Goal: Communication & Community: Ask a question

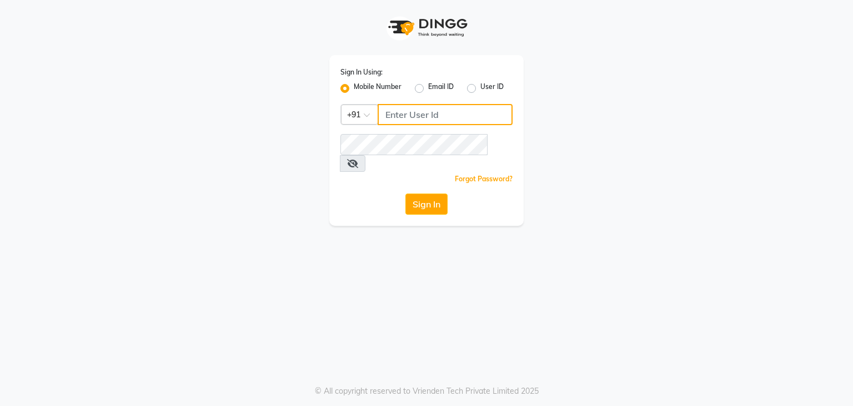
click at [402, 116] on input "Username" at bounding box center [445, 114] width 135 height 21
type input "9959178964"
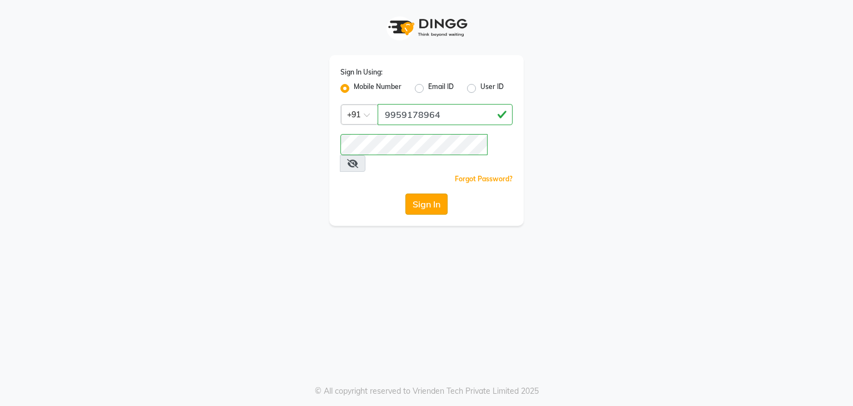
click at [444, 193] on button "Sign In" at bounding box center [427, 203] width 42 height 21
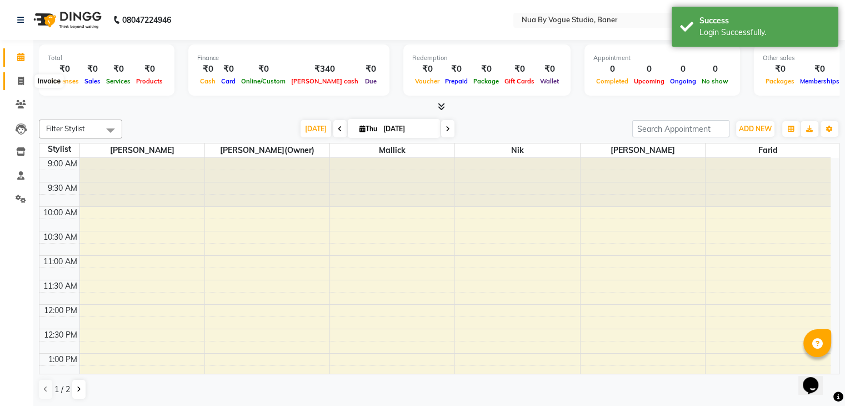
click at [14, 81] on span at bounding box center [20, 81] width 19 height 13
select select "8764"
select select "service"
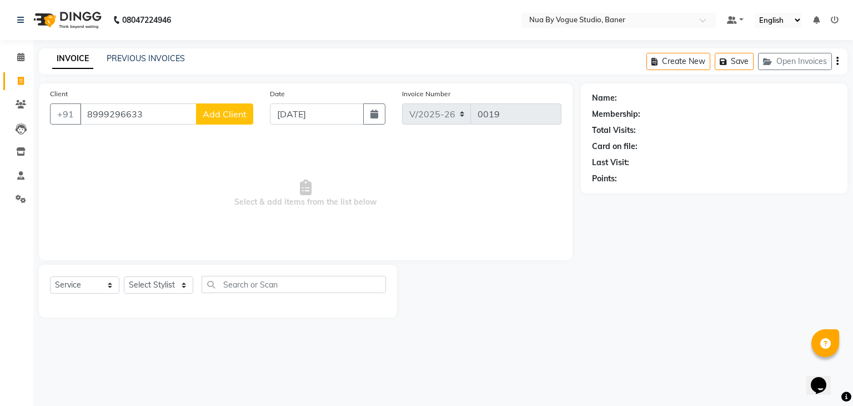
type input "8999296633"
click at [230, 114] on span "Add Client" at bounding box center [225, 113] width 44 height 11
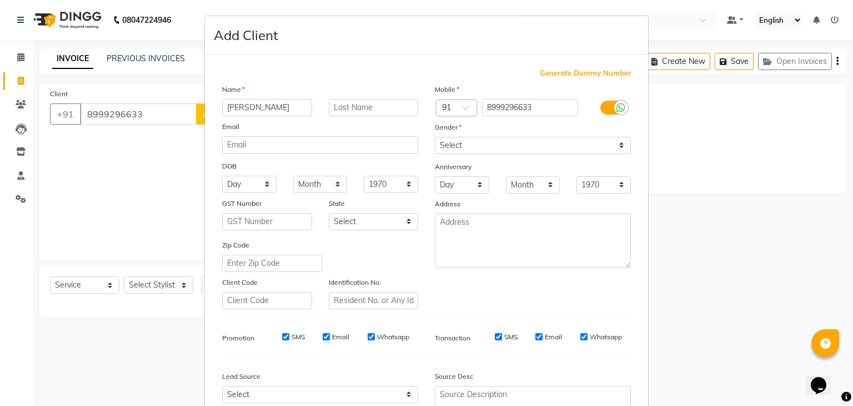
type input "[PERSON_NAME]"
click at [474, 154] on div "Mobile Country Code × 91 8999296633 Gender Select Male Female Other Prefer Not …" at bounding box center [533, 196] width 213 height 226
click at [476, 151] on select "Select [DEMOGRAPHIC_DATA] [DEMOGRAPHIC_DATA] Other Prefer Not To Say" at bounding box center [533, 145] width 196 height 17
select select "[DEMOGRAPHIC_DATA]"
click at [435, 137] on select "Select [DEMOGRAPHIC_DATA] [DEMOGRAPHIC_DATA] Other Prefer Not To Say" at bounding box center [533, 145] width 196 height 17
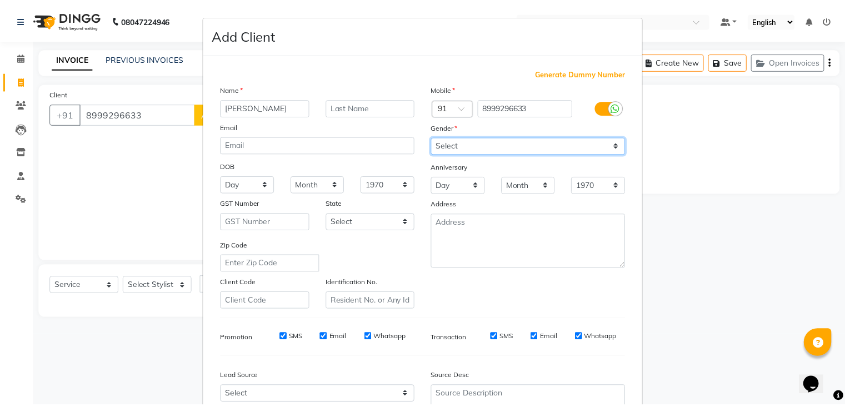
scroll to position [113, 0]
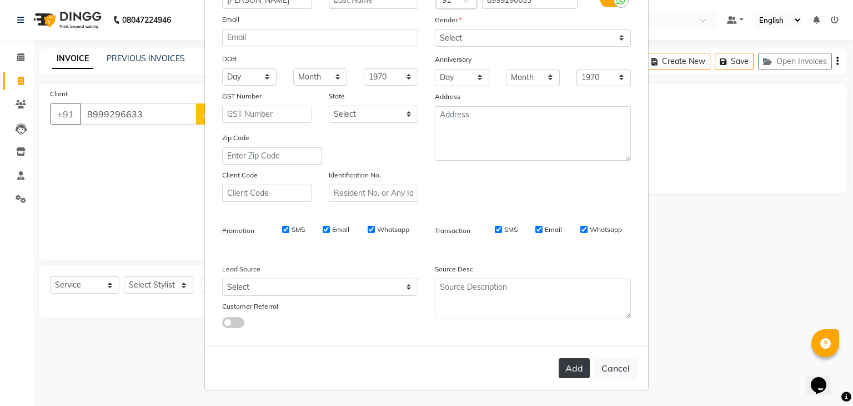
click at [569, 376] on button "Add" at bounding box center [574, 368] width 31 height 20
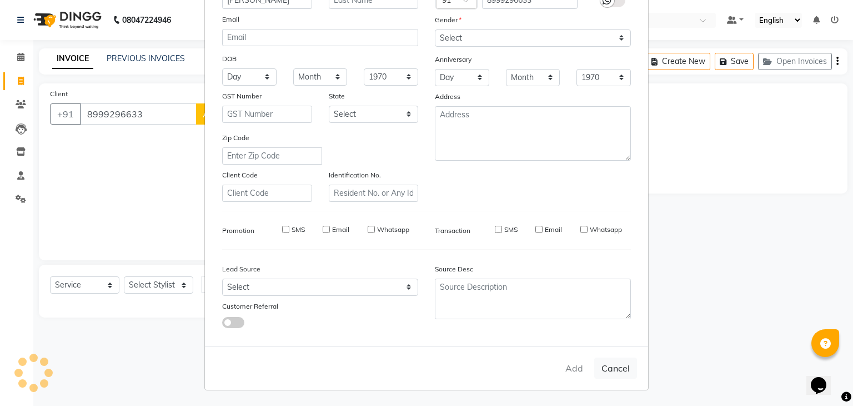
type input "89******33"
select select
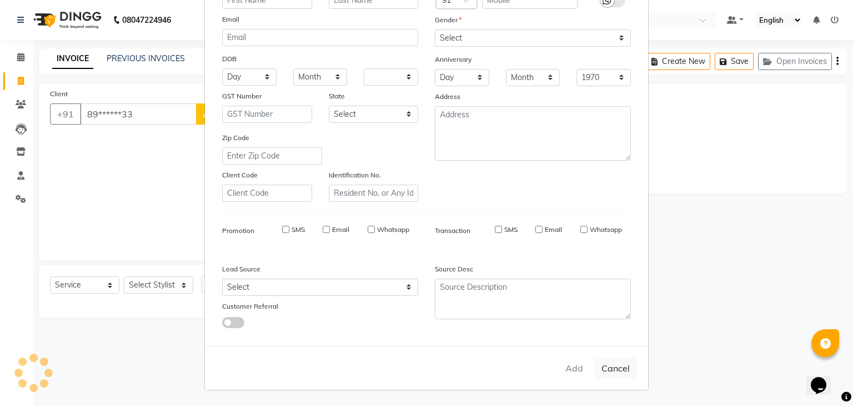
select select
checkbox input "false"
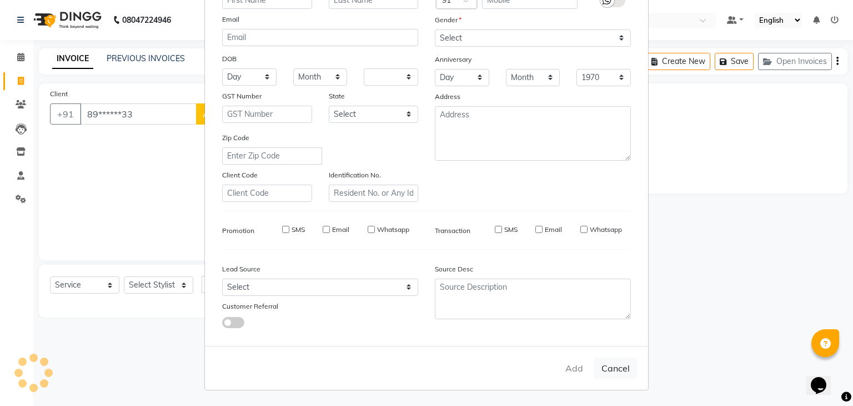
checkbox input "false"
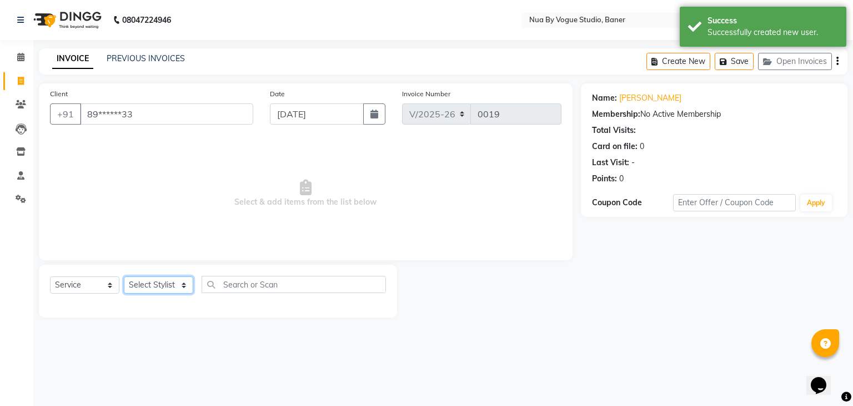
click at [156, 288] on select "Select Stylist Anandita Debolina(Owner) Farid Mallick neha srivasta nik rachna …" at bounding box center [158, 284] width 69 height 17
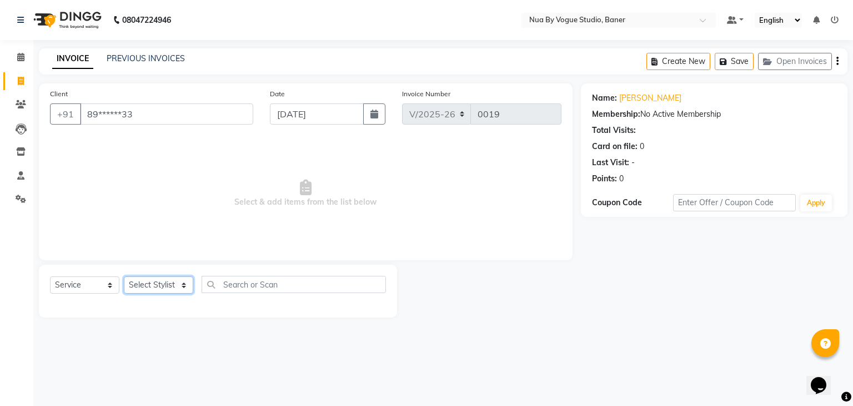
select select "89265"
click at [124, 277] on select "Select Stylist Anandita Debolina(Owner) Farid Mallick neha srivasta nik rachna …" at bounding box center [158, 284] width 69 height 17
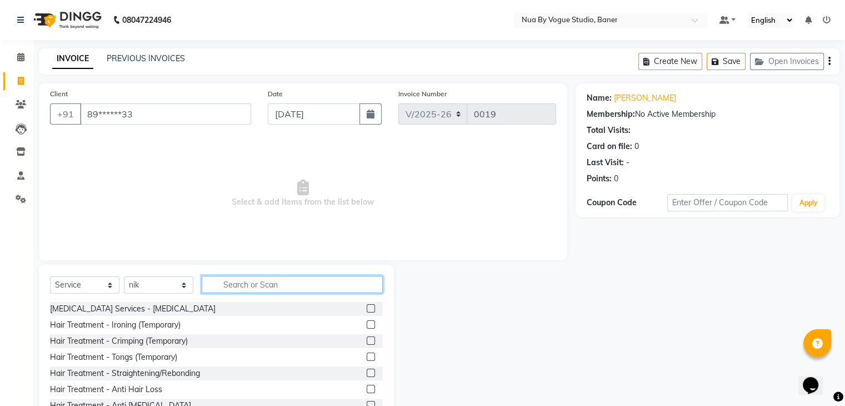
click at [278, 280] on input "text" at bounding box center [292, 284] width 181 height 17
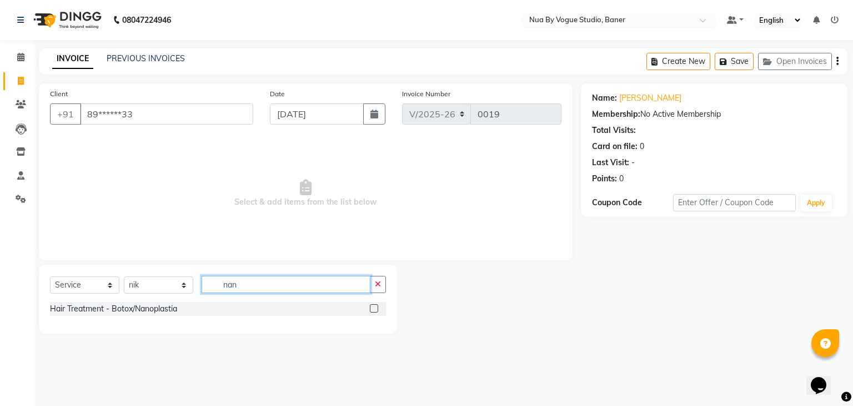
type input "nan"
click at [279, 313] on div "Hair Treatment - Botox/Nanoplastia" at bounding box center [218, 309] width 336 height 14
click at [378, 312] on div at bounding box center [378, 309] width 16 height 14
click at [373, 312] on label at bounding box center [374, 308] width 8 height 8
click at [373, 312] on input "checkbox" at bounding box center [373, 308] width 7 height 7
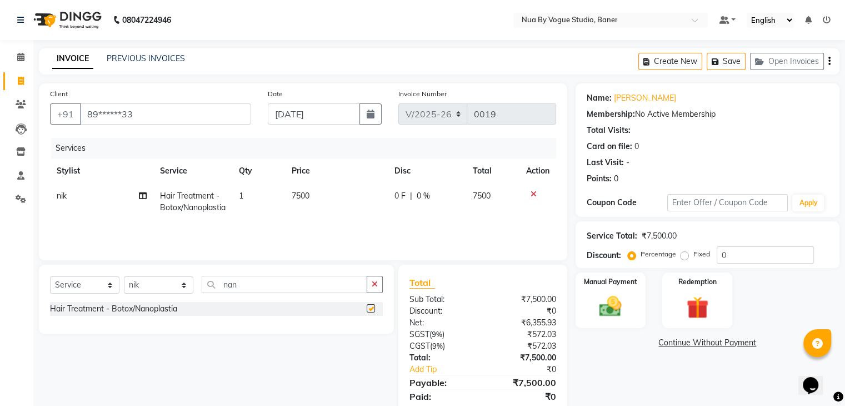
checkbox input "false"
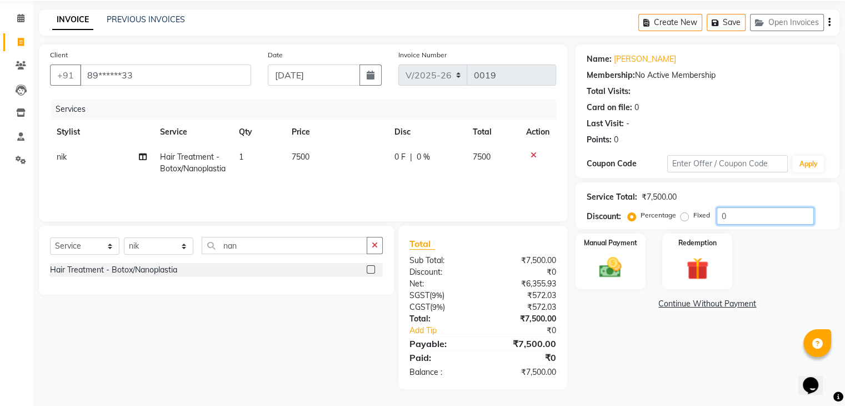
click at [733, 208] on input "0" at bounding box center [765, 215] width 97 height 17
click at [767, 218] on input "number" at bounding box center [765, 215] width 97 height 17
type input "46.66"
click at [634, 257] on div "Manual Payment" at bounding box center [610, 260] width 73 height 57
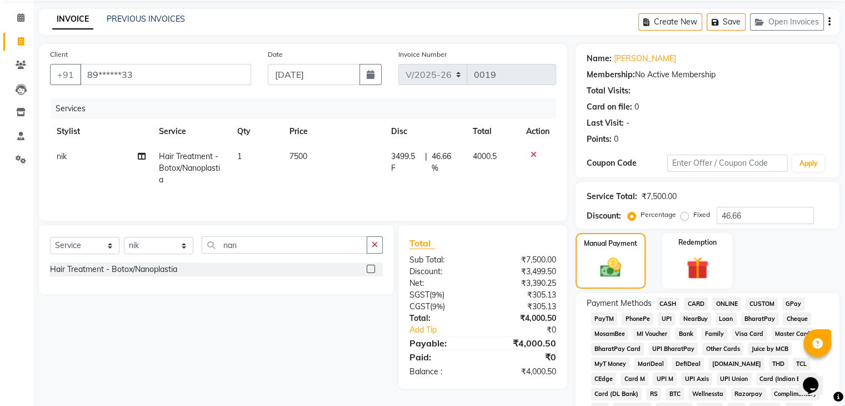
click at [673, 315] on span "UPI" at bounding box center [666, 318] width 17 height 13
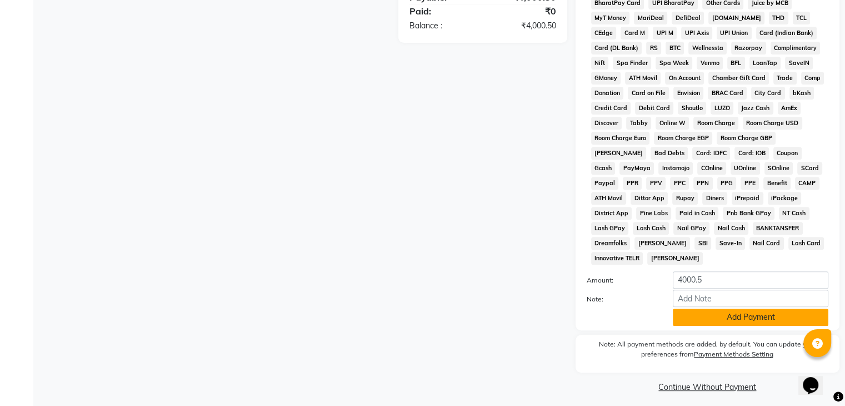
click at [693, 313] on button "Add Payment" at bounding box center [751, 316] width 156 height 17
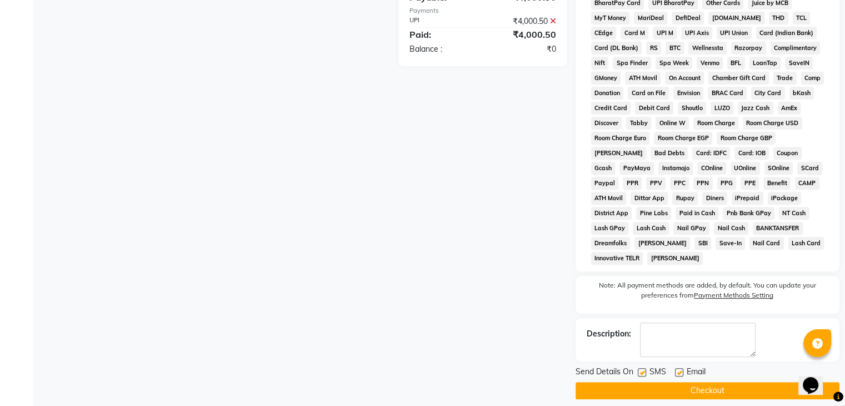
click at [669, 382] on button "Checkout" at bounding box center [708, 390] width 264 height 17
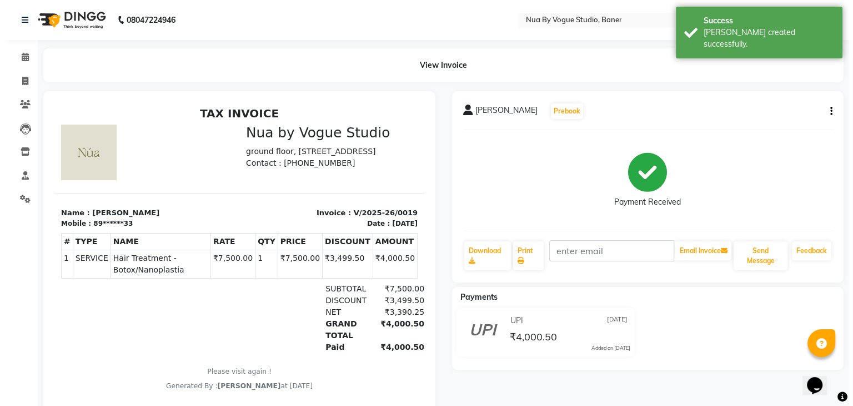
scroll to position [9, 0]
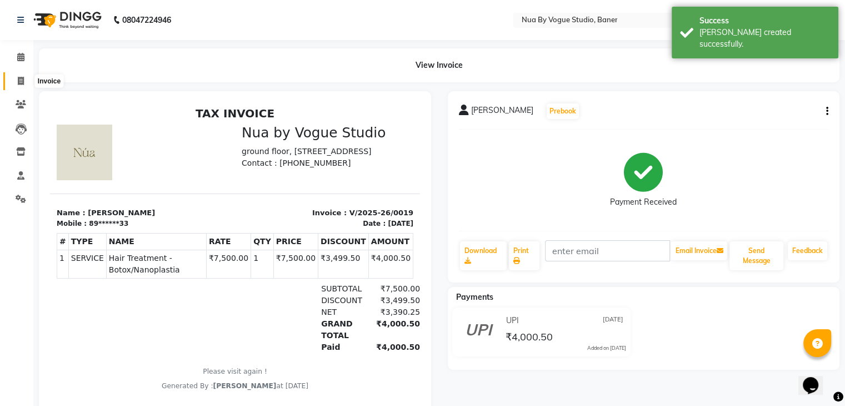
click at [19, 85] on icon at bounding box center [21, 81] width 6 height 8
select select "8764"
select select "service"
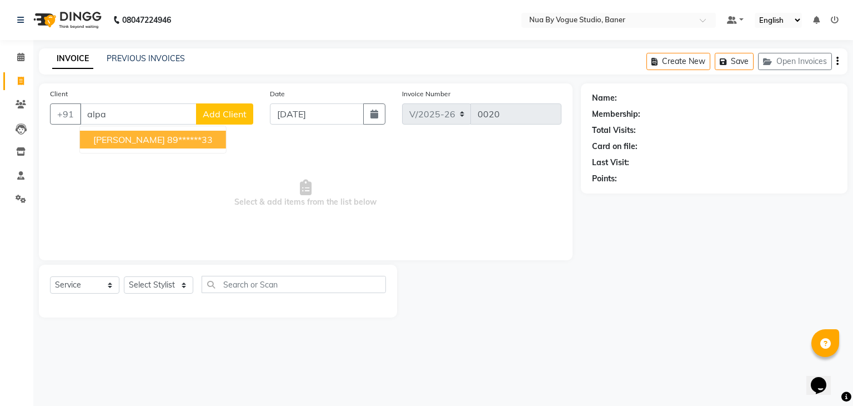
click at [167, 139] on ngb-highlight "89******33" at bounding box center [190, 139] width 46 height 11
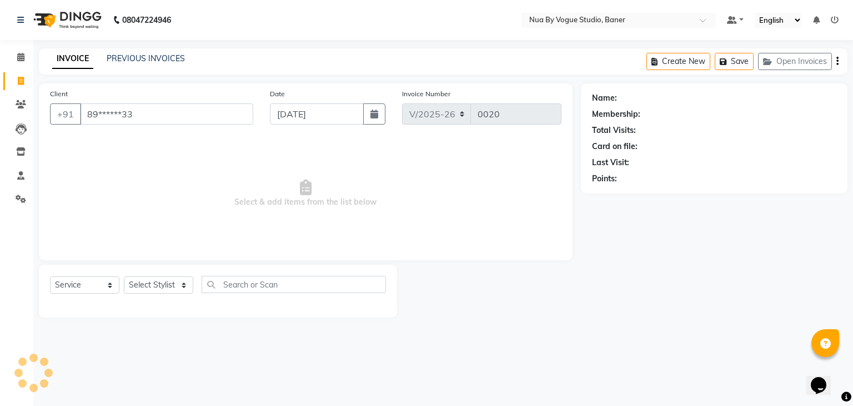
type input "89******33"
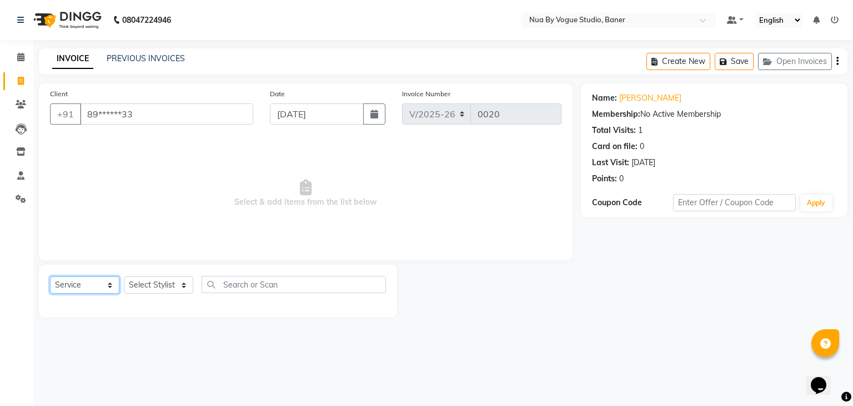
click at [83, 289] on select "Select Service Product Membership Package Voucher Prepaid Gift Card" at bounding box center [84, 284] width 69 height 17
click at [210, 188] on span "Select & add items from the list below" at bounding box center [306, 193] width 512 height 111
click at [191, 155] on span "Select & add items from the list below" at bounding box center [306, 193] width 512 height 111
click at [196, 177] on span "Select & add items from the list below" at bounding box center [306, 193] width 512 height 111
click at [372, 116] on icon "button" at bounding box center [375, 113] width 8 height 9
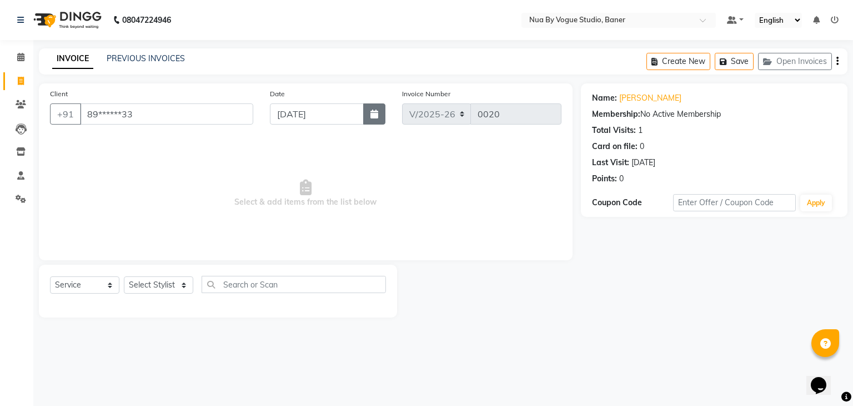
select select "9"
select select "2025"
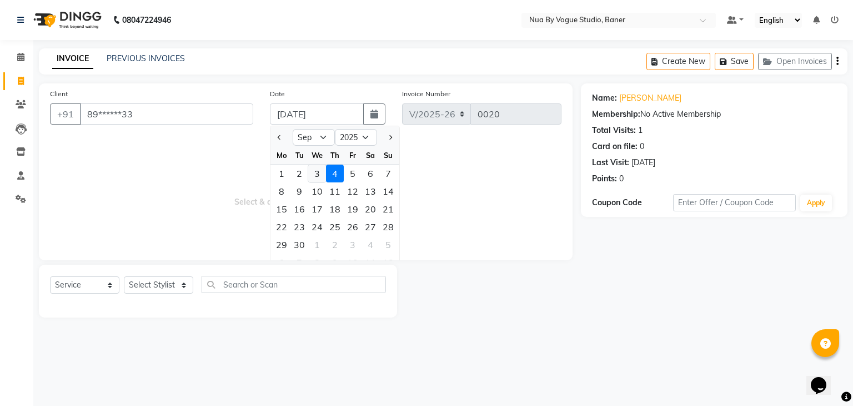
click at [320, 176] on div "3" at bounding box center [317, 173] width 18 height 18
type input "[DATE]"
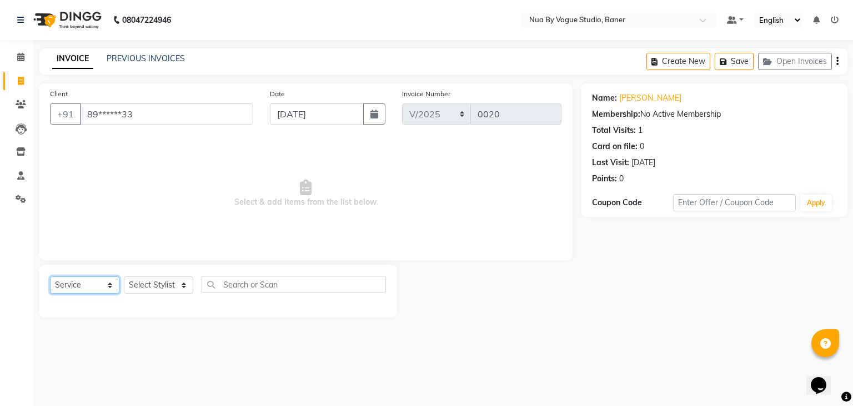
click at [97, 293] on select "Select Service Product Membership Package Voucher Prepaid Gift Card" at bounding box center [84, 284] width 69 height 17
click at [144, 288] on select "Select Stylist Anandita Debolina(Owner) Farid Mallick neha srivasta nik rachna …" at bounding box center [158, 284] width 69 height 17
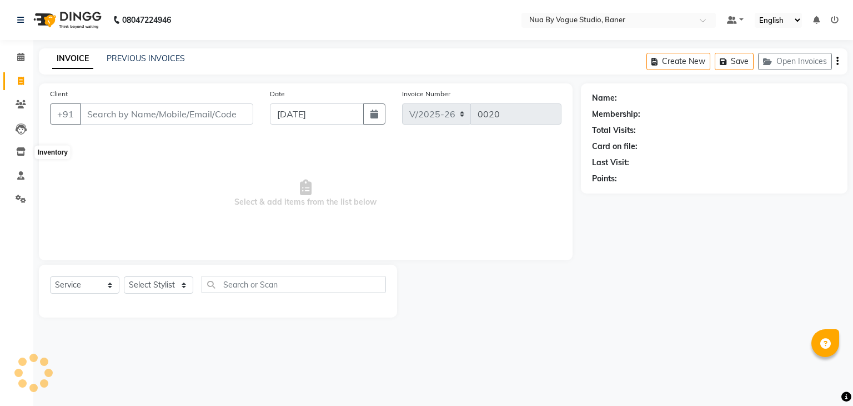
select select "8764"
select select "service"
click at [19, 183] on link "Staff" at bounding box center [16, 176] width 27 height 18
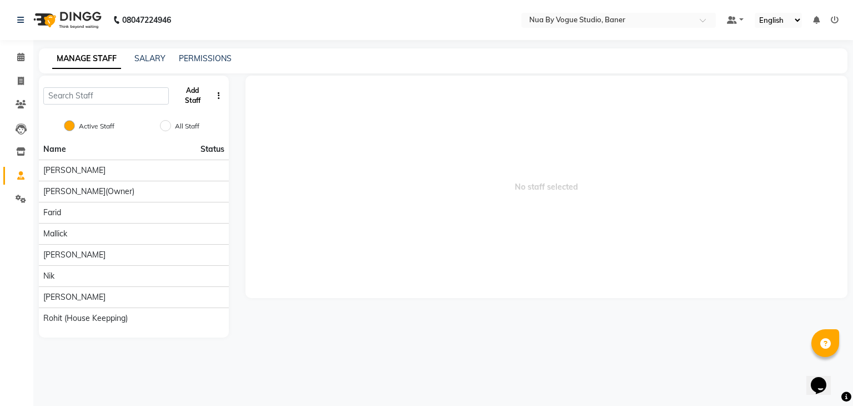
click at [192, 101] on button "Add Staff" at bounding box center [192, 95] width 39 height 29
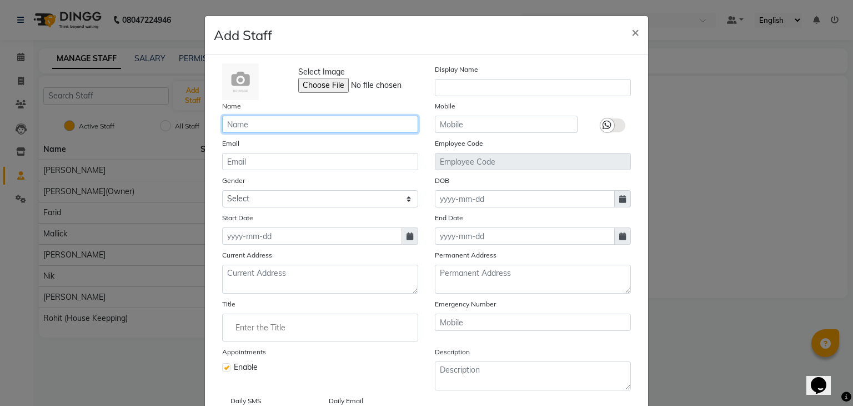
click at [235, 123] on input "text" at bounding box center [320, 124] width 196 height 17
type input "Chitrali"
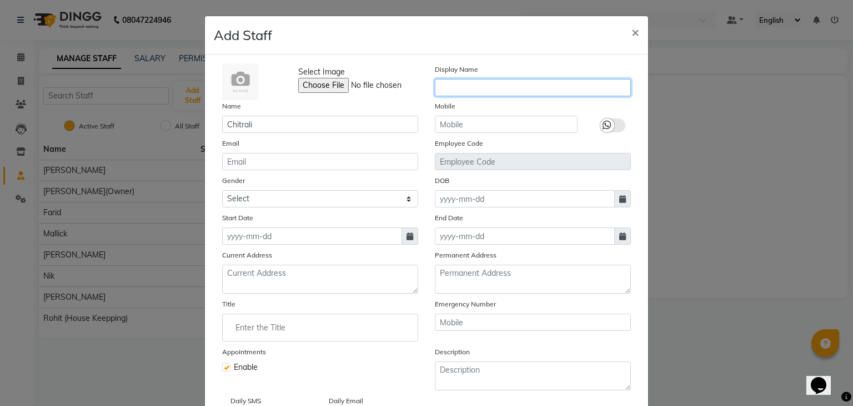
click at [460, 91] on input "text" at bounding box center [533, 87] width 196 height 17
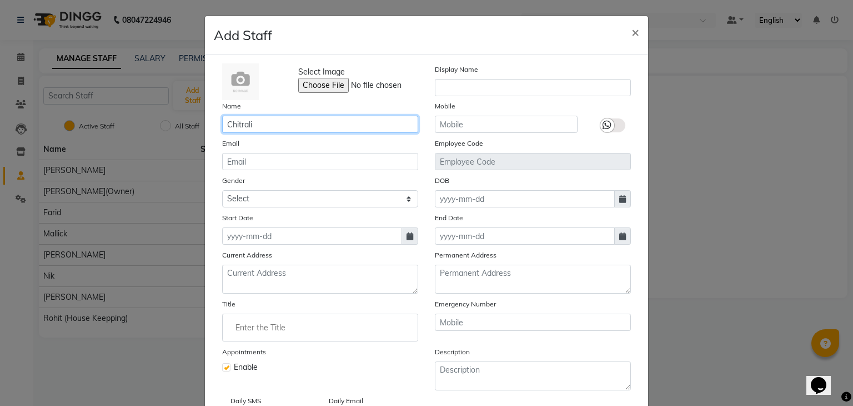
drag, startPoint x: 267, startPoint y: 124, endPoint x: 99, endPoint y: 126, distance: 168.4
click at [99, 126] on ngb-modal-window "Add Staff × Select Image Display Name Name Chitrali Mobile Email Employee Code …" at bounding box center [426, 203] width 853 height 406
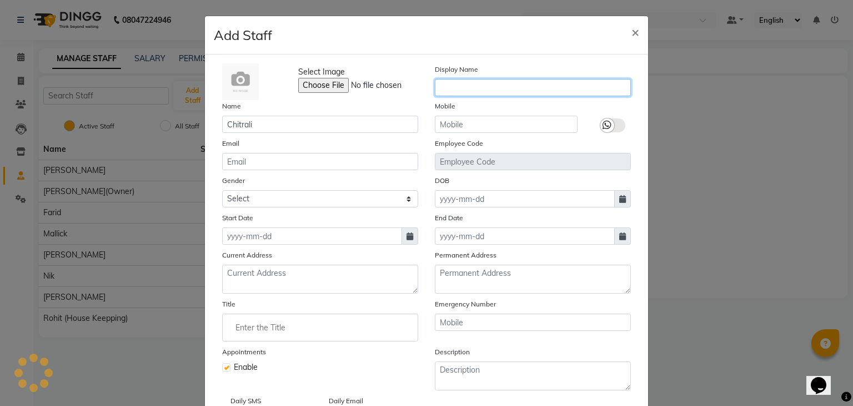
click at [473, 91] on input "text" at bounding box center [533, 87] width 196 height 17
paste input "Chitrali"
type input "Chitrali"
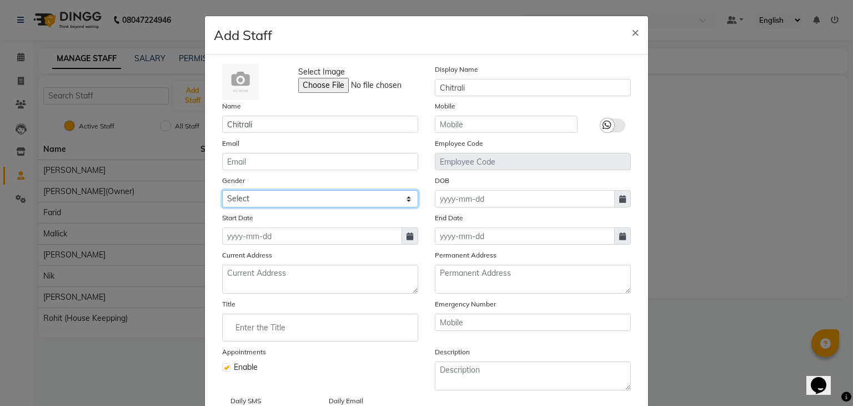
click at [343, 194] on select "Select [DEMOGRAPHIC_DATA] [DEMOGRAPHIC_DATA] Other Prefer Not To Say" at bounding box center [320, 198] width 196 height 17
select select "[DEMOGRAPHIC_DATA]"
click at [222, 192] on select "Select [DEMOGRAPHIC_DATA] [DEMOGRAPHIC_DATA] Other Prefer Not To Say" at bounding box center [320, 198] width 196 height 17
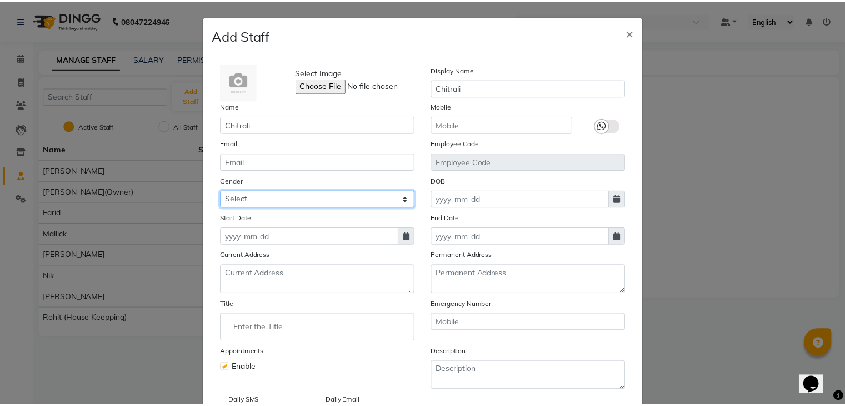
scroll to position [89, 0]
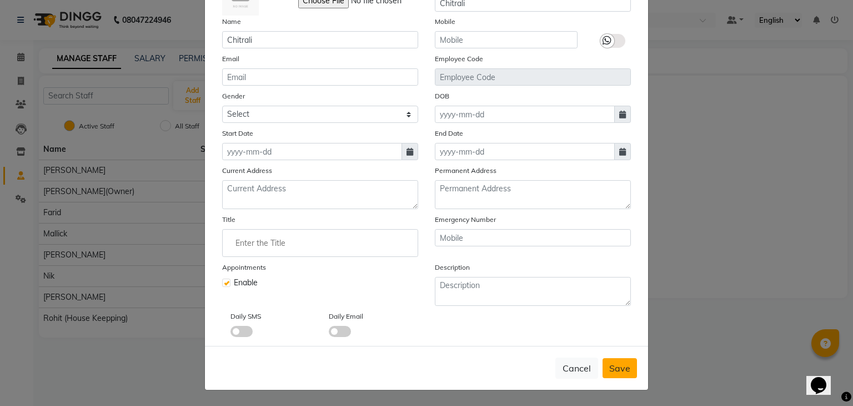
click at [621, 374] on button "Save" at bounding box center [620, 368] width 34 height 20
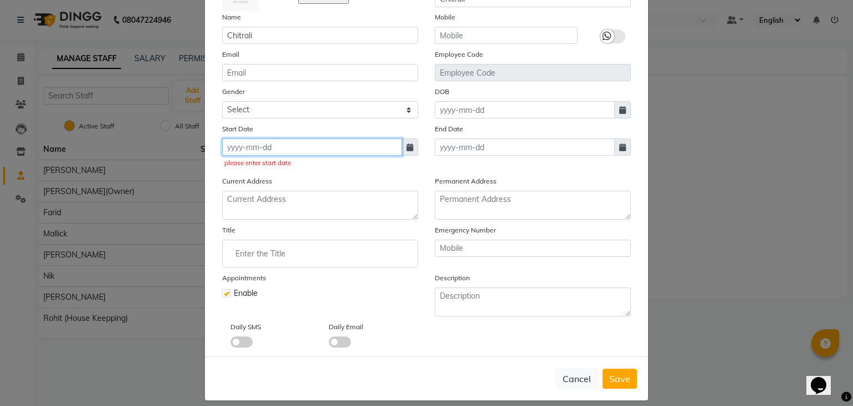
click at [288, 149] on input at bounding box center [312, 146] width 180 height 17
select select "9"
select select "2025"
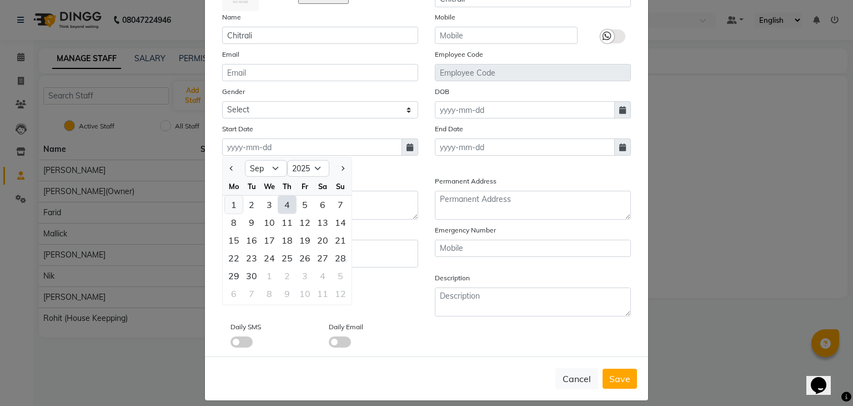
click at [225, 203] on div "1" at bounding box center [234, 205] width 18 height 18
type input "01-09-2025"
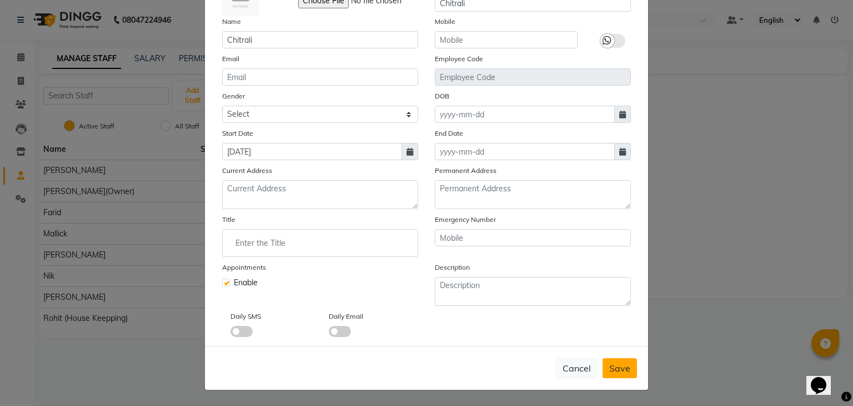
click at [609, 374] on button "Save" at bounding box center [620, 368] width 34 height 20
select select
checkbox input "false"
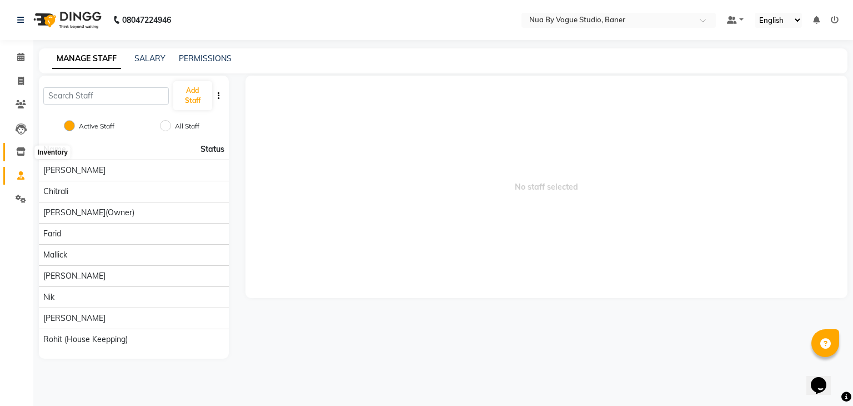
click at [19, 152] on icon at bounding box center [20, 151] width 9 height 8
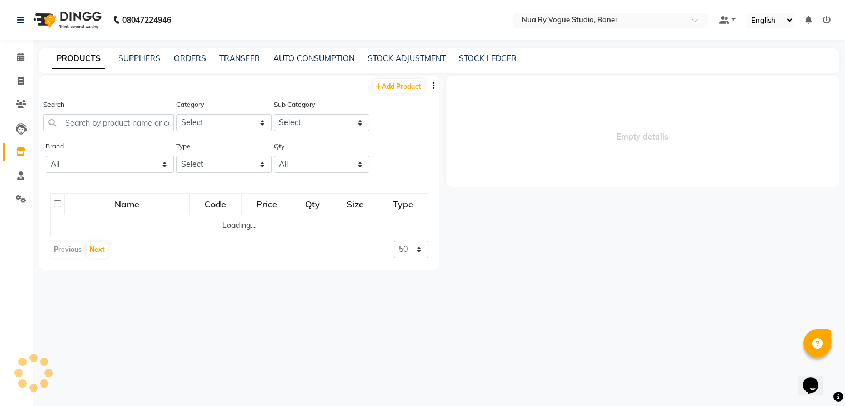
select select
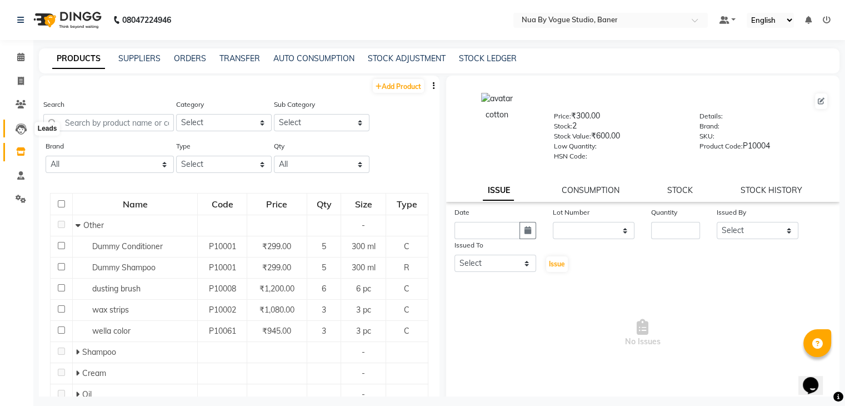
click at [15, 122] on span at bounding box center [20, 128] width 19 height 13
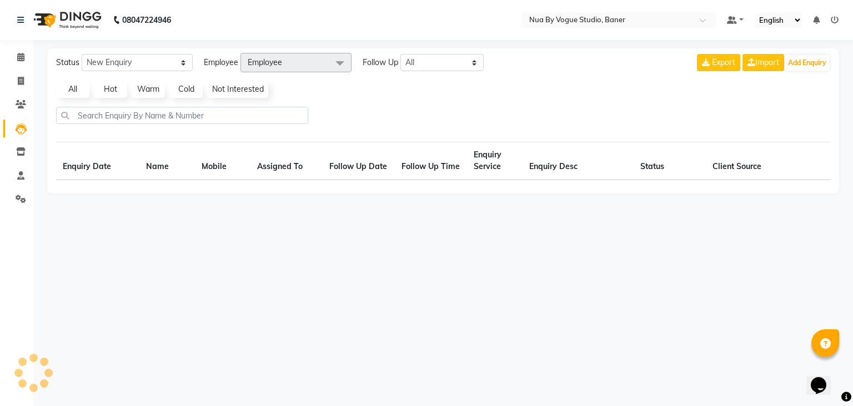
select select "10"
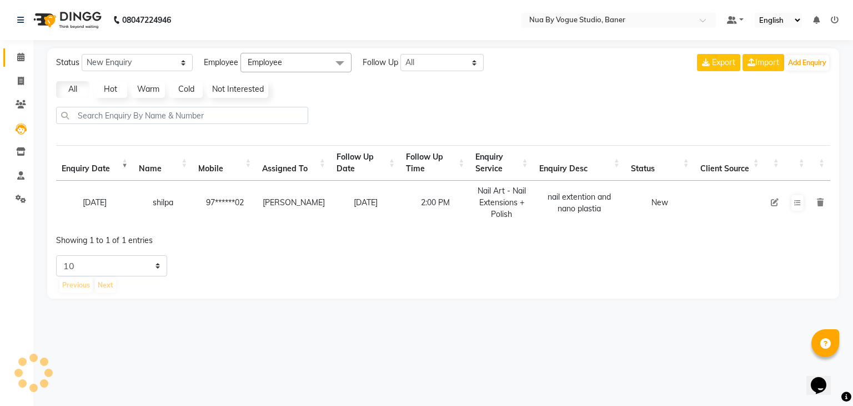
click at [16, 63] on link "Calendar" at bounding box center [16, 57] width 27 height 18
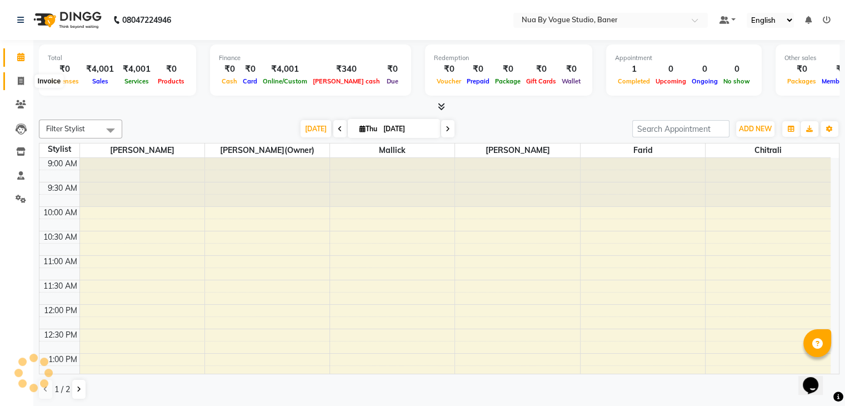
scroll to position [339, 0]
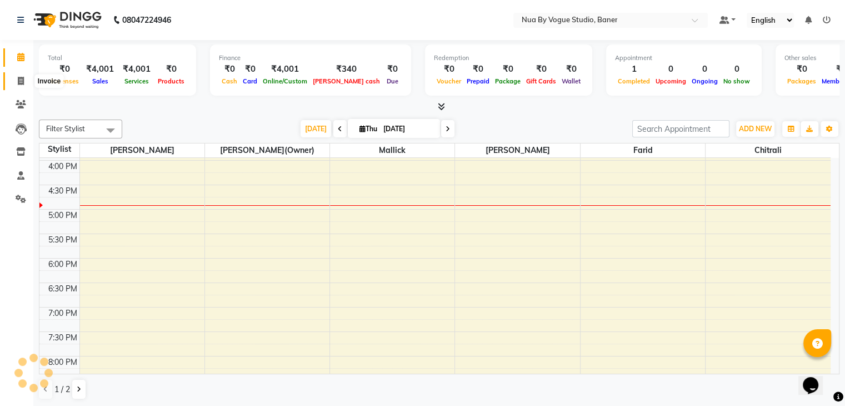
click at [20, 80] on icon at bounding box center [21, 81] width 6 height 8
select select "8764"
select select "service"
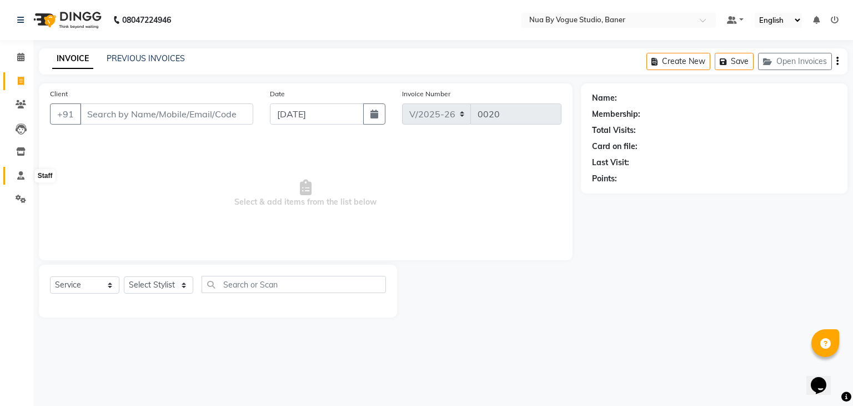
click at [24, 175] on icon at bounding box center [20, 175] width 7 height 8
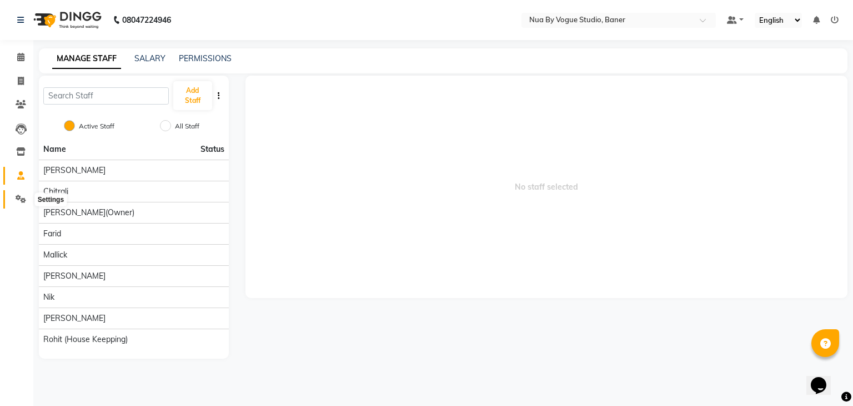
click at [24, 201] on icon at bounding box center [21, 198] width 11 height 8
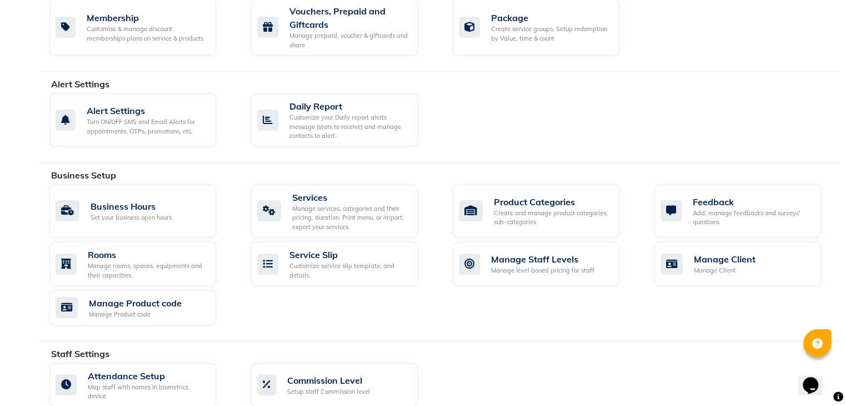
scroll to position [271, 0]
click at [288, 194] on div "Services Manage services, categories and their pricing, duration. Print menu, o…" at bounding box center [333, 210] width 152 height 41
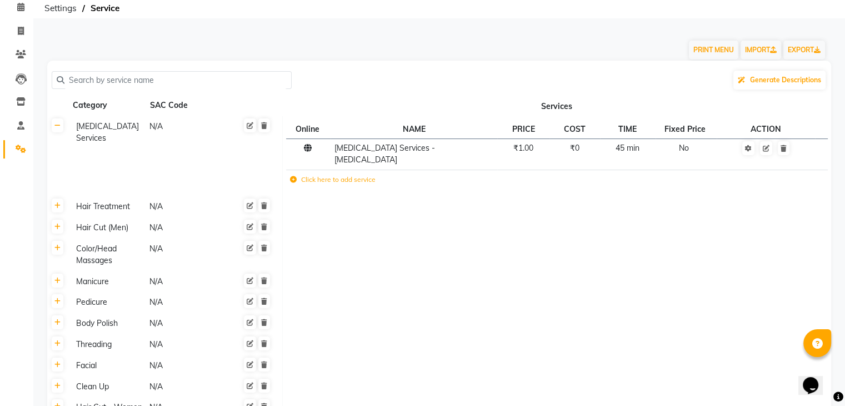
scroll to position [55, 0]
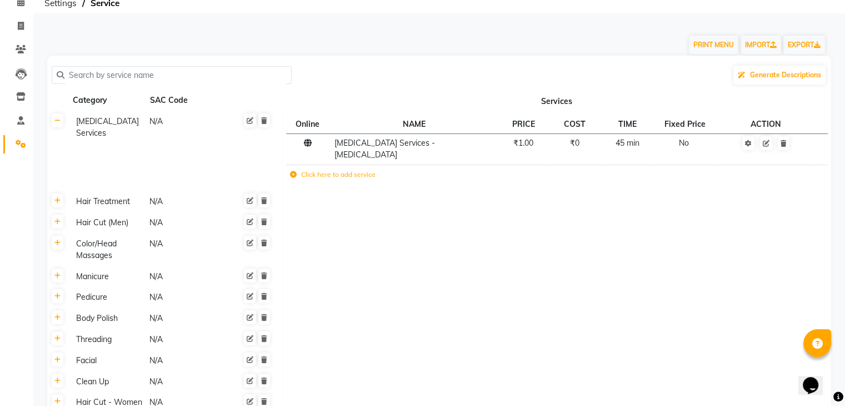
click at [373, 180] on td "Click here to add service" at bounding box center [442, 175] width 313 height 23
click at [292, 174] on icon at bounding box center [293, 174] width 7 height 7
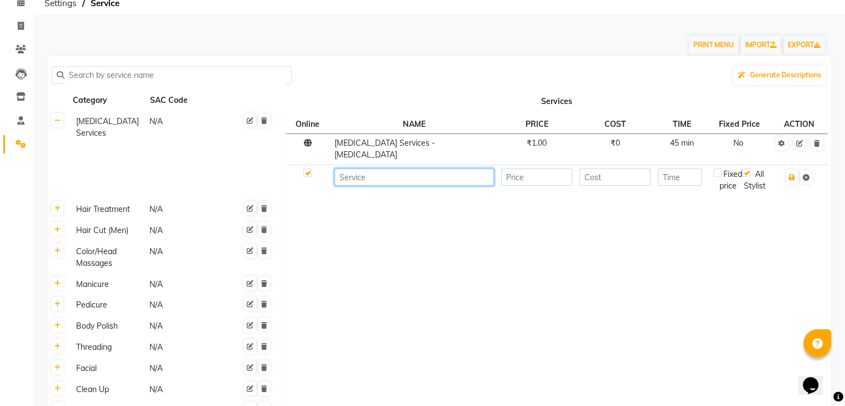
click at [409, 174] on input at bounding box center [413, 176] width 159 height 17
type input "Gel Extensions"
click at [521, 176] on input "number" at bounding box center [537, 176] width 72 height 17
type input "2500"
click at [604, 182] on input "number" at bounding box center [614, 176] width 71 height 17
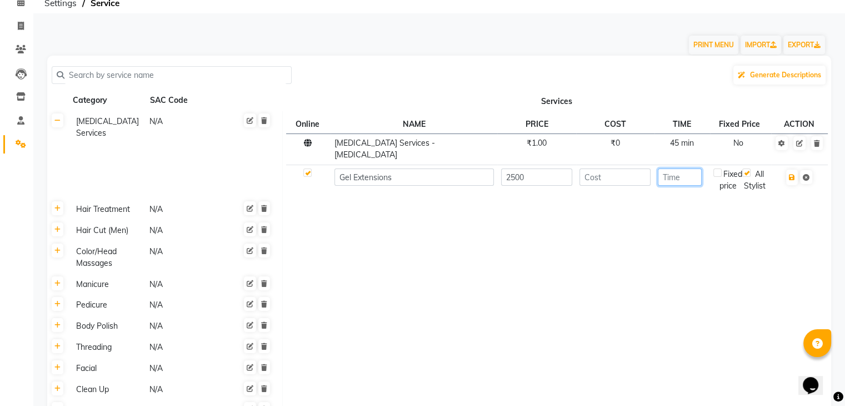
click at [673, 174] on input "number" at bounding box center [680, 176] width 44 height 17
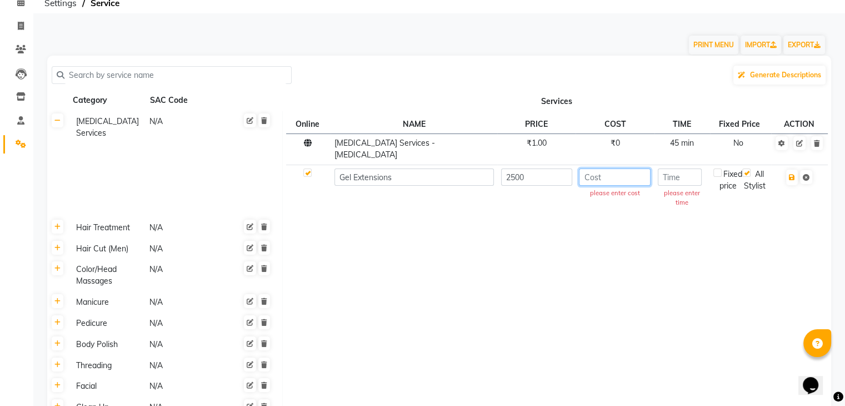
click at [639, 178] on input "number" at bounding box center [615, 176] width 72 height 17
type input "10"
click at [682, 173] on input "number" at bounding box center [680, 176] width 44 height 17
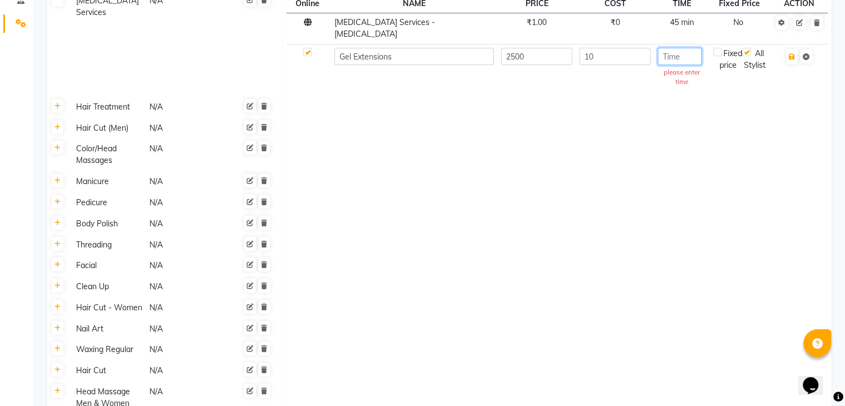
scroll to position [177, 0]
click at [62, 322] on link at bounding box center [58, 326] width 12 height 14
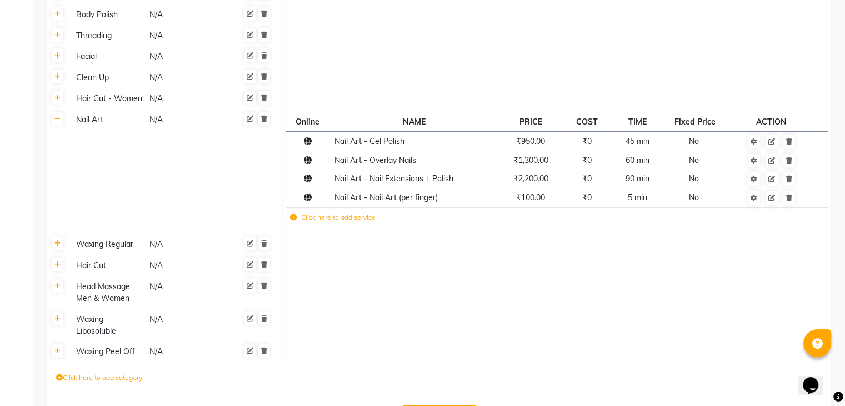
scroll to position [427, 0]
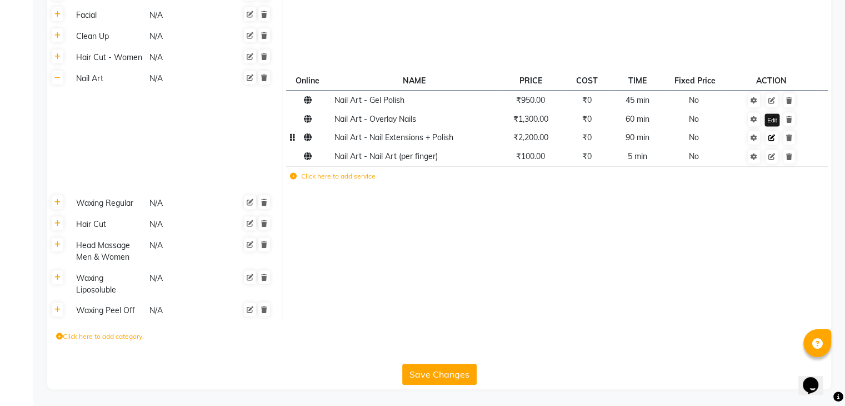
click at [773, 137] on icon at bounding box center [771, 137] width 7 height 7
click at [573, 298] on td at bounding box center [556, 283] width 549 height 33
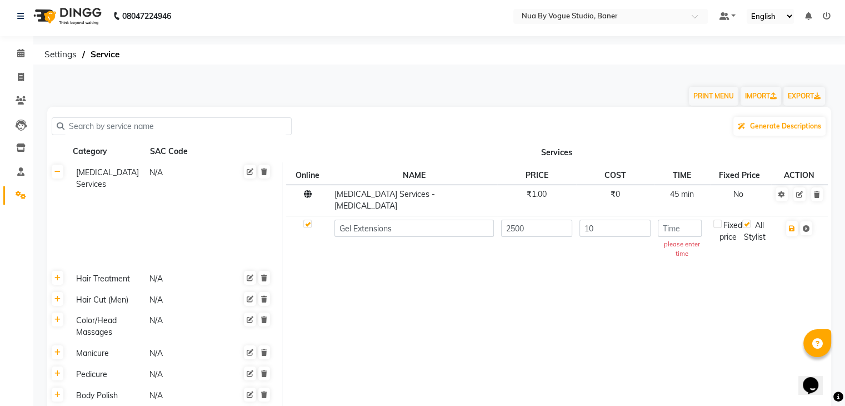
scroll to position [2, 0]
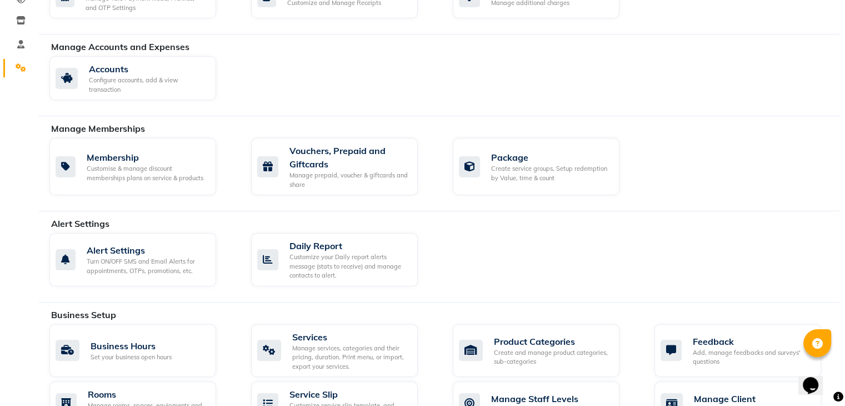
scroll to position [271, 0]
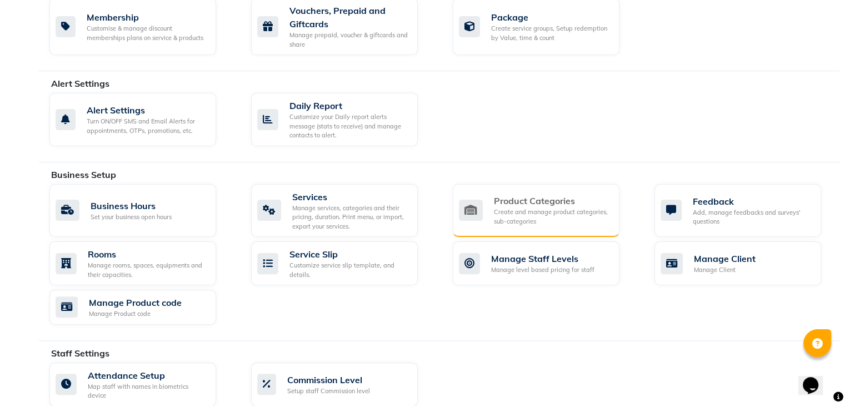
click at [582, 196] on div "Product Categories" at bounding box center [552, 200] width 117 height 13
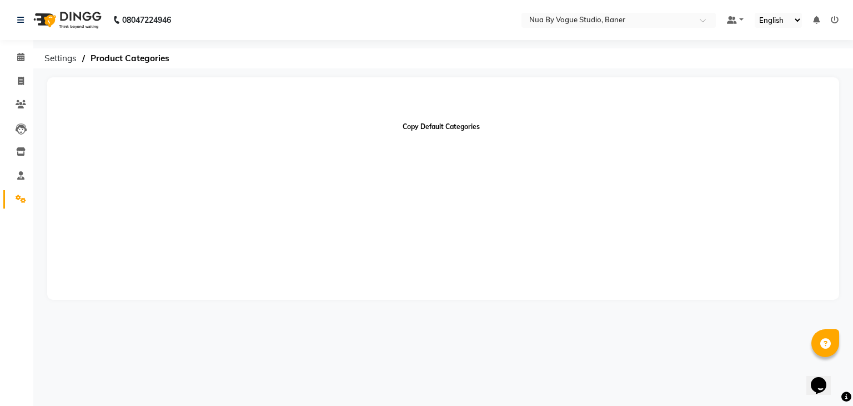
click at [434, 128] on button "Copy Default Categories" at bounding box center [441, 126] width 86 height 19
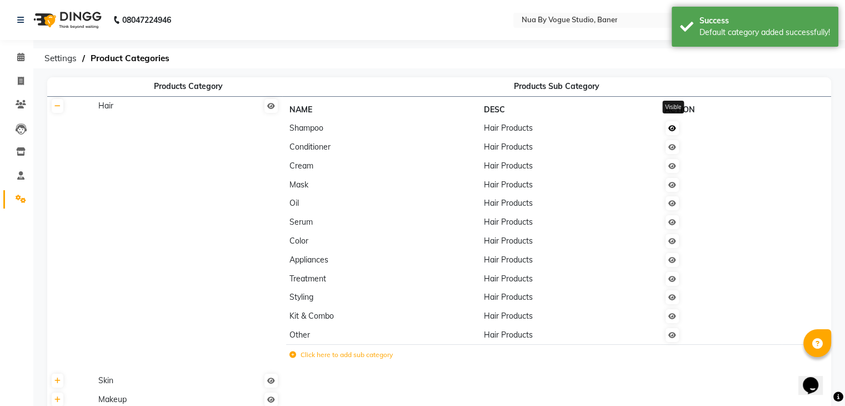
click at [669, 132] on link at bounding box center [672, 128] width 13 height 14
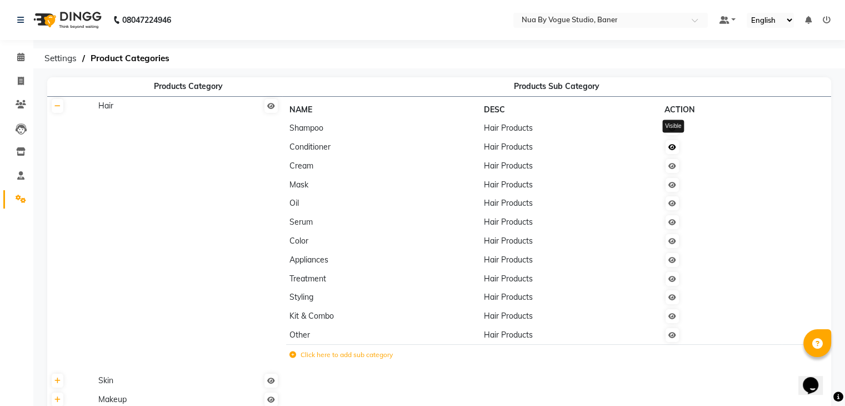
click at [673, 149] on icon at bounding box center [672, 147] width 8 height 7
click at [672, 126] on icon at bounding box center [672, 128] width 8 height 7
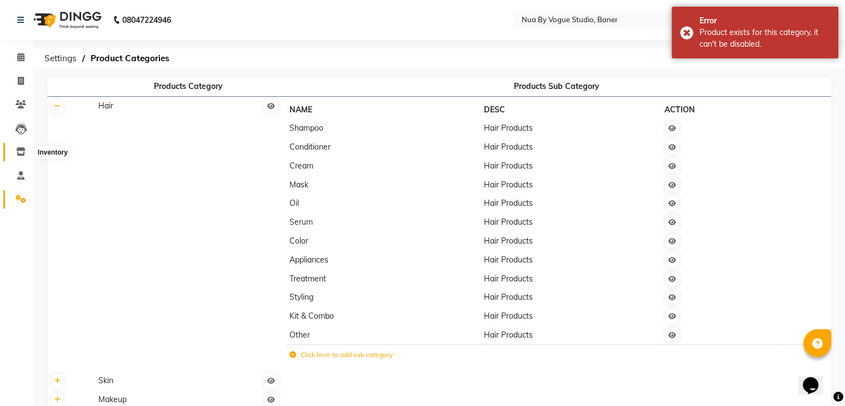
click at [26, 152] on span at bounding box center [20, 152] width 19 height 13
select select
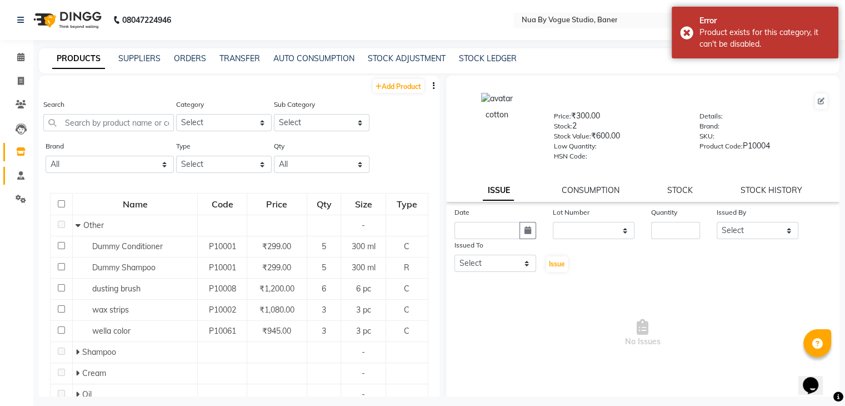
click at [22, 182] on link "Staff" at bounding box center [16, 176] width 27 height 18
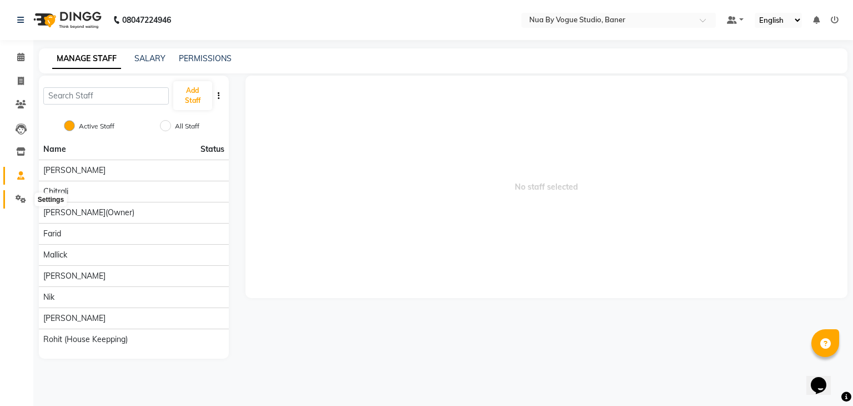
click at [19, 199] on icon at bounding box center [21, 198] width 11 height 8
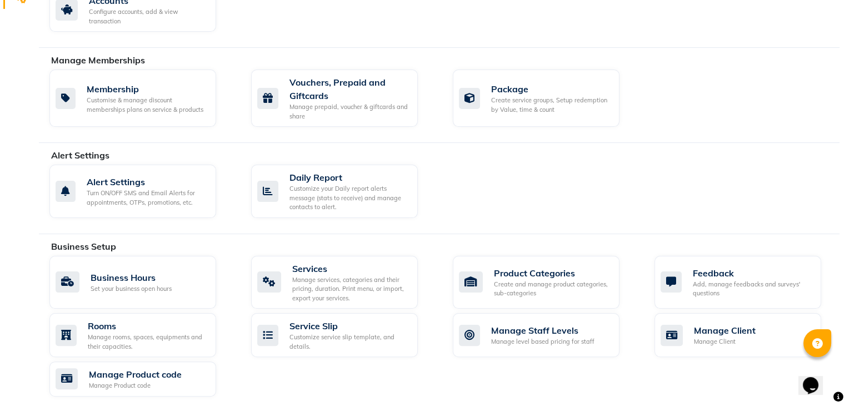
scroll to position [200, 0]
click at [556, 288] on div "Create and manage product categories, sub-categories" at bounding box center [552, 287] width 117 height 18
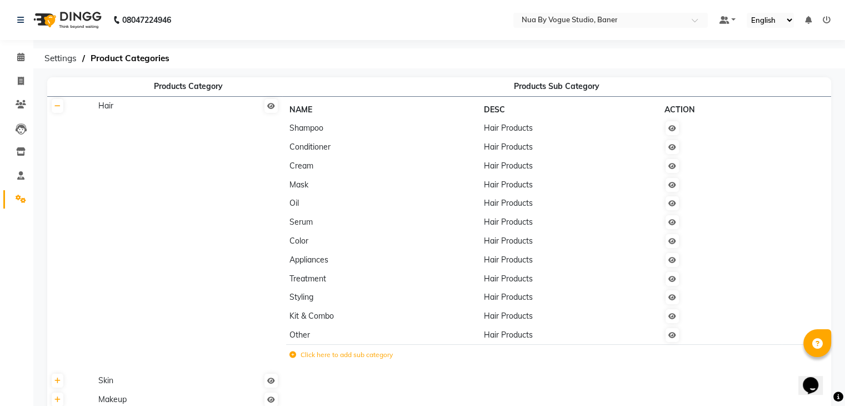
click at [322, 352] on label "Click here to add sub category" at bounding box center [340, 354] width 103 height 10
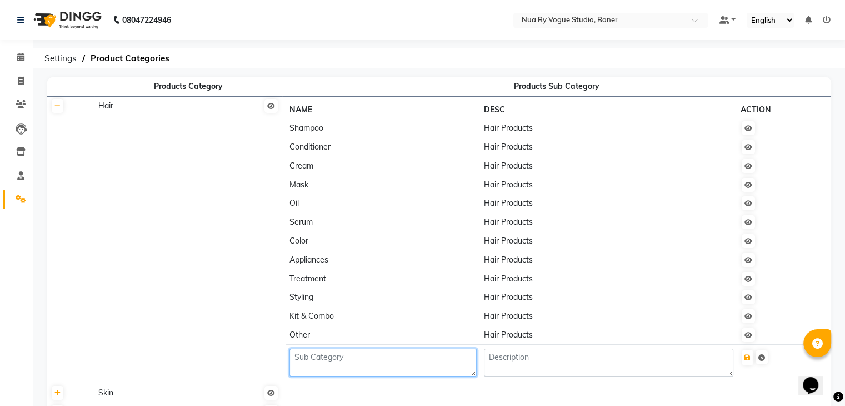
click at [309, 366] on textarea at bounding box center [382, 362] width 187 height 28
type textarea "f"
click at [218, 197] on td "Hair" at bounding box center [188, 247] width 188 height 302
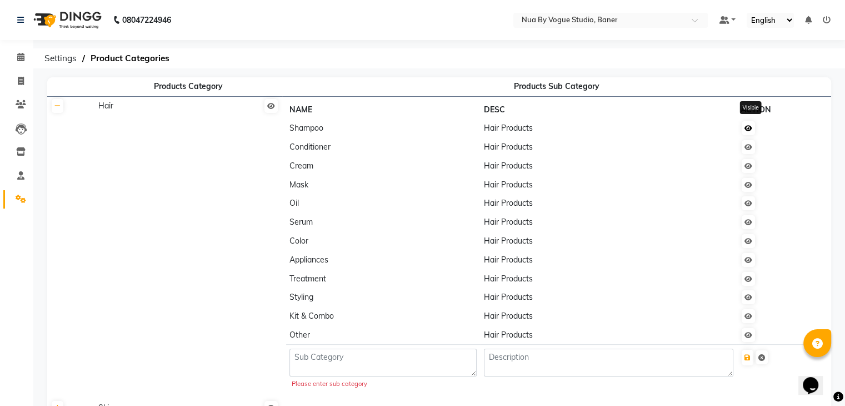
click at [748, 127] on icon at bounding box center [749, 128] width 8 height 7
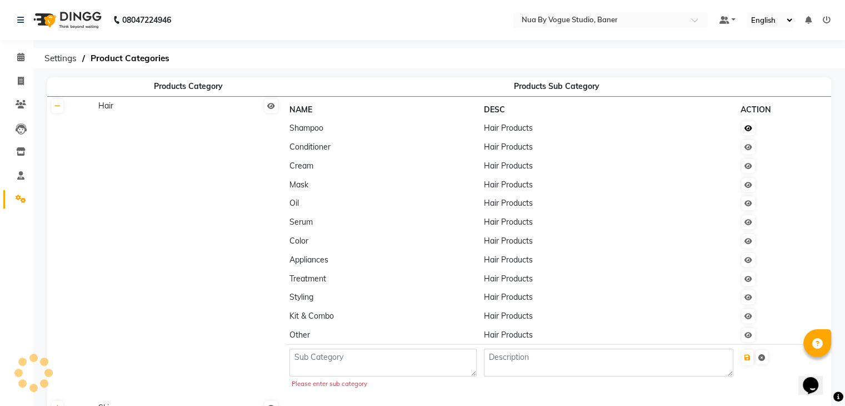
click at [748, 127] on icon at bounding box center [749, 128] width 8 height 7
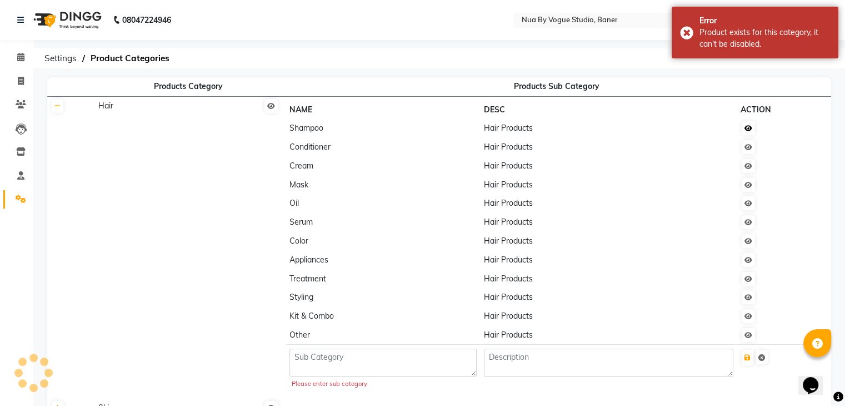
click at [748, 127] on icon at bounding box center [749, 128] width 8 height 7
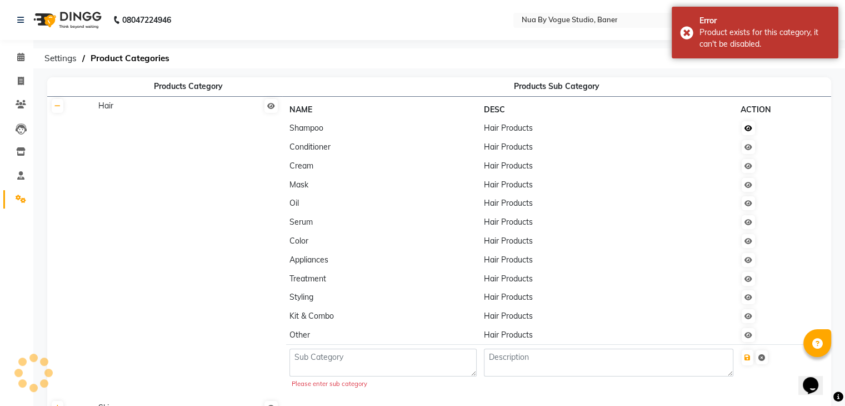
click at [748, 127] on icon at bounding box center [749, 128] width 8 height 7
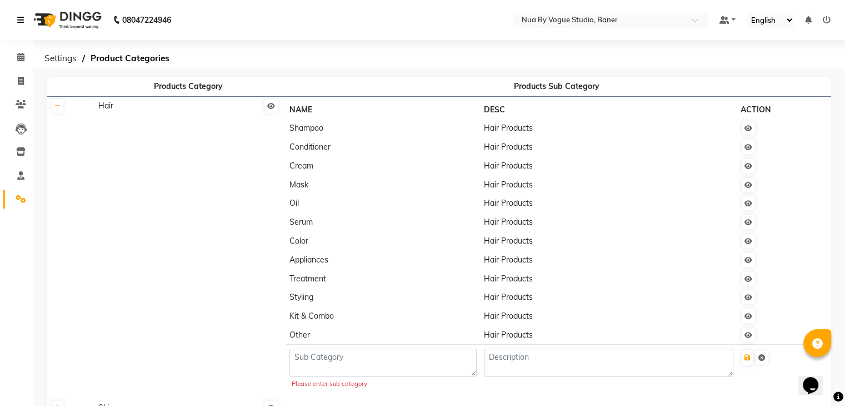
click at [20, 23] on icon at bounding box center [20, 20] width 7 height 8
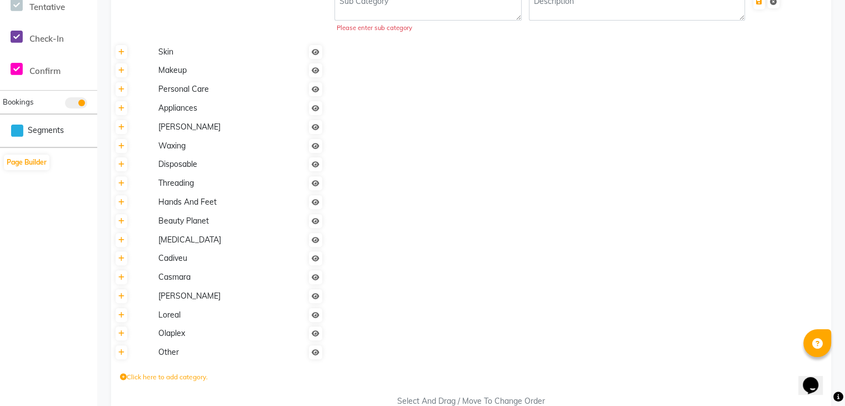
scroll to position [382, 0]
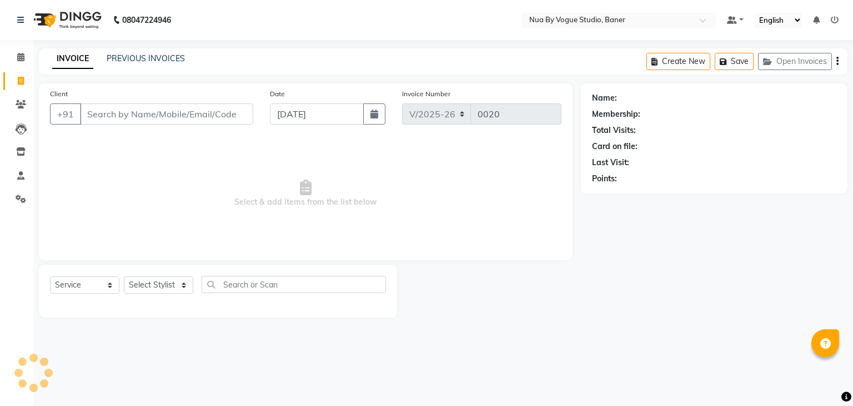
select select "8764"
select select "service"
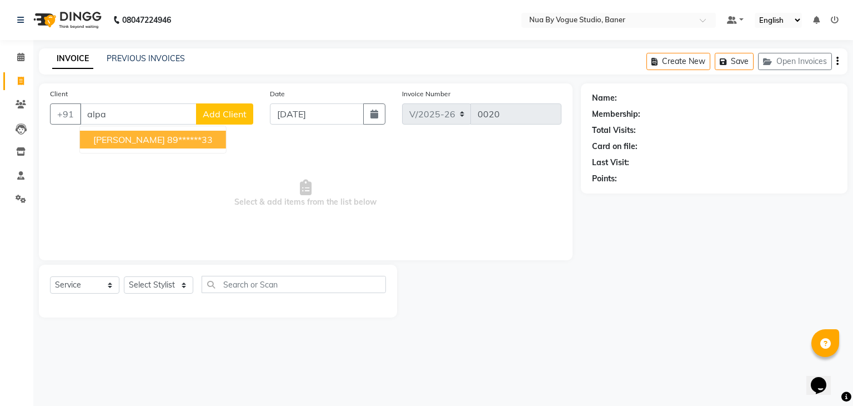
click at [167, 144] on ngb-highlight "89******33" at bounding box center [190, 139] width 46 height 11
type input "89******33"
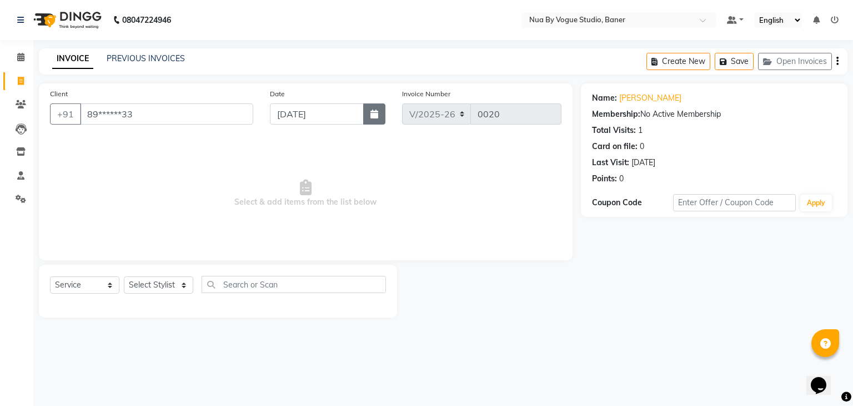
click at [373, 121] on button "button" at bounding box center [374, 113] width 22 height 21
select select "9"
select select "2025"
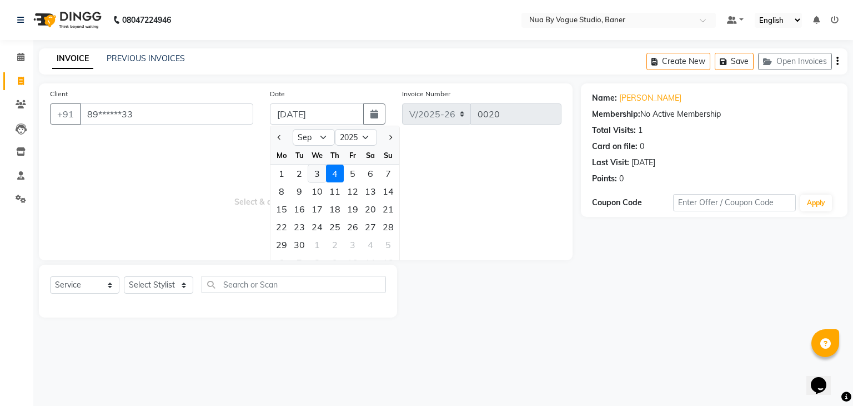
click at [313, 174] on div "3" at bounding box center [317, 173] width 18 height 18
type input "[DATE]"
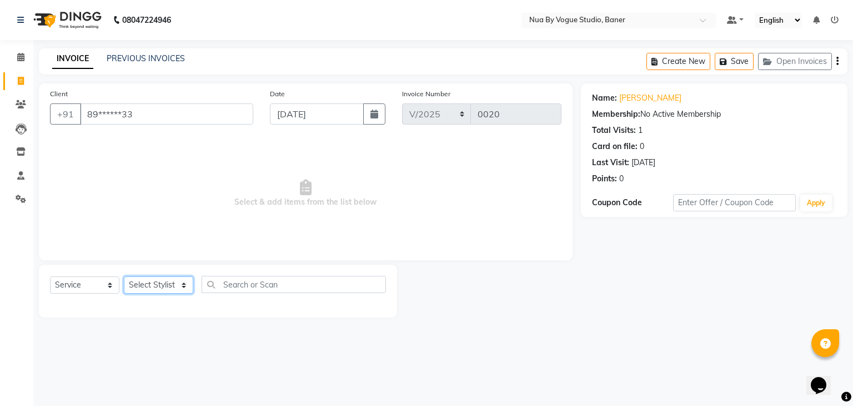
click at [158, 292] on select "Select Stylist [PERSON_NAME] Chitrali [PERSON_NAME](Owner) [PERSON_NAME] [PERSO…" at bounding box center [158, 284] width 69 height 17
select select "90859"
click at [124, 277] on select "Select Stylist [PERSON_NAME] Chitrali [PERSON_NAME](Owner) [PERSON_NAME] [PERSO…" at bounding box center [158, 284] width 69 height 17
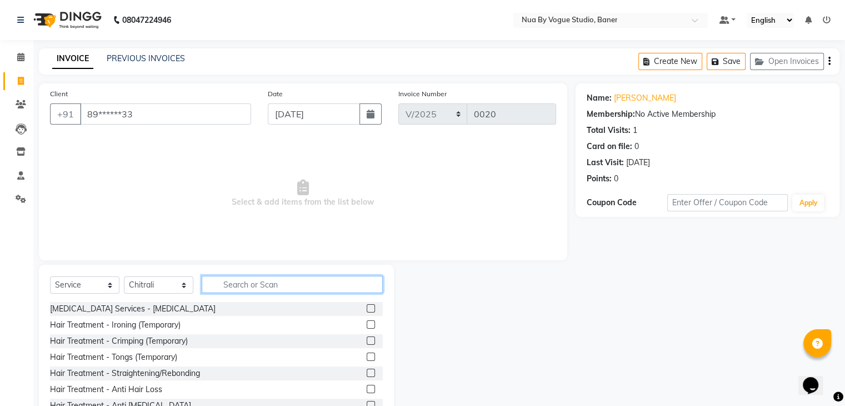
click at [278, 283] on input "text" at bounding box center [292, 284] width 181 height 17
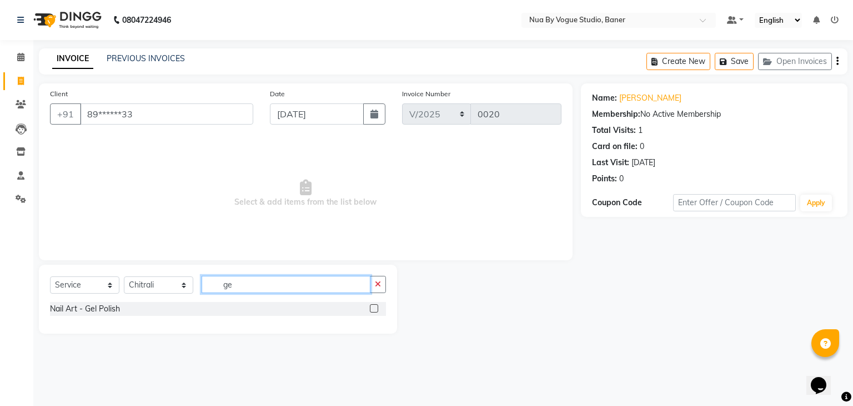
type input "g"
type input "nail"
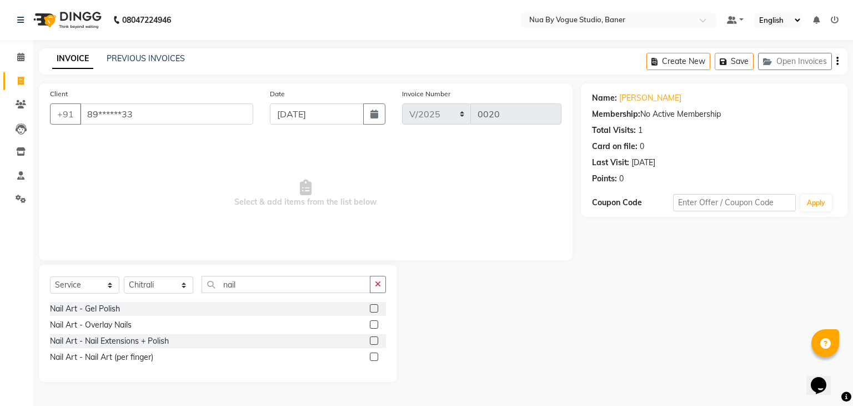
click at [252, 338] on div "Nail Art - Nail Extensions + Polish" at bounding box center [218, 341] width 336 height 14
click at [376, 342] on label at bounding box center [374, 340] width 8 height 8
click at [376, 342] on input "checkbox" at bounding box center [373, 340] width 7 height 7
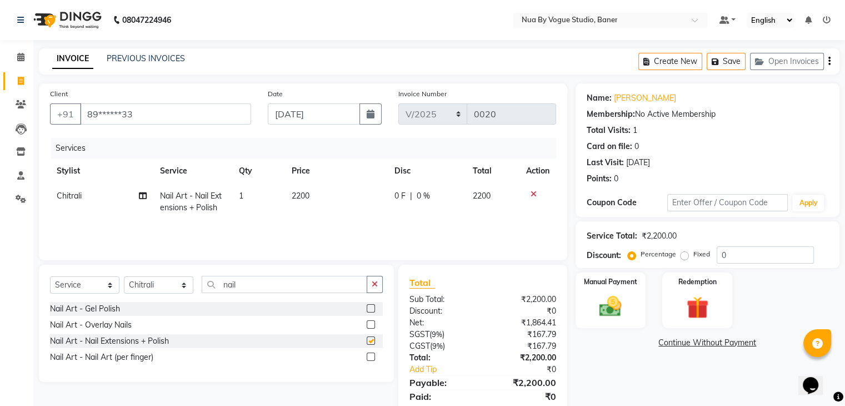
checkbox input "false"
click at [369, 363] on div at bounding box center [370, 358] width 7 height 12
click at [369, 358] on label at bounding box center [371, 356] width 8 height 8
click at [369, 358] on input "checkbox" at bounding box center [370, 356] width 7 height 7
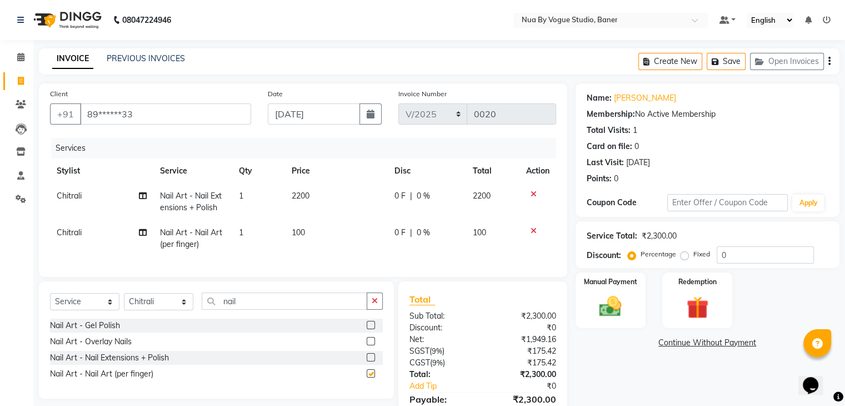
checkbox input "false"
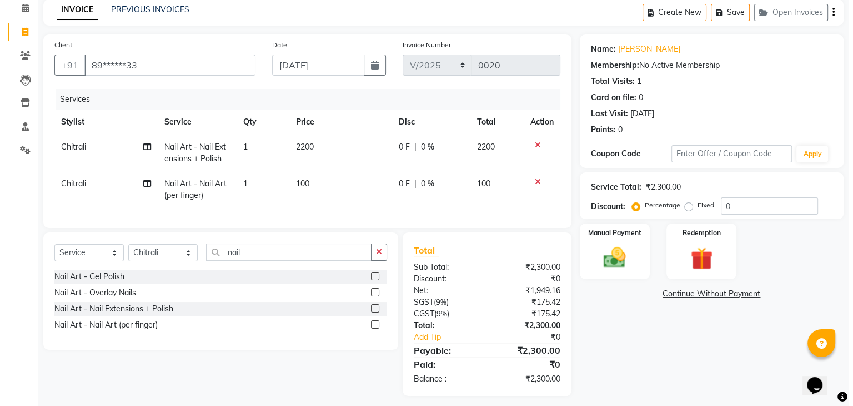
scroll to position [51, 0]
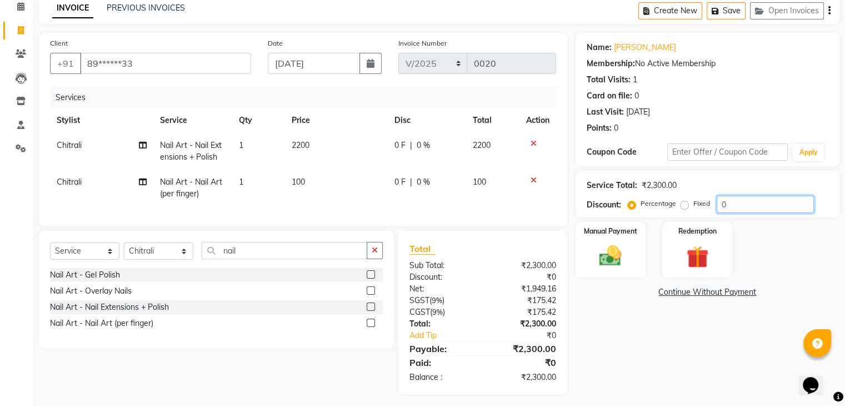
click at [756, 201] on input "0" at bounding box center [765, 204] width 97 height 17
type input "5"
type input "2"
type input "1"
type input "1.68"
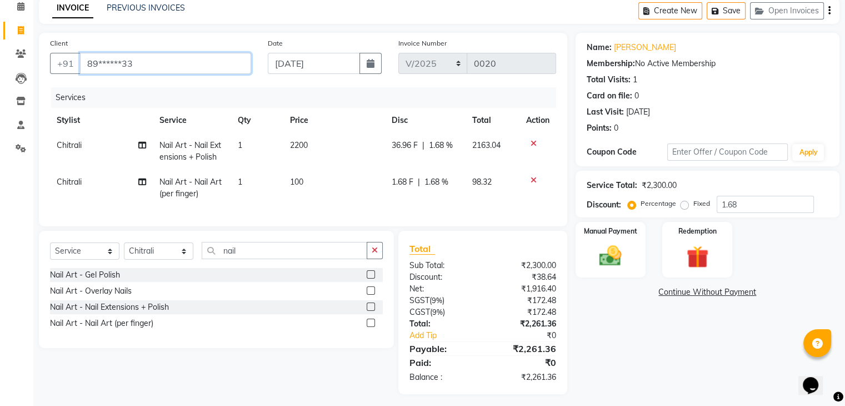
drag, startPoint x: 165, startPoint y: 63, endPoint x: 0, endPoint y: 63, distance: 165.0
click at [0, 63] on app-home "08047224946 Select Location × Nua By Vogue Studio, Baner Default Panel My Panel…" at bounding box center [422, 179] width 845 height 461
type input "8"
type input "0"
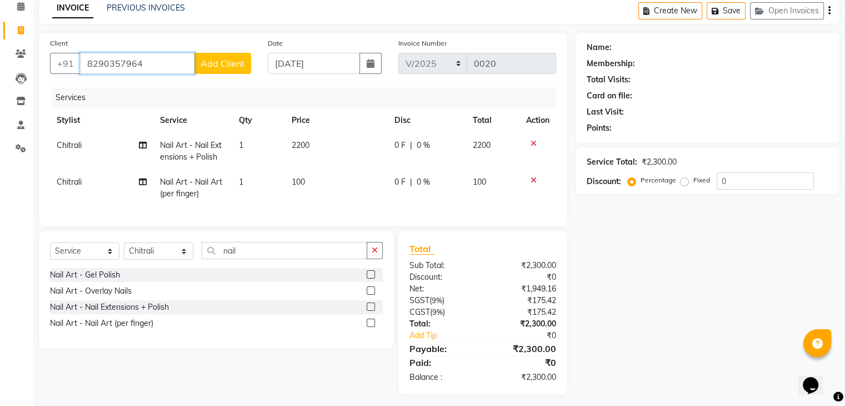
type input "8290357964"
click at [218, 62] on span "Add Client" at bounding box center [223, 63] width 44 height 11
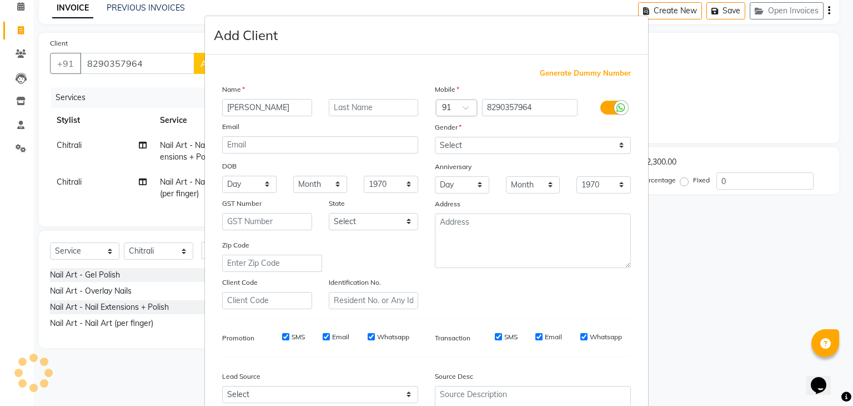
type input "[PERSON_NAME]"
click at [471, 149] on select "Select Male Female Other Prefer Not To Say" at bounding box center [533, 145] width 196 height 17
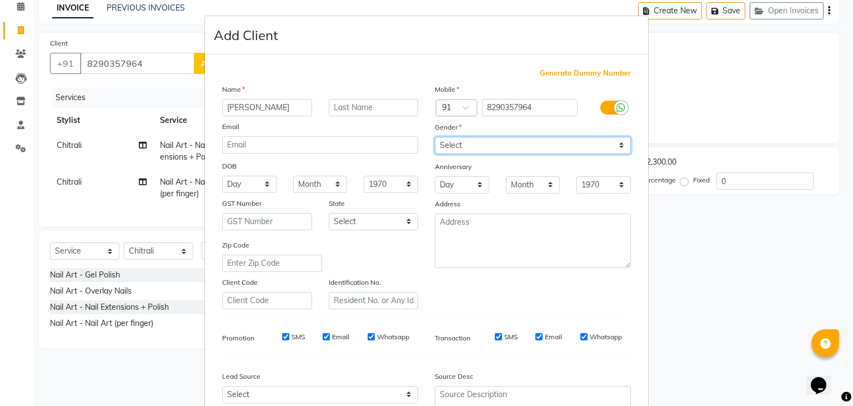
select select "[DEMOGRAPHIC_DATA]"
click at [435, 137] on select "Select Male Female Other Prefer Not To Say" at bounding box center [533, 145] width 196 height 17
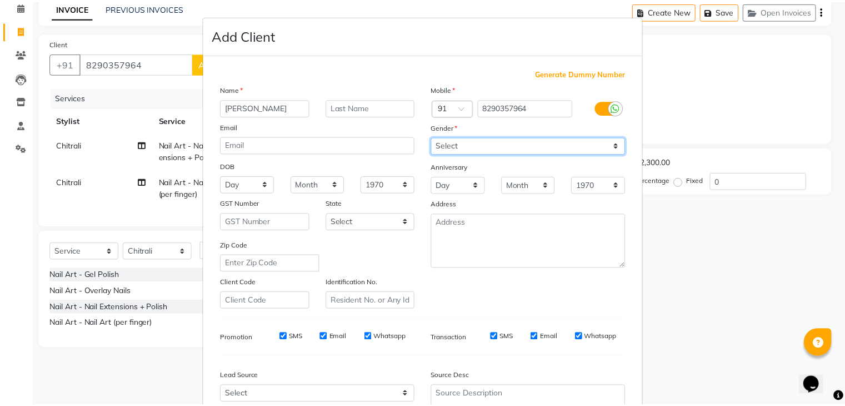
scroll to position [113, 0]
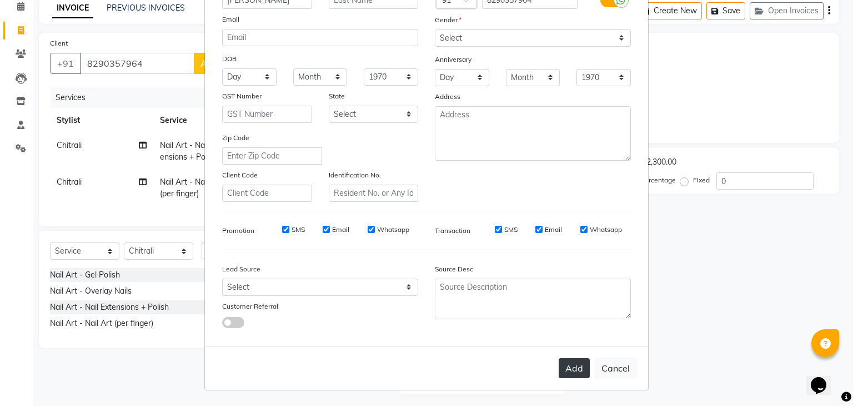
click at [578, 368] on button "Add" at bounding box center [574, 368] width 31 height 20
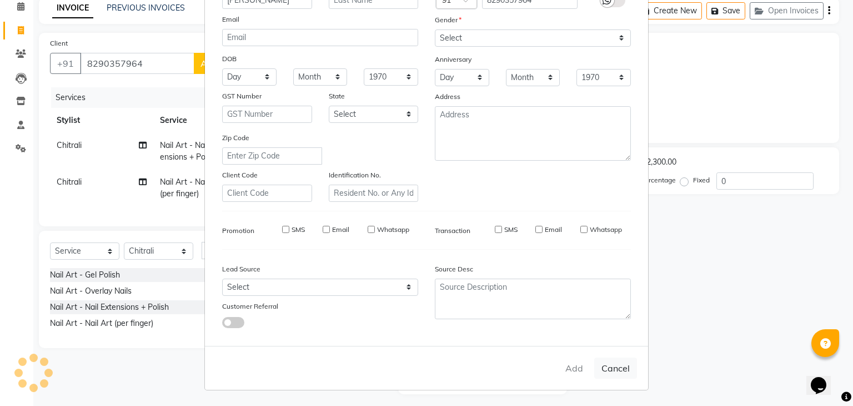
type input "82******64"
select select
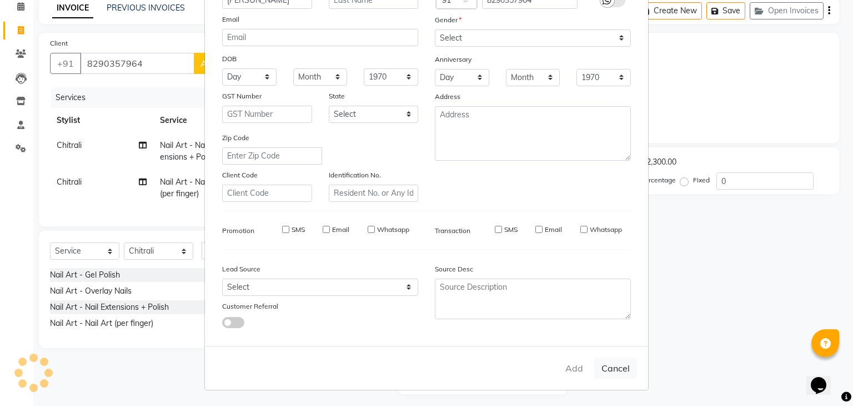
select select
checkbox input "false"
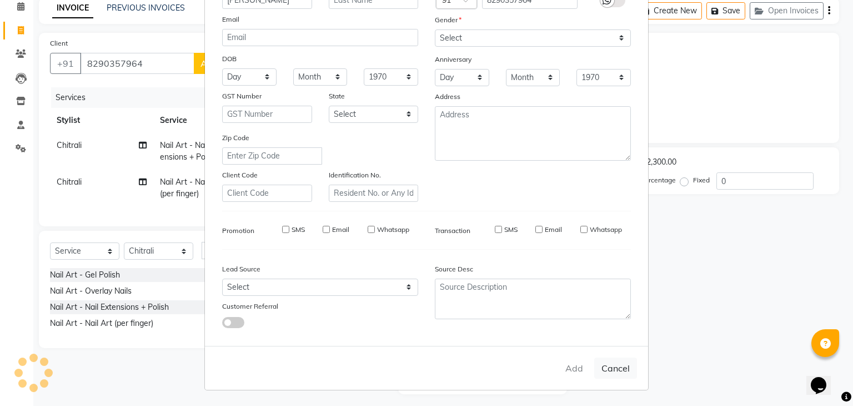
checkbox input "false"
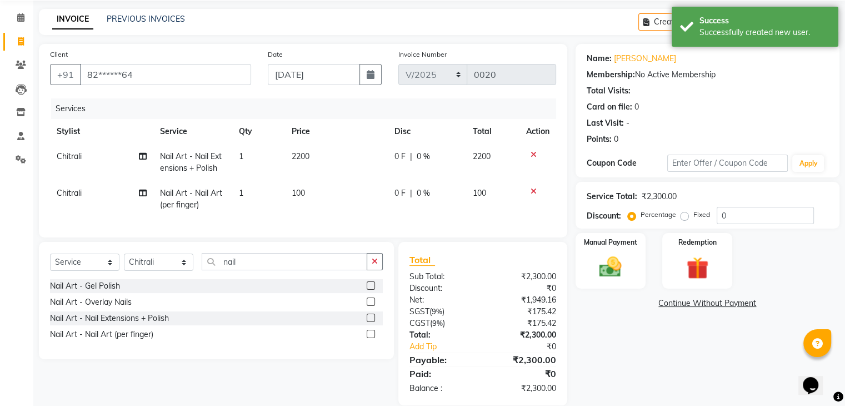
scroll to position [64, 0]
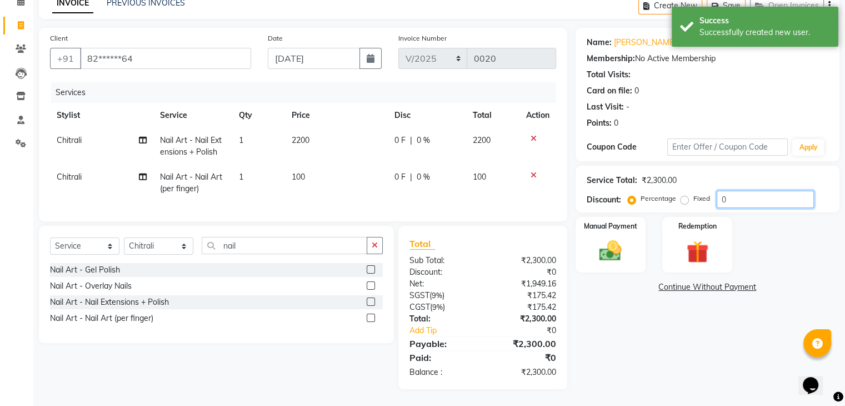
drag, startPoint x: 727, startPoint y: 189, endPoint x: 695, endPoint y: 191, distance: 31.7
click at [695, 191] on div "Percentage Fixed 0" at bounding box center [722, 199] width 184 height 17
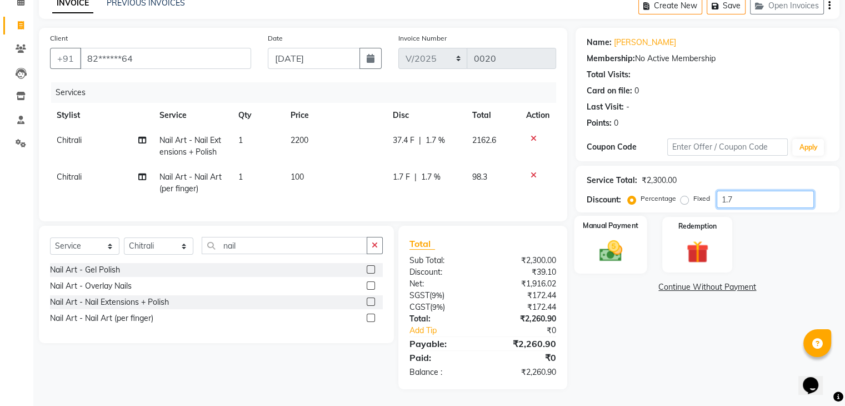
type input "1.7"
click at [606, 238] on img at bounding box center [610, 251] width 37 height 27
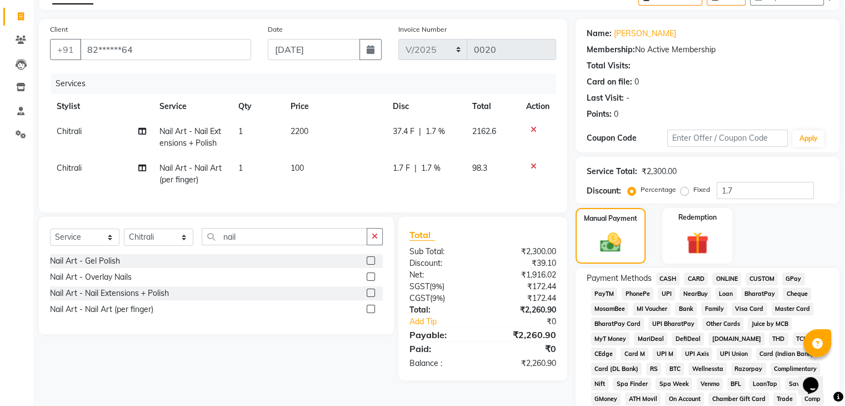
click at [662, 292] on span "UPI" at bounding box center [666, 293] width 17 height 13
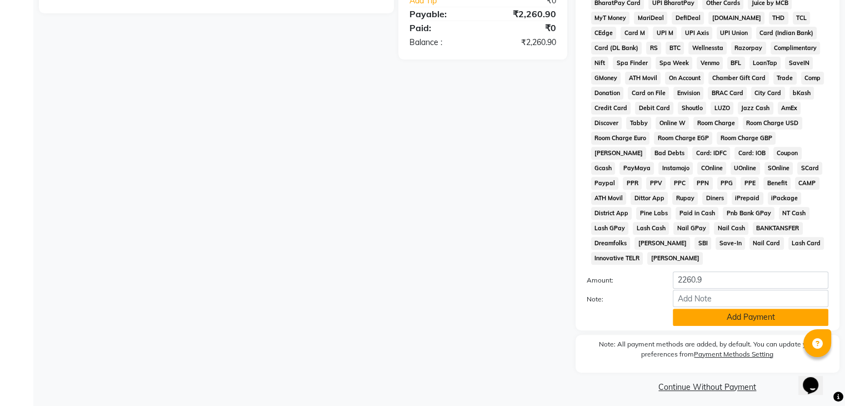
click at [709, 313] on button "Add Payment" at bounding box center [751, 316] width 156 height 17
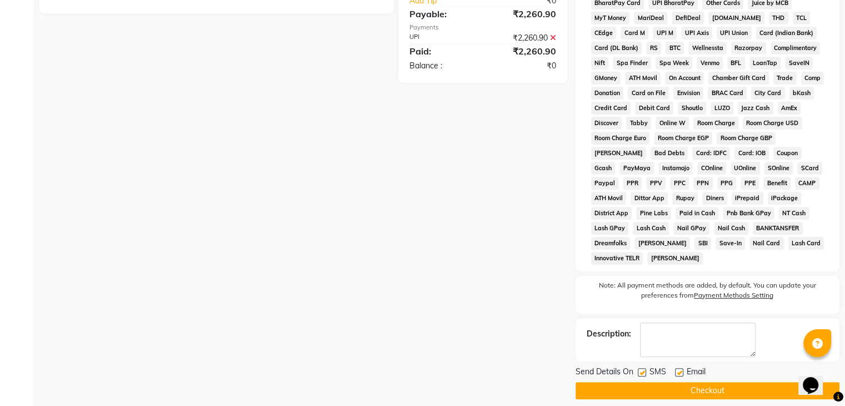
click at [679, 385] on button "Checkout" at bounding box center [708, 390] width 264 height 17
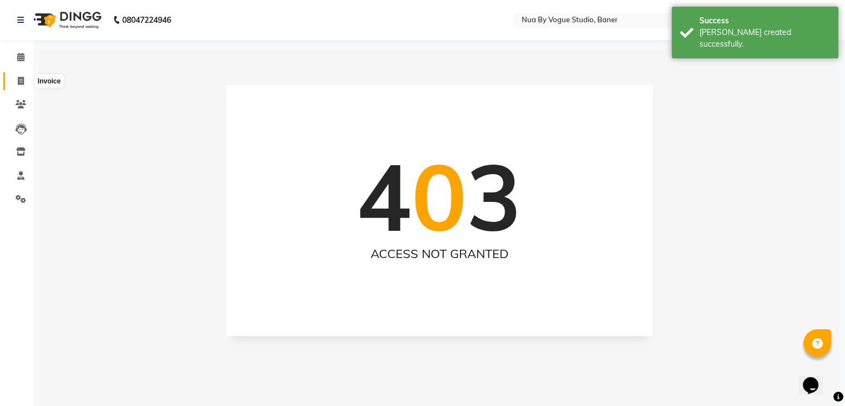
click at [18, 82] on icon at bounding box center [21, 81] width 6 height 8
select select "8764"
select select "service"
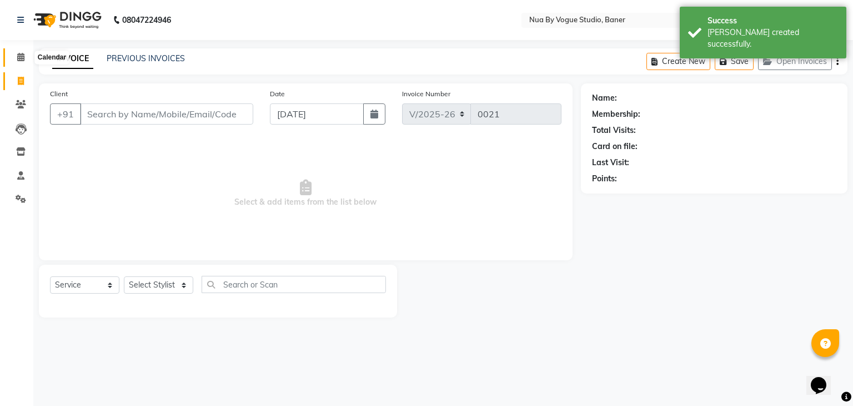
click at [27, 57] on span at bounding box center [20, 57] width 19 height 13
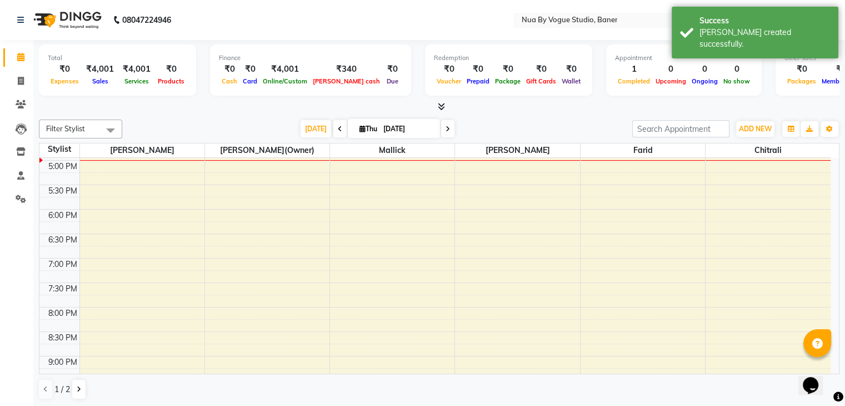
scroll to position [462, 0]
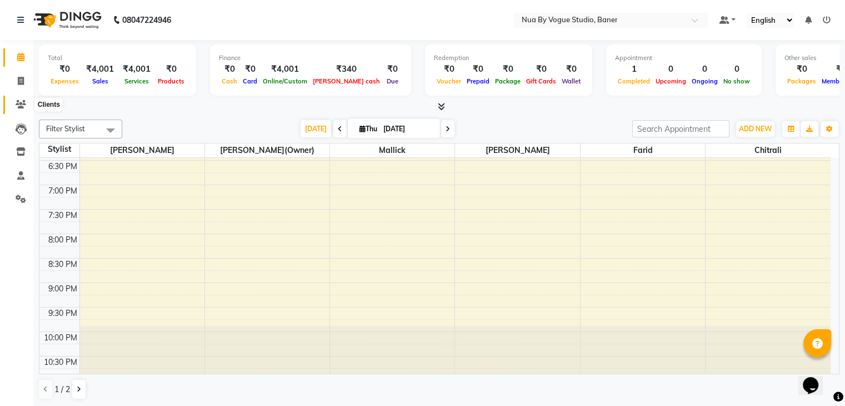
click at [24, 109] on span at bounding box center [20, 104] width 19 height 13
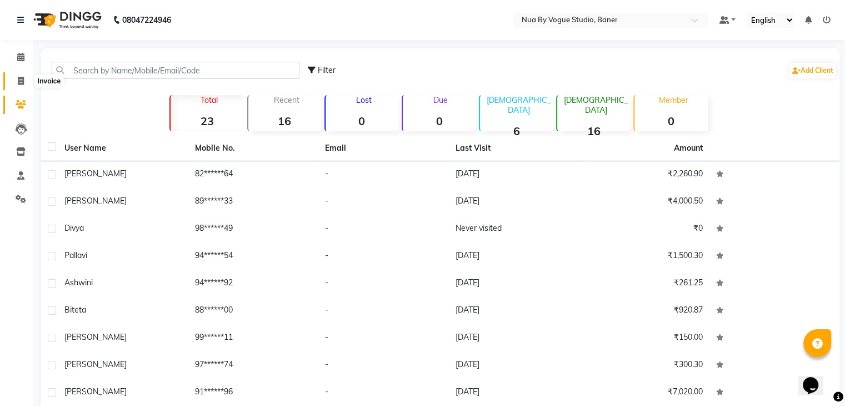
click at [14, 80] on span at bounding box center [20, 81] width 19 height 13
select select "service"
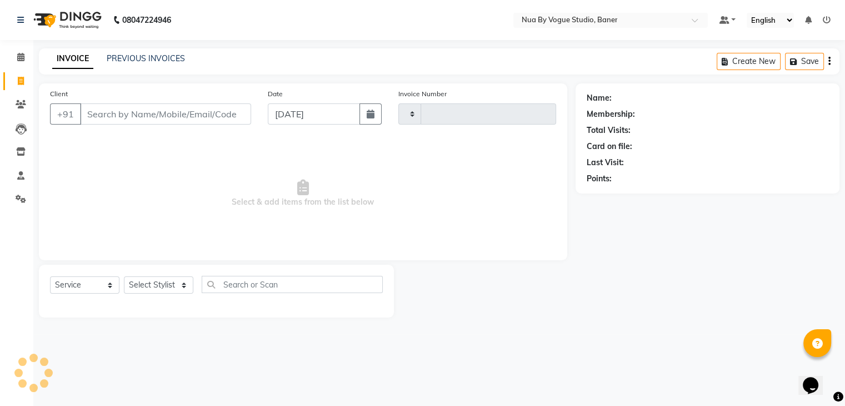
type input "0021"
select select "8764"
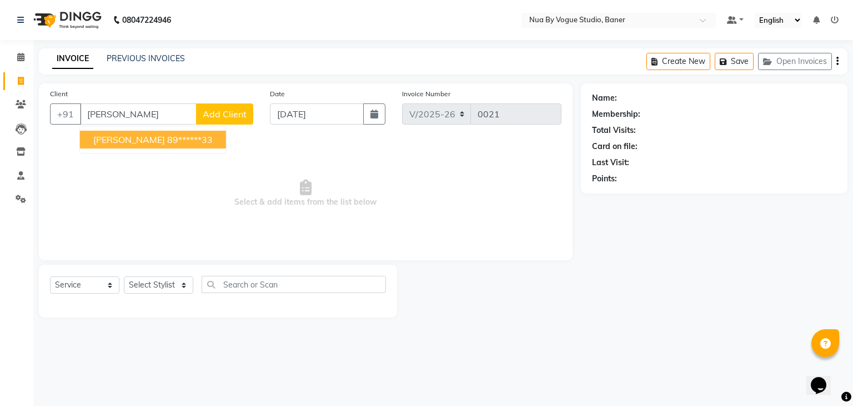
click at [176, 147] on button "Alpana 89******33" at bounding box center [153, 140] width 146 height 18
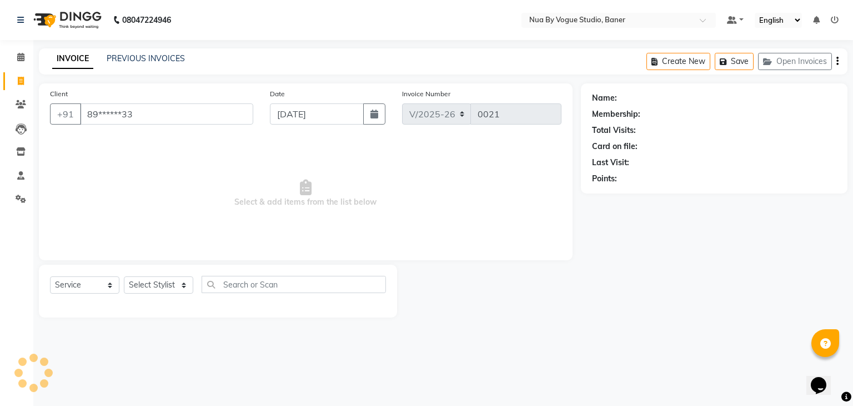
type input "89******33"
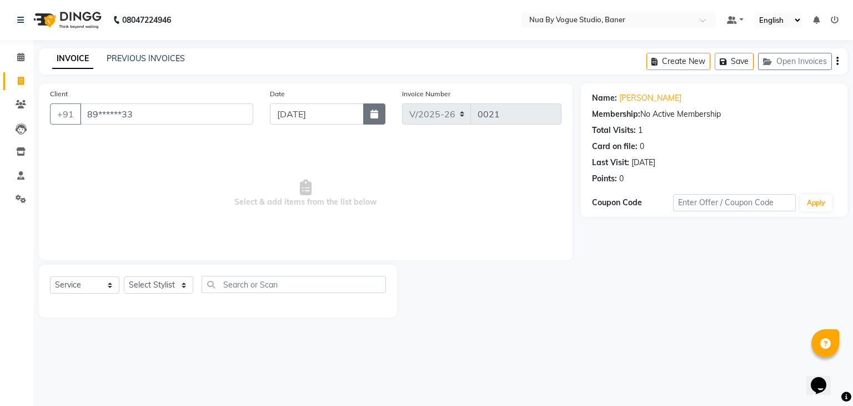
click at [378, 114] on icon "button" at bounding box center [375, 113] width 8 height 9
select select "9"
select select "2025"
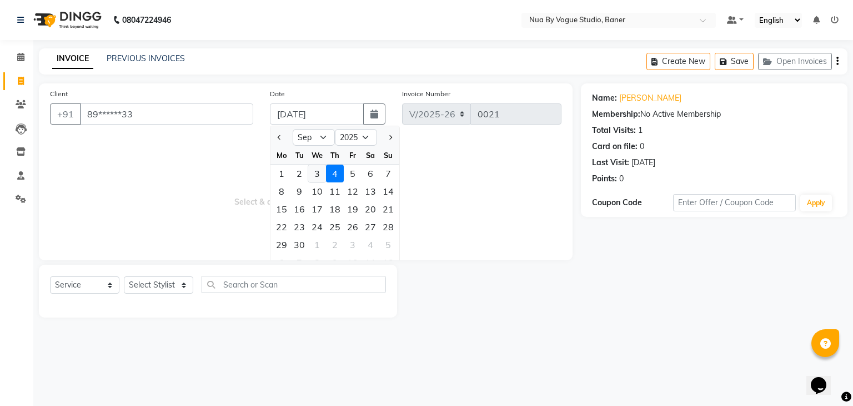
click at [322, 178] on div "3" at bounding box center [317, 173] width 18 height 18
type input "[DATE]"
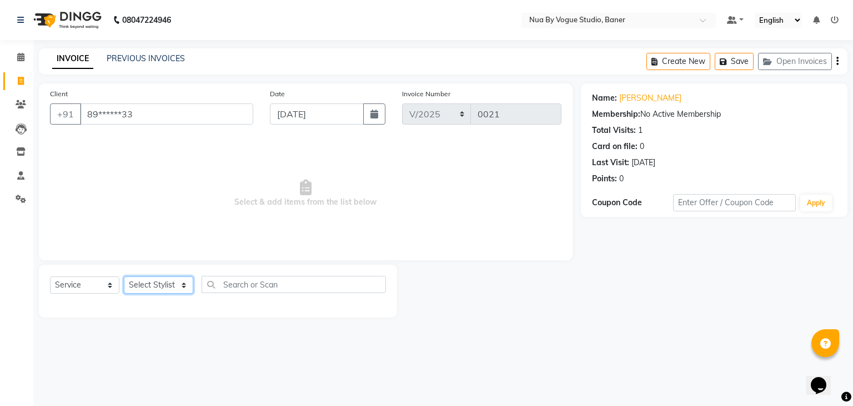
click at [158, 285] on select "Select Stylist Anandita Chitrali Debolina(Owner) Farid Mallick neha srivasta ni…" at bounding box center [158, 284] width 69 height 17
select select "90859"
click at [124, 277] on select "Select Stylist Anandita Chitrali Debolina(Owner) Farid Mallick neha srivasta ni…" at bounding box center [158, 284] width 69 height 17
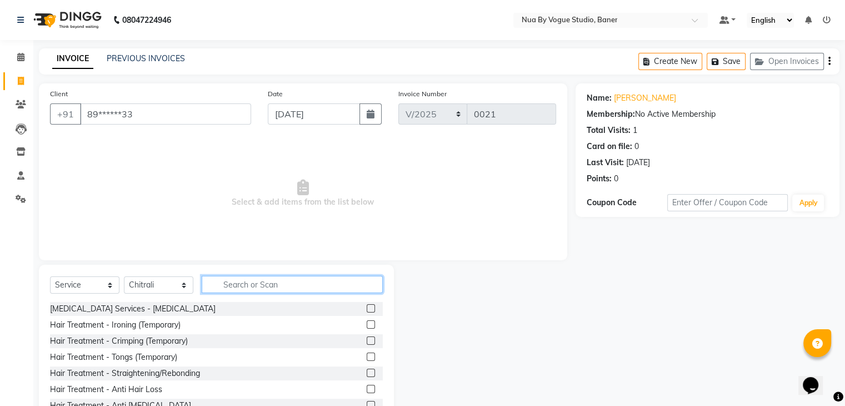
click at [261, 292] on input "text" at bounding box center [292, 284] width 181 height 17
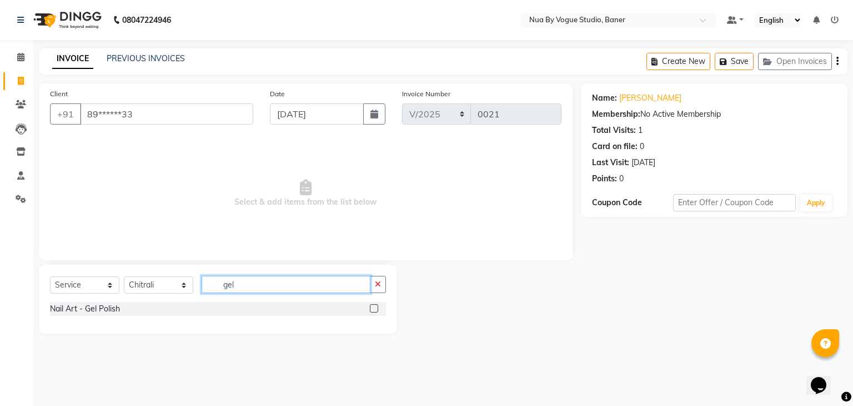
type input "gel"
click at [376, 311] on label at bounding box center [374, 308] width 8 height 8
click at [376, 311] on input "checkbox" at bounding box center [373, 308] width 7 height 7
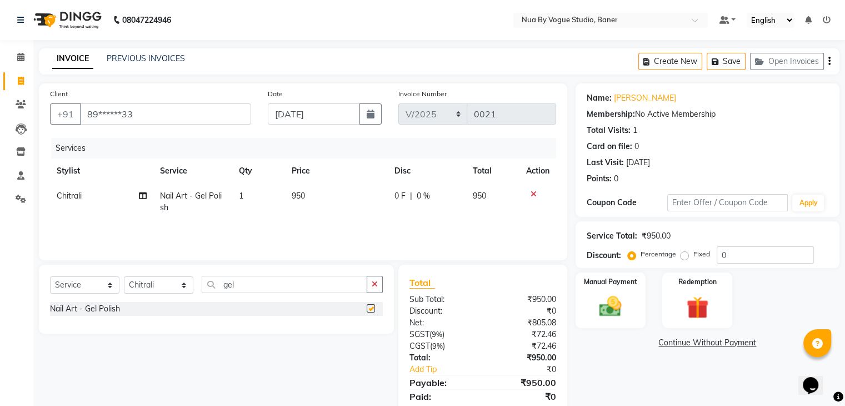
checkbox input "false"
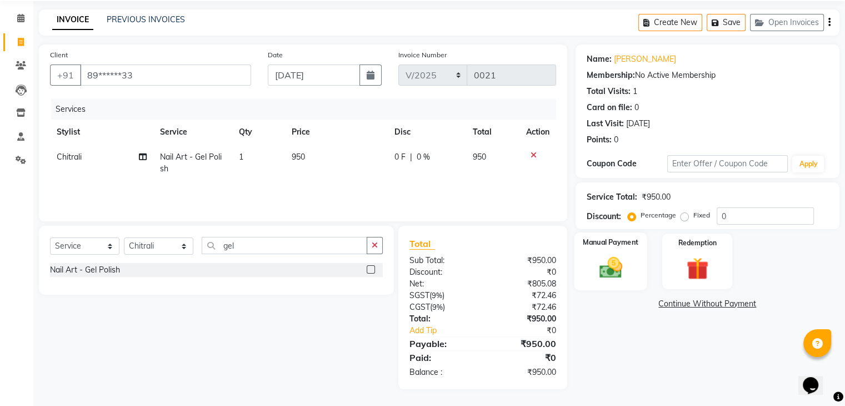
click at [581, 273] on div "Manual Payment" at bounding box center [610, 260] width 73 height 57
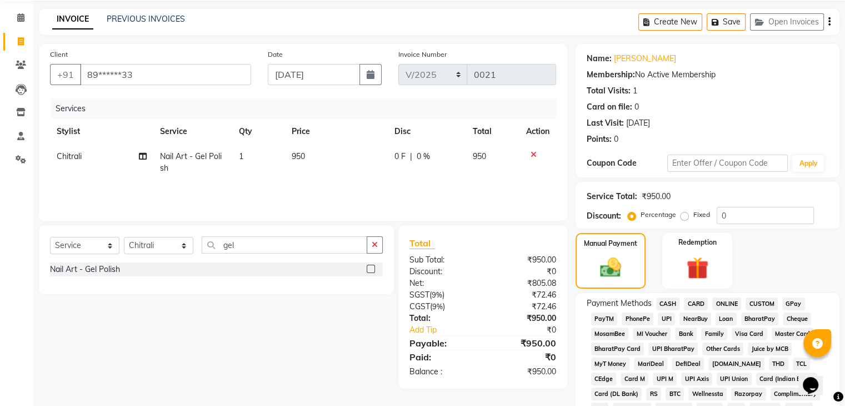
click at [668, 324] on span "UPI" at bounding box center [666, 318] width 17 height 13
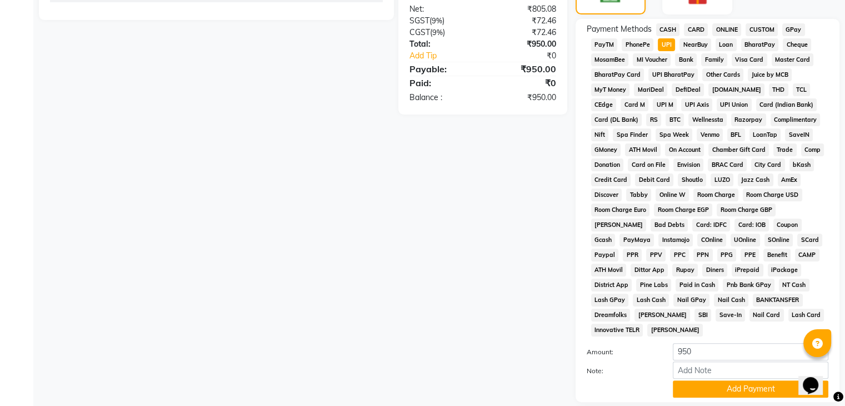
scroll to position [385, 0]
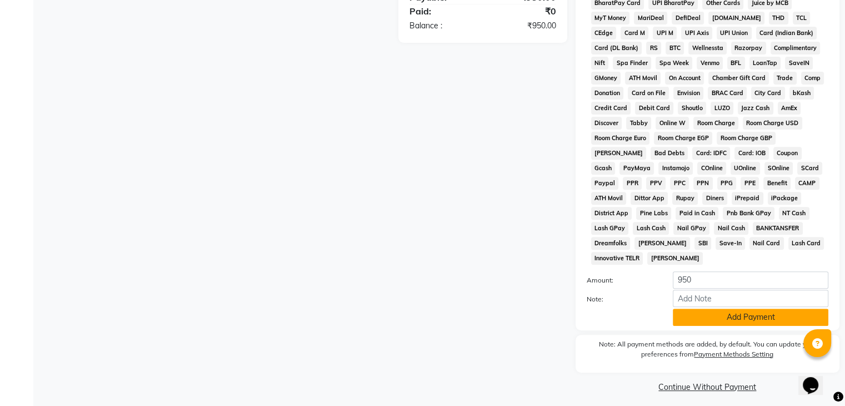
click at [689, 308] on button "Add Payment" at bounding box center [751, 316] width 156 height 17
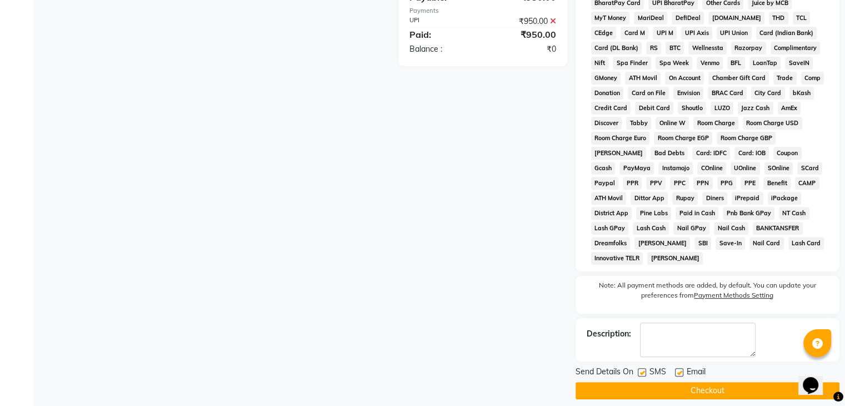
click at [681, 388] on button "Checkout" at bounding box center [708, 390] width 264 height 17
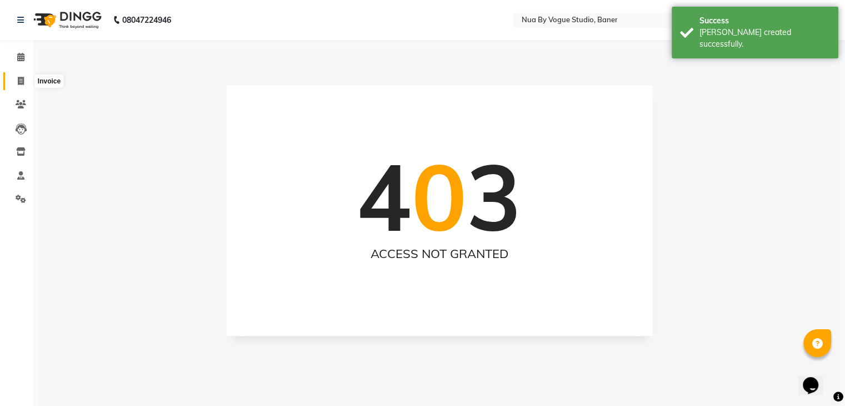
click at [21, 87] on span at bounding box center [20, 81] width 19 height 13
select select "service"
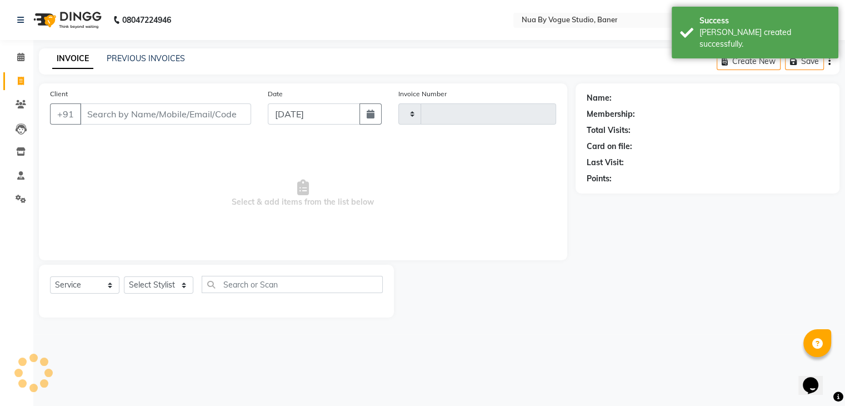
type input "0022"
select select "8764"
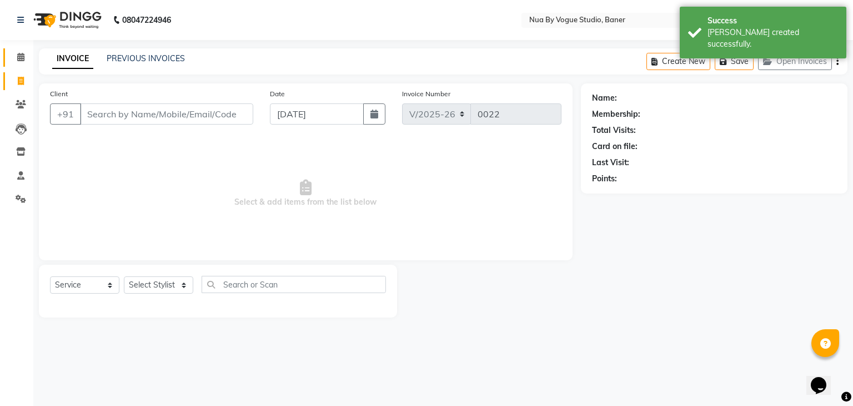
click at [20, 63] on span at bounding box center [20, 57] width 19 height 13
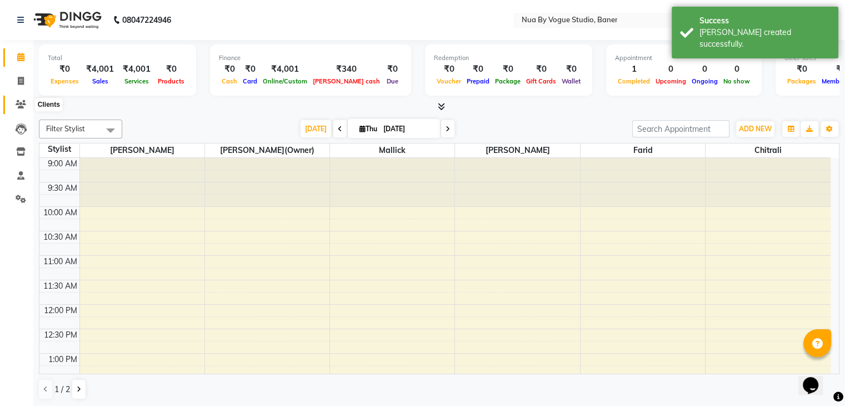
click at [22, 101] on icon at bounding box center [21, 104] width 11 height 8
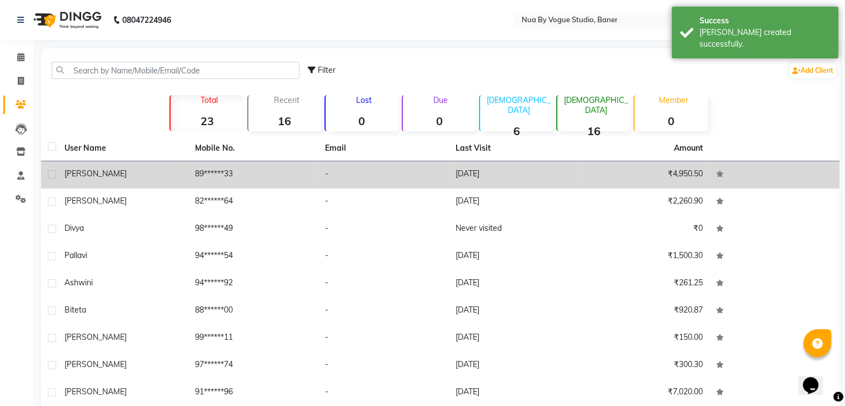
click at [153, 176] on div "[PERSON_NAME]" at bounding box center [122, 174] width 117 height 12
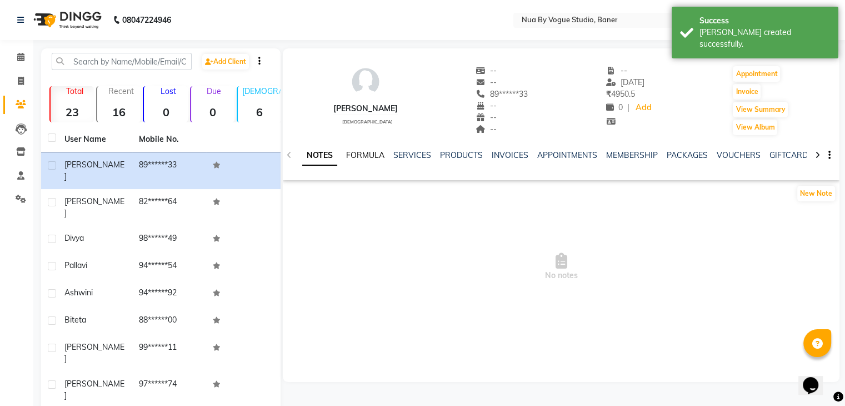
click at [361, 156] on link "FORMULA" at bounding box center [365, 155] width 38 height 10
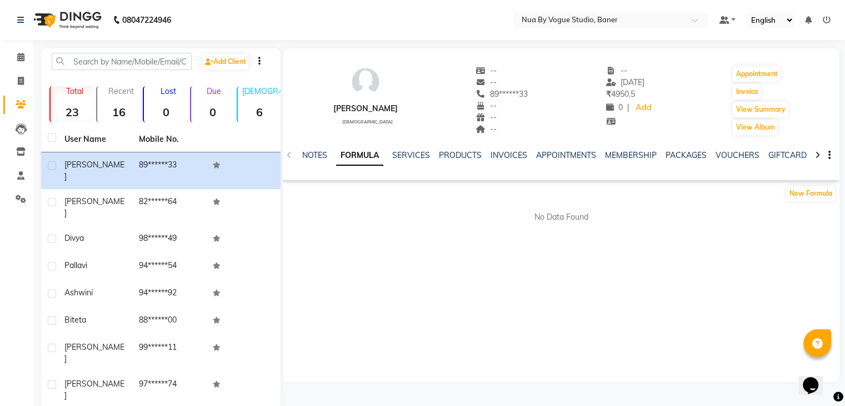
click at [411, 161] on div "NOTES FORMULA SERVICES PRODUCTS INVOICES APPOINTMENTS MEMBERSHIP PACKAGES VOUCH…" at bounding box center [547, 159] width 491 height 21
click at [411, 158] on link "SERVICES" at bounding box center [411, 155] width 38 height 10
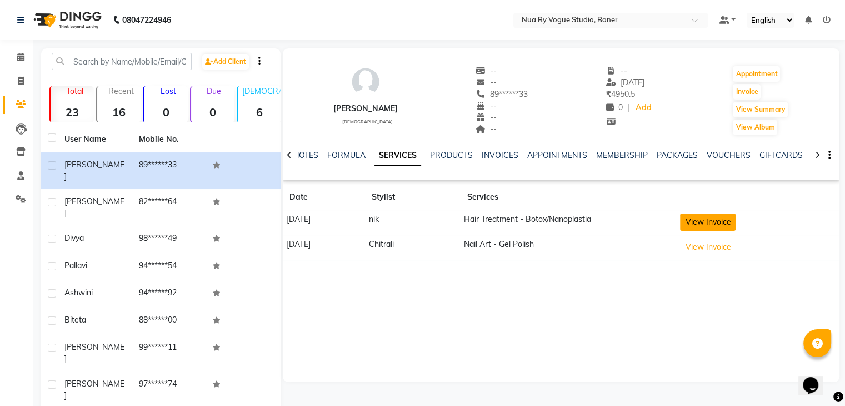
click at [698, 223] on button "View Invoice" at bounding box center [708, 221] width 56 height 17
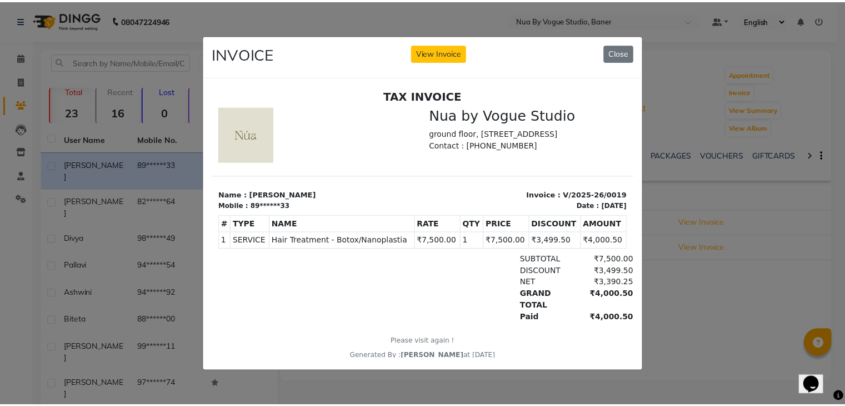
scroll to position [1, 0]
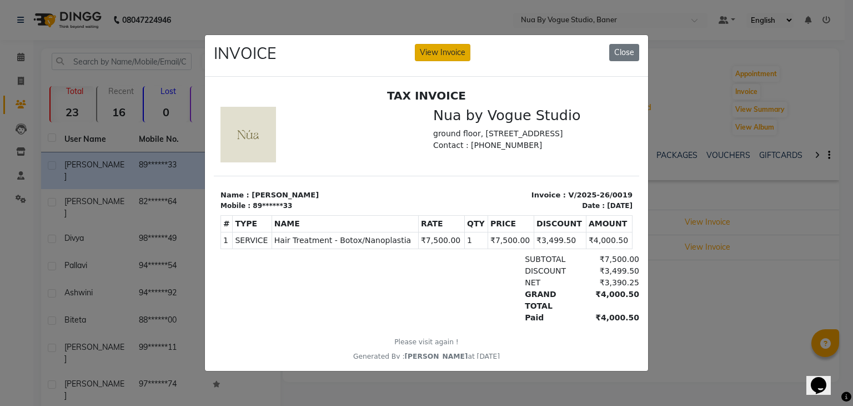
click at [457, 53] on button "View Invoice" at bounding box center [443, 52] width 56 height 17
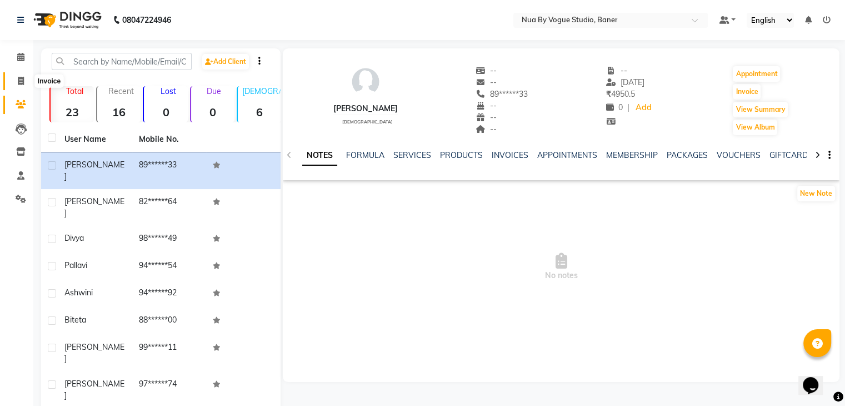
click at [17, 82] on span at bounding box center [20, 81] width 19 height 13
select select "8764"
select select "service"
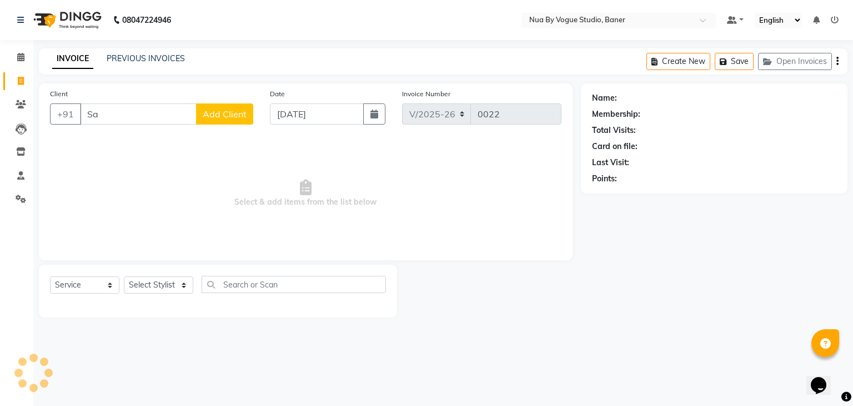
type input "S"
type input "7447594881"
click at [245, 114] on span "Add Client" at bounding box center [225, 113] width 44 height 11
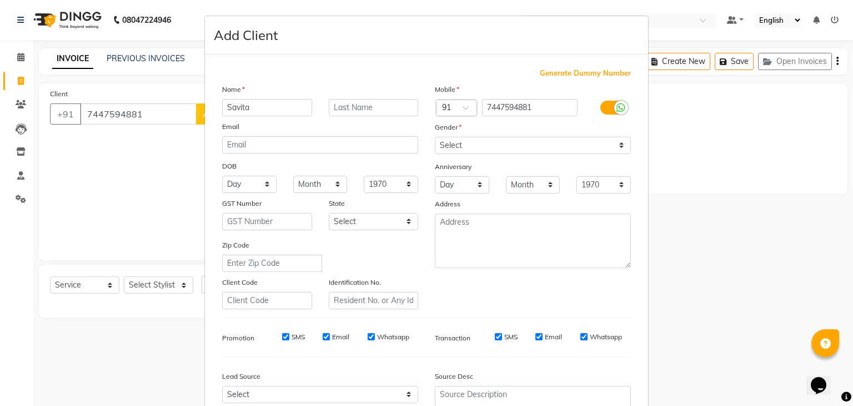
scroll to position [49, 0]
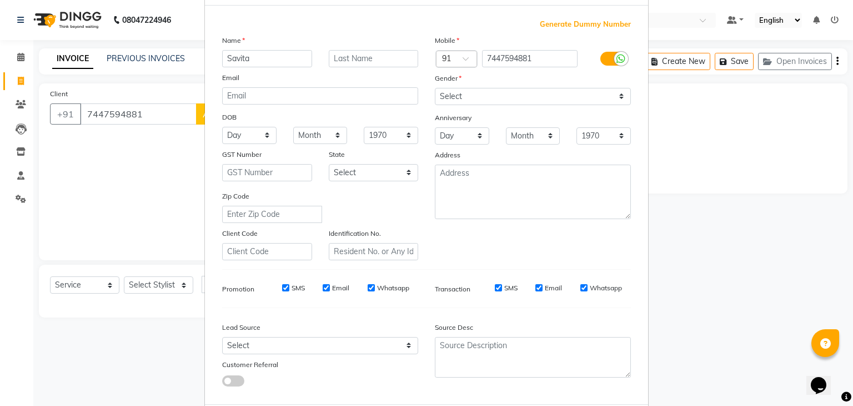
type input "Savita"
click at [506, 94] on select "Select Male Female Other Prefer Not To Say" at bounding box center [533, 96] width 196 height 17
select select "[DEMOGRAPHIC_DATA]"
click at [435, 88] on select "Select Male Female Other Prefer Not To Say" at bounding box center [533, 96] width 196 height 17
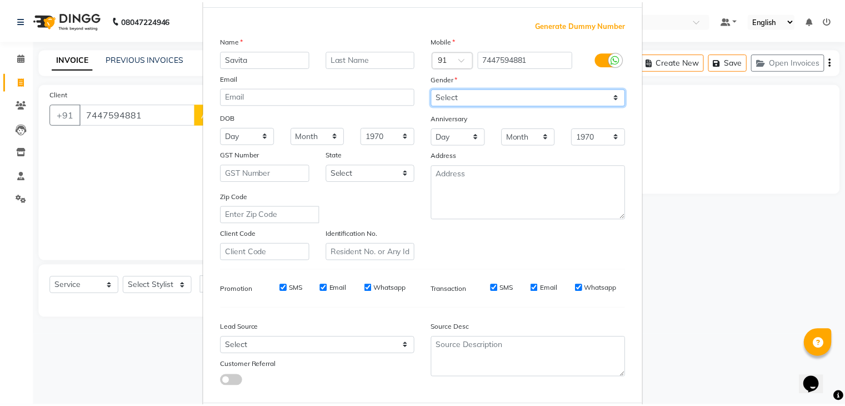
scroll to position [113, 0]
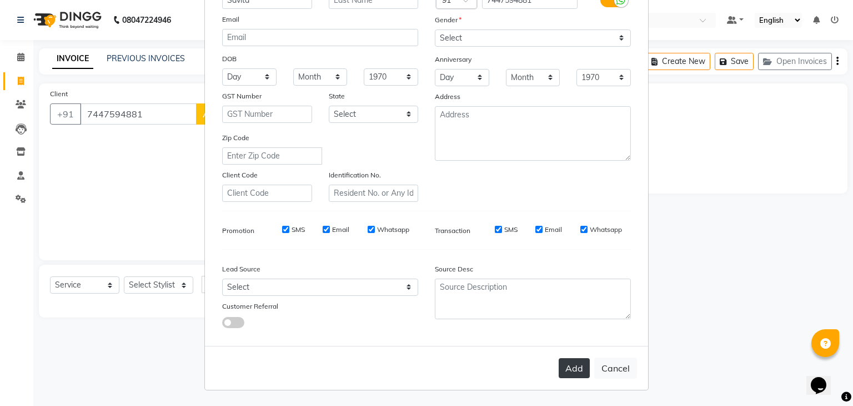
click at [571, 377] on button "Add" at bounding box center [574, 368] width 31 height 20
type input "74******81"
select select
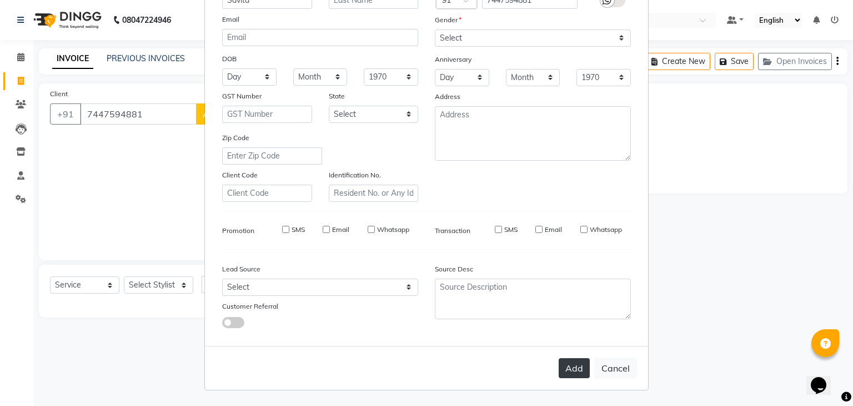
select select
checkbox input "false"
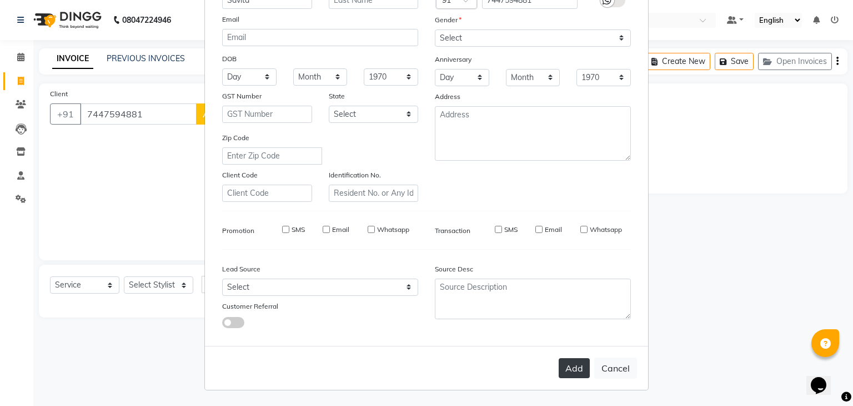
checkbox input "false"
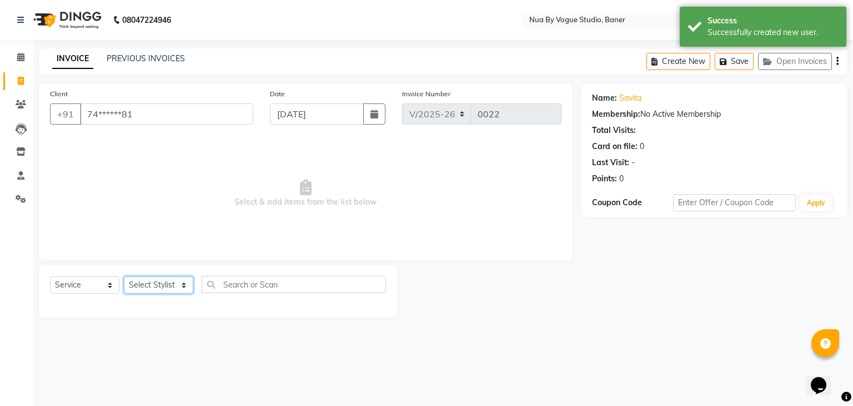
click at [160, 287] on select "Select Stylist Anandita Chitrali Debolina(Owner) Farid Mallick neha srivasta ni…" at bounding box center [158, 284] width 69 height 17
select select "89459"
click at [124, 277] on select "Select Stylist Anandita Chitrali Debolina(Owner) Farid Mallick neha srivasta ni…" at bounding box center [158, 284] width 69 height 17
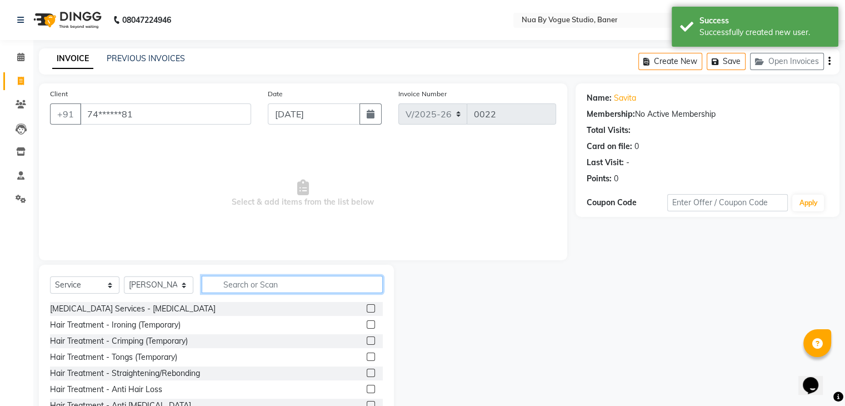
click at [246, 280] on input "text" at bounding box center [292, 284] width 181 height 17
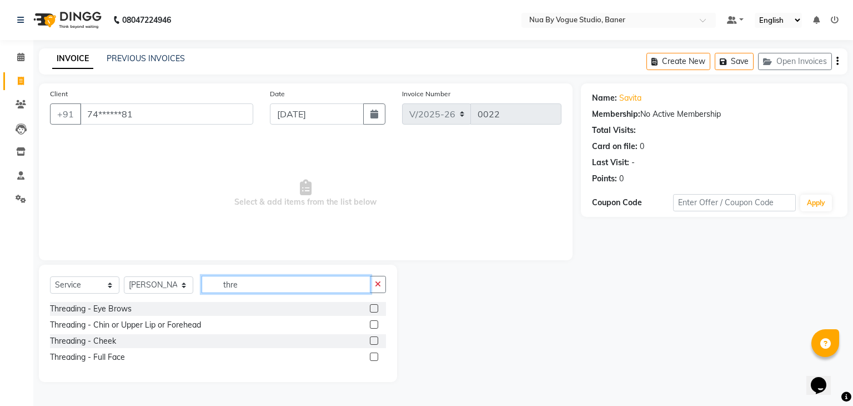
type input "thre"
click at [284, 302] on div "Threading - Eye Brows" at bounding box center [218, 309] width 336 height 14
click at [376, 312] on label at bounding box center [374, 308] width 8 height 8
click at [376, 312] on input "checkbox" at bounding box center [373, 308] width 7 height 7
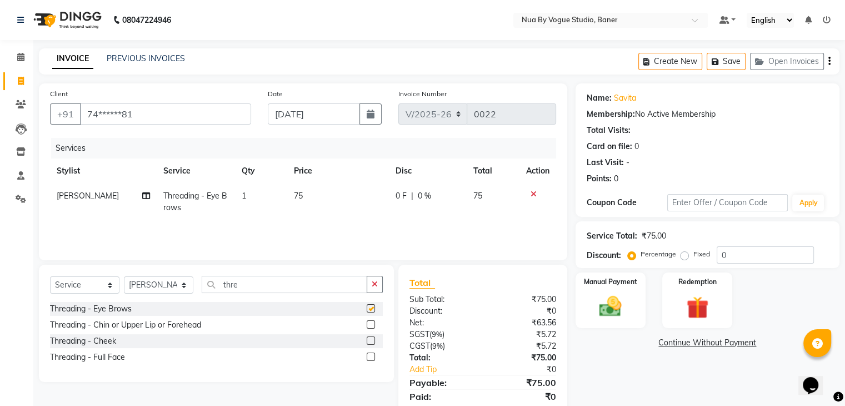
checkbox input "false"
click at [373, 329] on div at bounding box center [370, 326] width 7 height 12
click at [371, 325] on label at bounding box center [371, 324] width 8 height 8
click at [371, 325] on input "checkbox" at bounding box center [370, 324] width 7 height 7
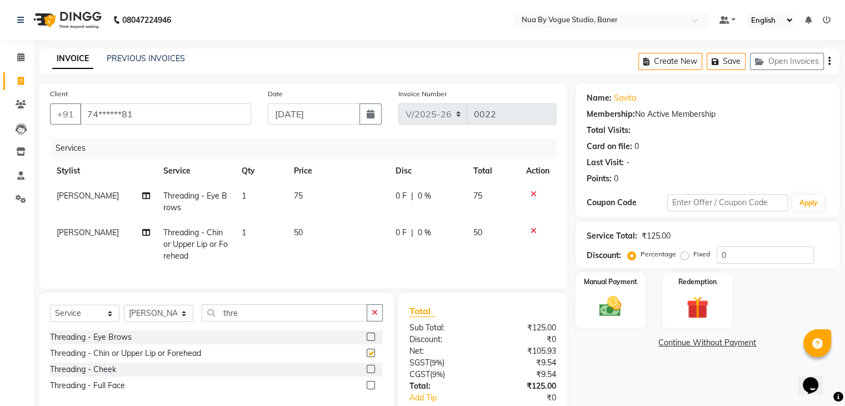
checkbox input "false"
click at [371, 341] on label at bounding box center [371, 336] width 8 height 8
click at [371, 341] on input "checkbox" at bounding box center [370, 336] width 7 height 7
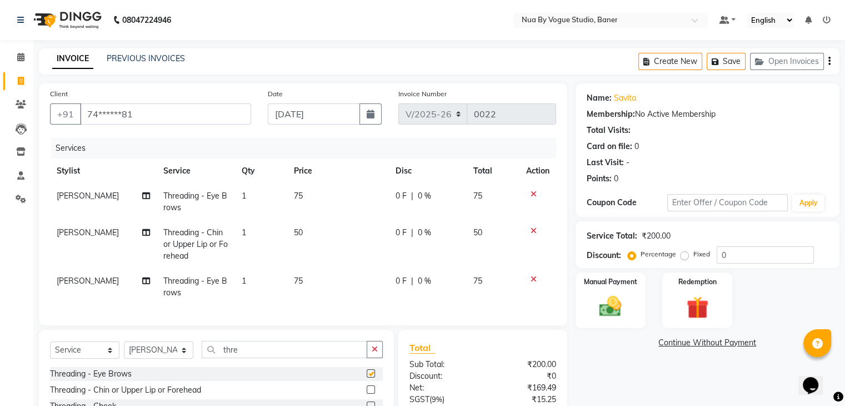
checkbox input "false"
click at [531, 232] on icon at bounding box center [534, 231] width 6 height 8
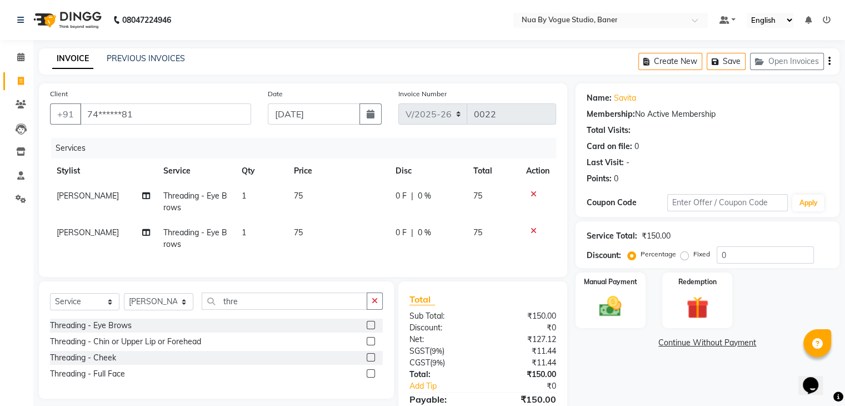
click at [533, 233] on icon at bounding box center [534, 231] width 6 height 8
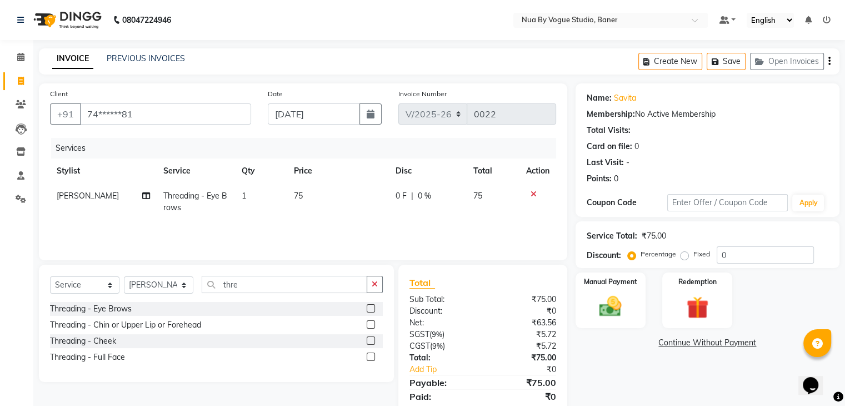
click at [533, 194] on icon at bounding box center [534, 194] width 6 height 8
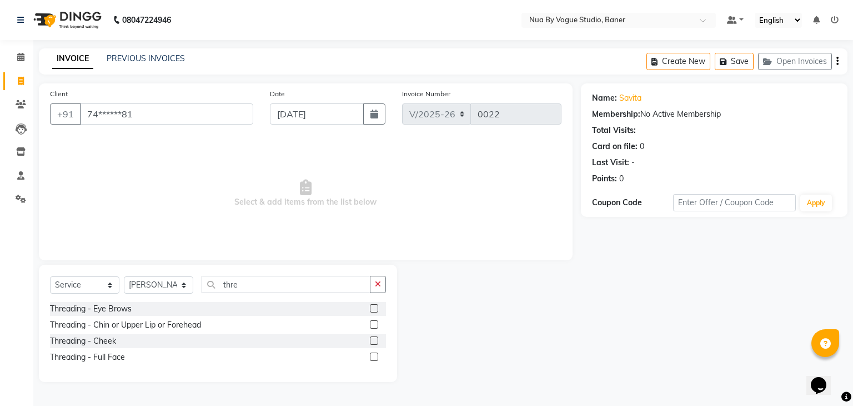
click at [377, 323] on label at bounding box center [374, 324] width 8 height 8
click at [377, 323] on input "checkbox" at bounding box center [373, 324] width 7 height 7
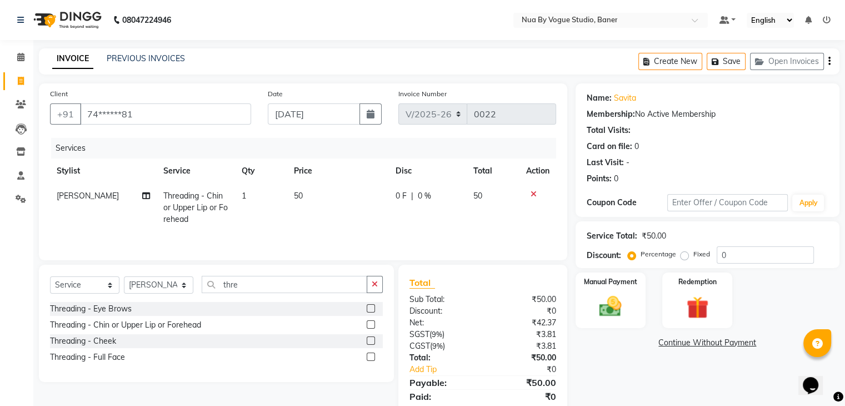
click at [368, 326] on label at bounding box center [371, 324] width 8 height 8
click at [368, 326] on input "checkbox" at bounding box center [370, 324] width 7 height 7
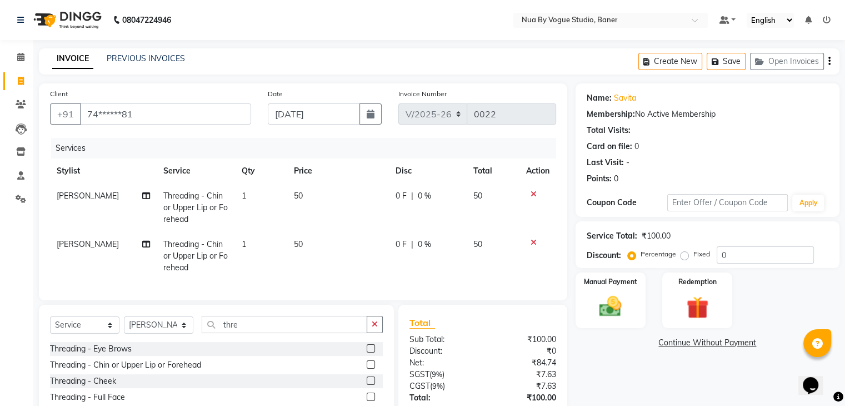
click at [531, 242] on icon at bounding box center [534, 242] width 6 height 8
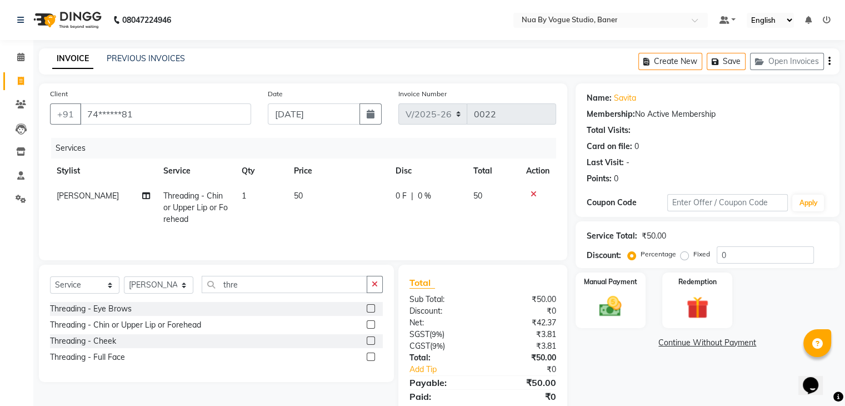
click at [372, 326] on label at bounding box center [371, 324] width 8 height 8
click at [372, 326] on input "checkbox" at bounding box center [370, 324] width 7 height 7
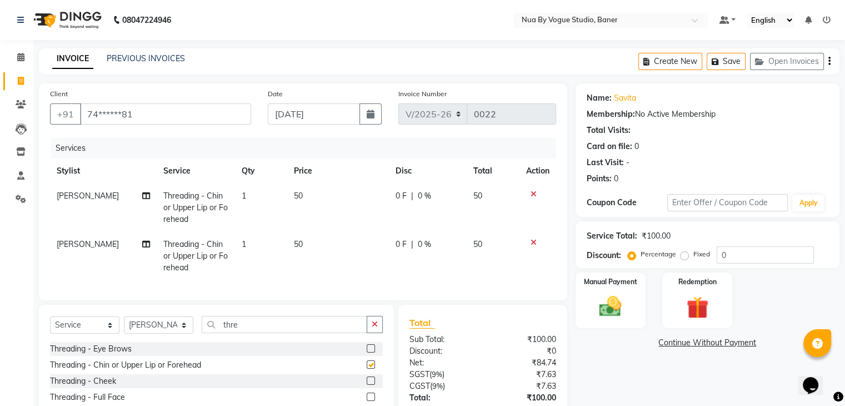
checkbox input "false"
click at [369, 352] on label at bounding box center [371, 348] width 8 height 8
click at [369, 352] on input "checkbox" at bounding box center [370, 348] width 7 height 7
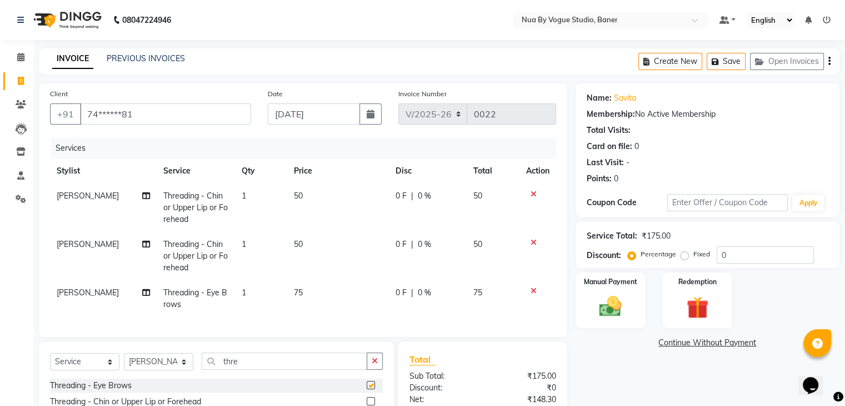
checkbox input "false"
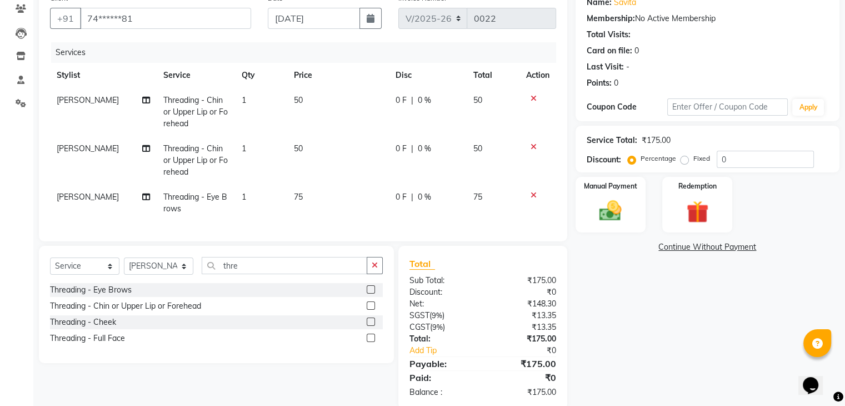
scroll to position [98, 0]
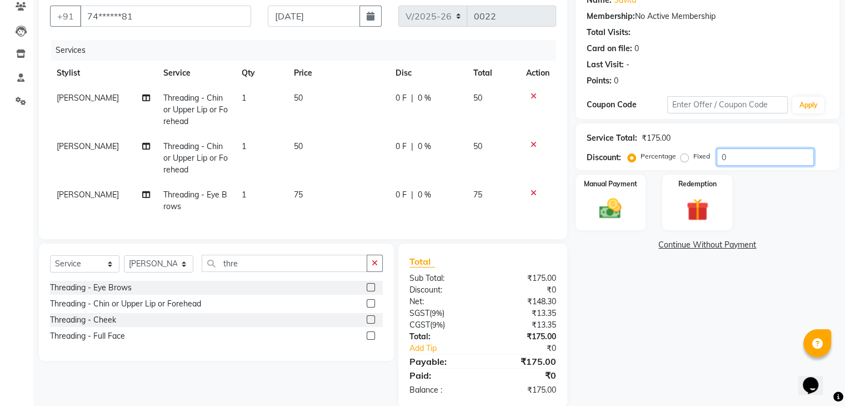
click at [727, 154] on input "0" at bounding box center [765, 156] width 97 height 17
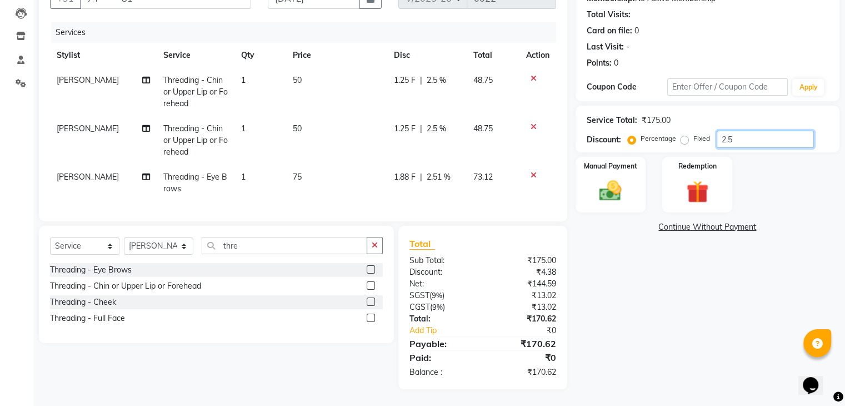
scroll to position [124, 0]
type input "2.5"
click at [582, 176] on div "Manual Payment" at bounding box center [610, 184] width 73 height 57
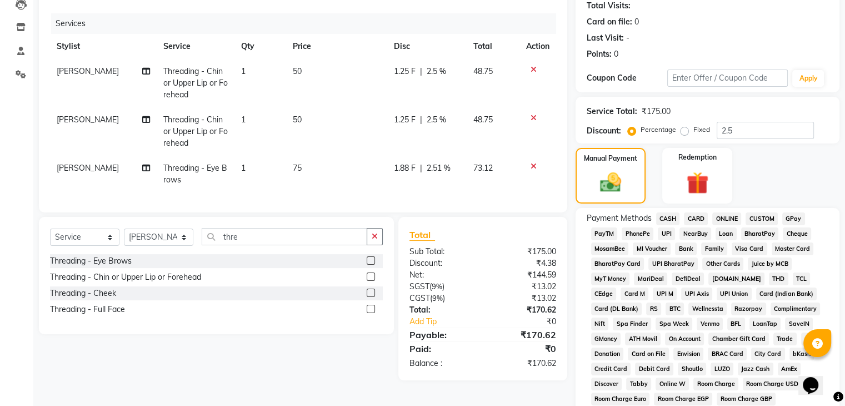
click at [669, 234] on span "UPI" at bounding box center [666, 233] width 17 height 13
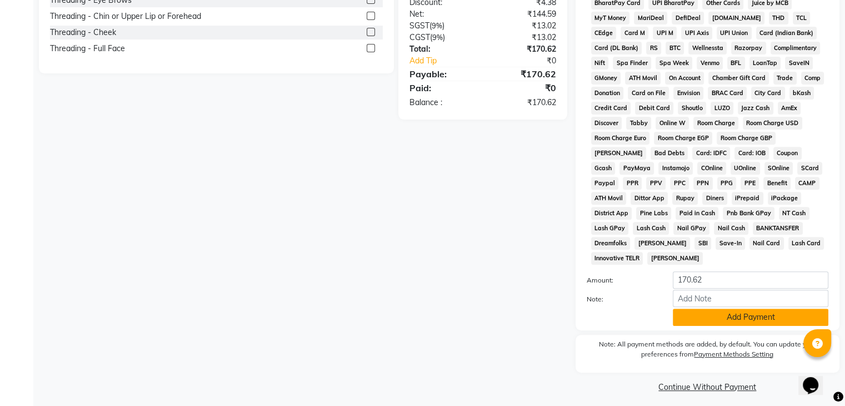
click at [725, 310] on button "Add Payment" at bounding box center [751, 316] width 156 height 17
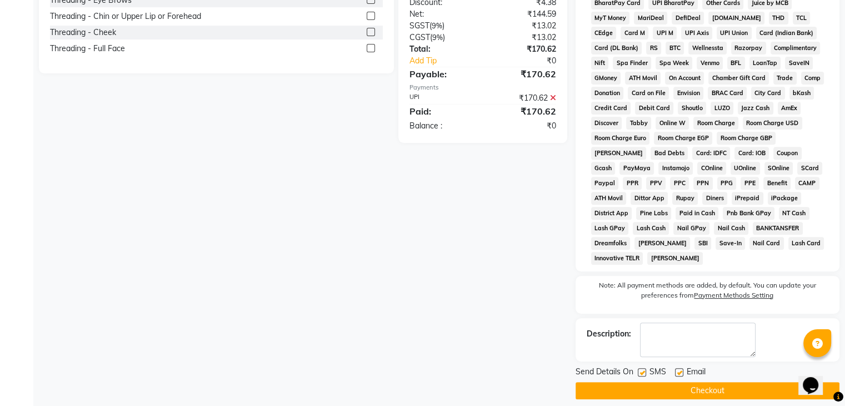
scroll to position [388, 0]
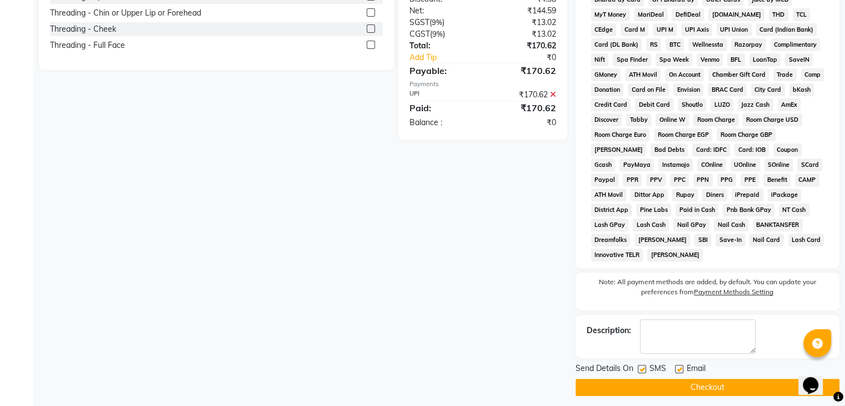
click at [712, 382] on button "Checkout" at bounding box center [708, 386] width 264 height 17
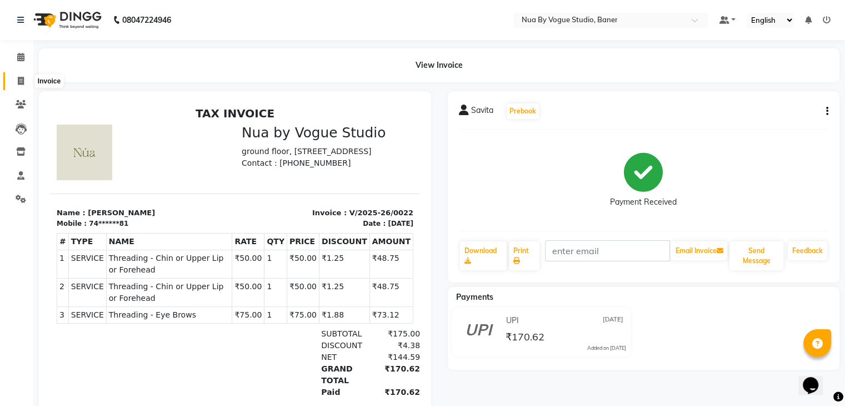
click at [15, 82] on span at bounding box center [20, 81] width 19 height 13
select select "service"
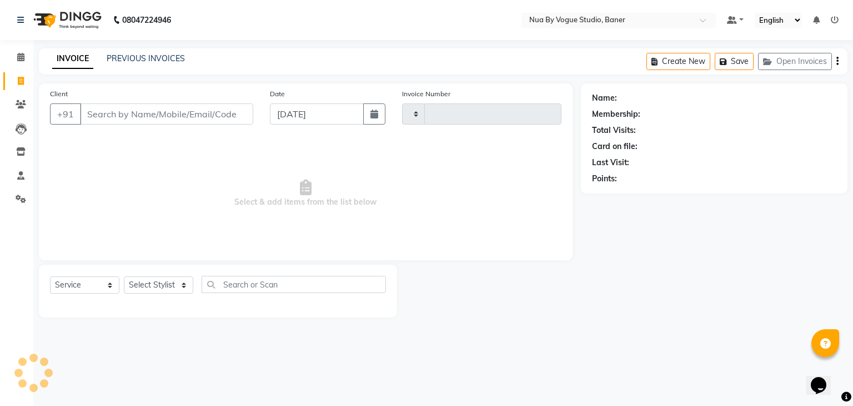
type input "0023"
select select "8764"
type input "g"
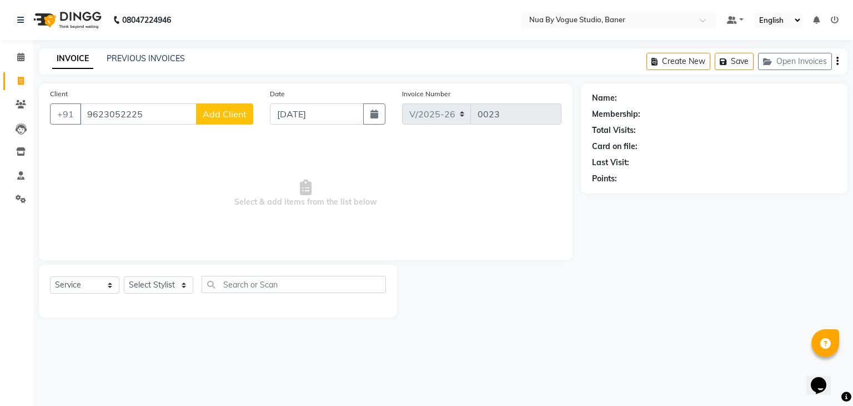
type input "9623052225"
click at [219, 114] on span "Add Client" at bounding box center [225, 113] width 44 height 11
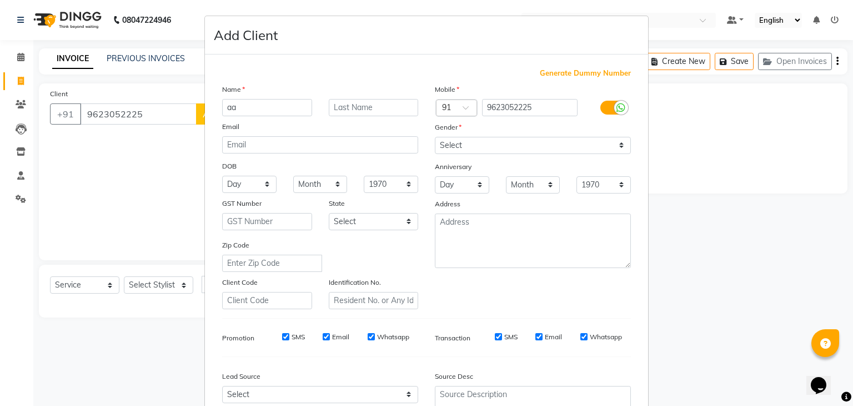
type input "a"
type input "[PERSON_NAME]"
click at [469, 149] on select "Select Male Female Other Prefer Not To Say" at bounding box center [533, 145] width 196 height 17
select select "[DEMOGRAPHIC_DATA]"
click at [435, 137] on select "Select Male Female Other Prefer Not To Say" at bounding box center [533, 145] width 196 height 17
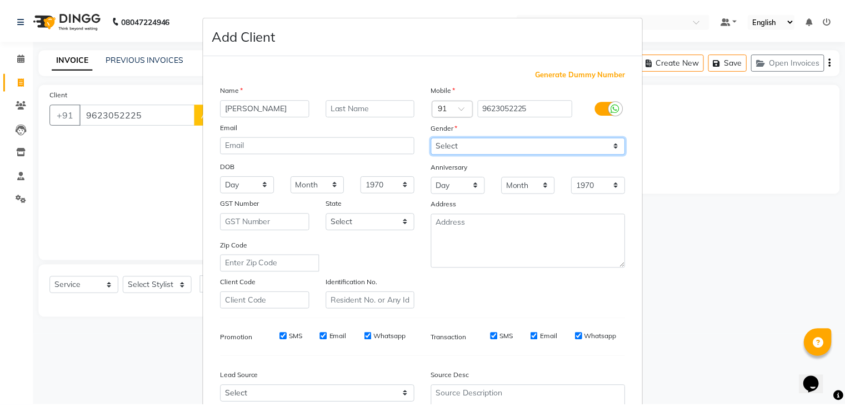
scroll to position [113, 0]
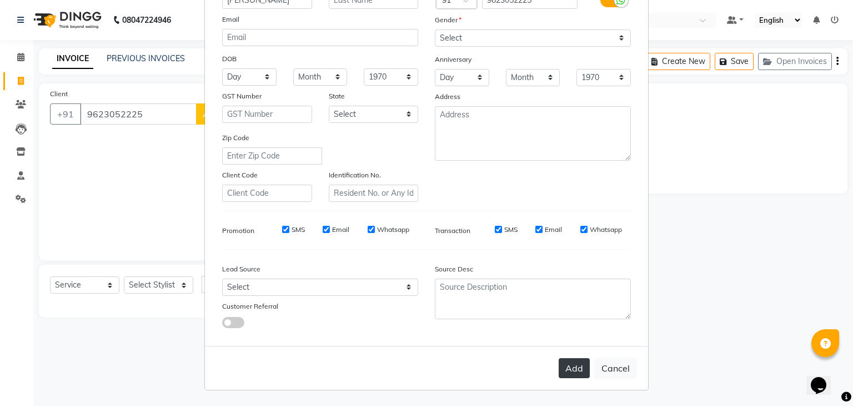
click at [578, 374] on button "Add" at bounding box center [574, 368] width 31 height 20
type input "96******25"
select select
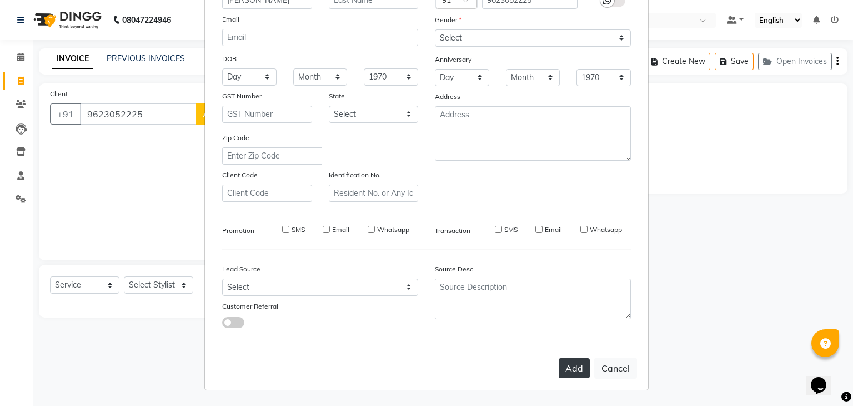
select select
checkbox input "false"
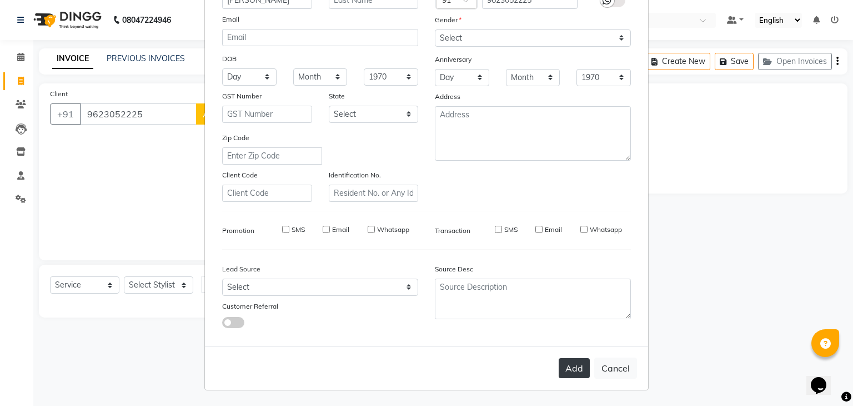
checkbox input "false"
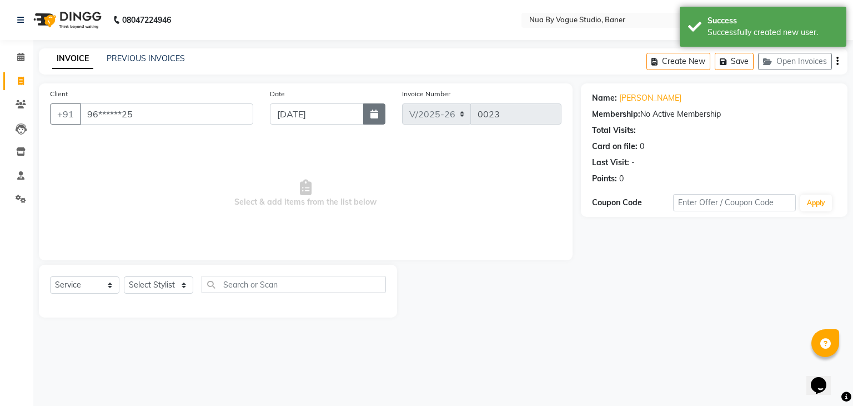
click at [367, 119] on button "button" at bounding box center [374, 113] width 22 height 21
select select "9"
select select "2025"
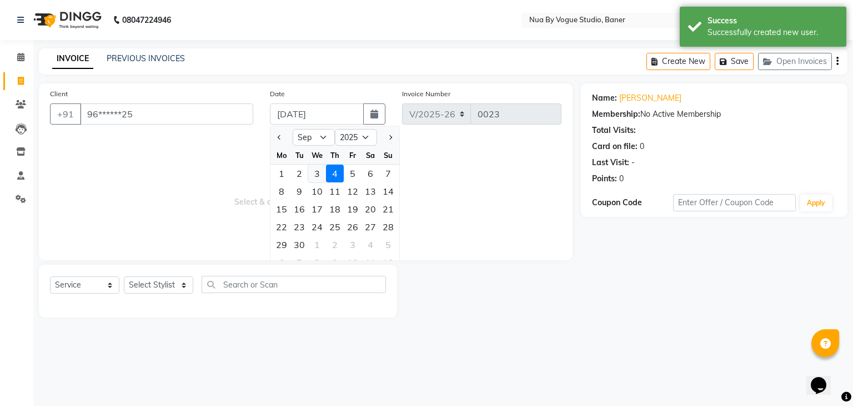
click at [315, 172] on div "3" at bounding box center [317, 173] width 18 height 18
type input "[DATE]"
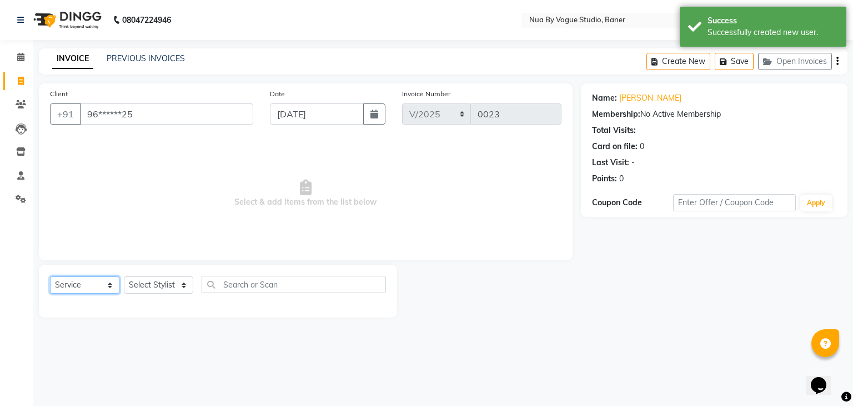
click at [77, 290] on select "Select Service Product Membership Package Voucher Prepaid Gift Card" at bounding box center [84, 284] width 69 height 17
click at [169, 281] on select "Select Stylist Anandita Chitrali Debolina(Owner) Farid Mallick neha srivasta ni…" at bounding box center [158, 284] width 69 height 17
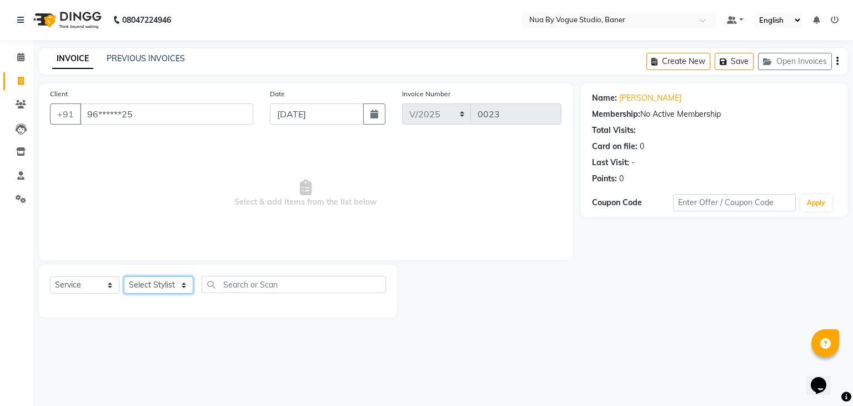
select select "89459"
click at [124, 277] on select "Select Stylist Anandita Chitrali Debolina(Owner) Farid Mallick neha srivasta ni…" at bounding box center [158, 284] width 69 height 17
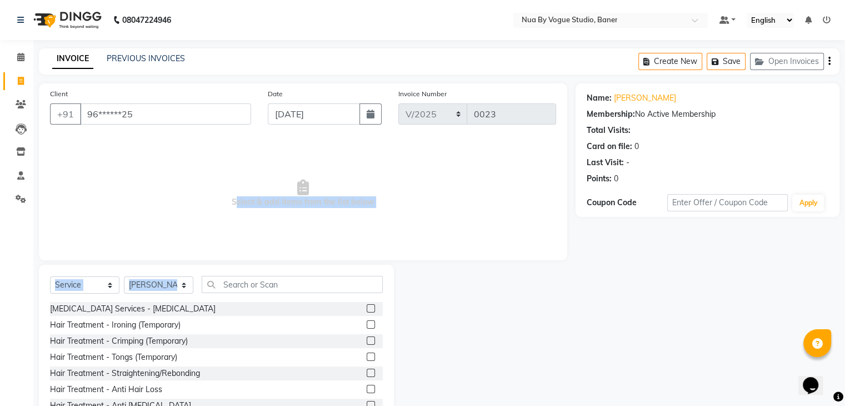
drag, startPoint x: 187, startPoint y: 232, endPoint x: 252, endPoint y: 290, distance: 87.0
click at [252, 290] on div "Client +91 96******25 Date 03-09-2025 Invoice Number V/2025 V/2025-26 0023 Sele…" at bounding box center [303, 255] width 545 height 345
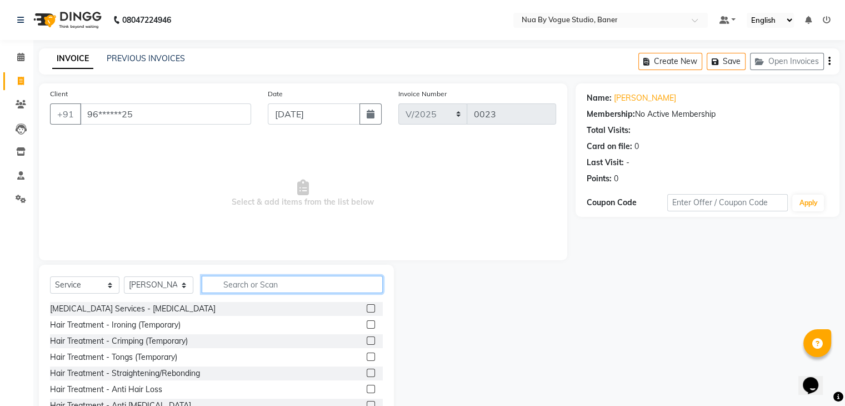
click at [252, 290] on input "text" at bounding box center [292, 284] width 181 height 17
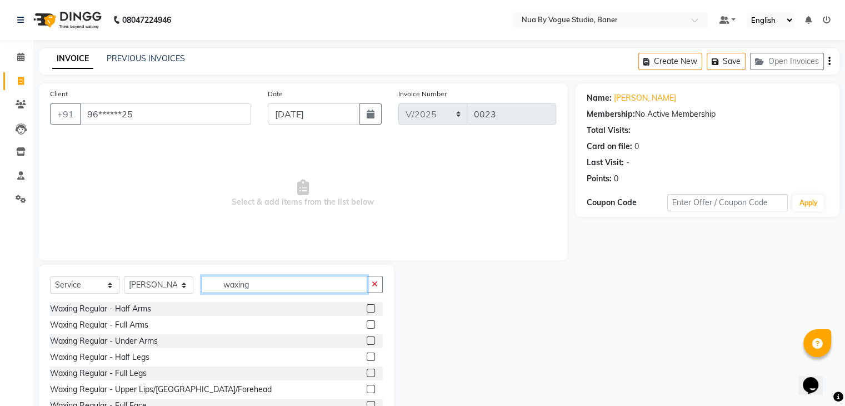
type input "waxing"
click at [367, 326] on label at bounding box center [371, 324] width 8 height 8
click at [367, 326] on input "checkbox" at bounding box center [370, 324] width 7 height 7
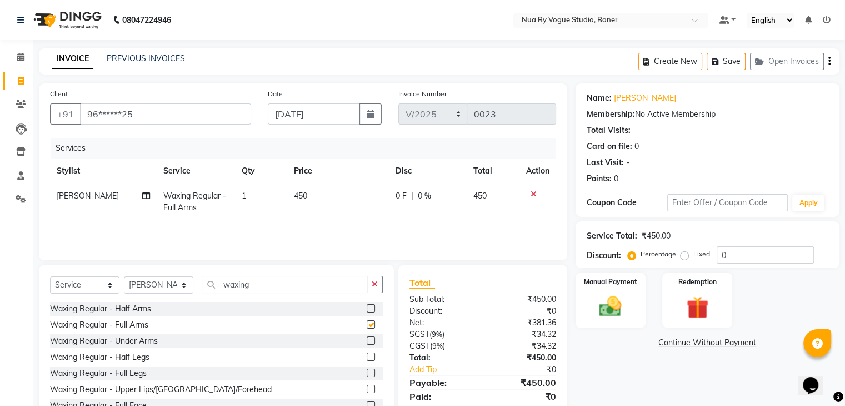
checkbox input "false"
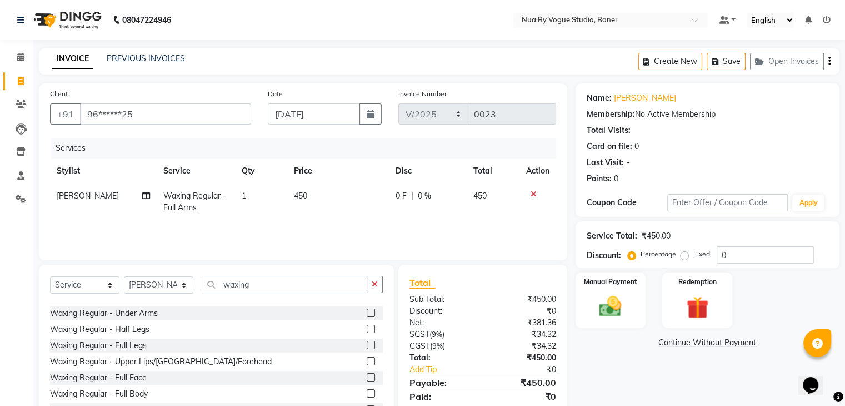
scroll to position [29, 0]
click at [367, 343] on label at bounding box center [371, 343] width 8 height 8
click at [367, 343] on input "checkbox" at bounding box center [370, 344] width 7 height 7
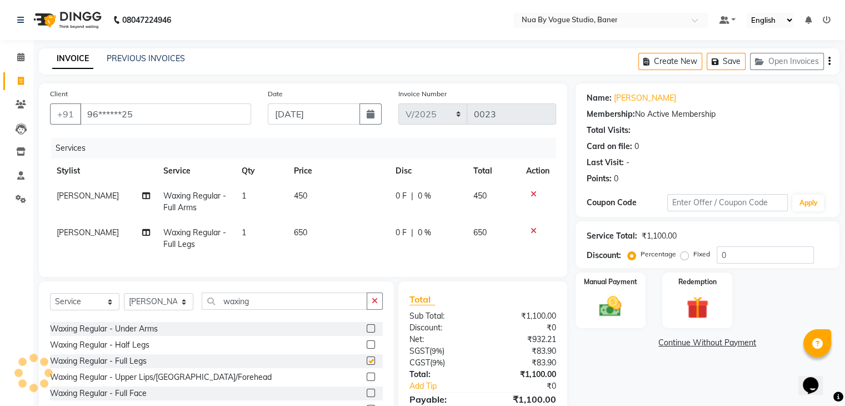
checkbox input "false"
click at [367, 332] on label at bounding box center [371, 328] width 8 height 8
click at [367, 332] on input "checkbox" at bounding box center [370, 328] width 7 height 7
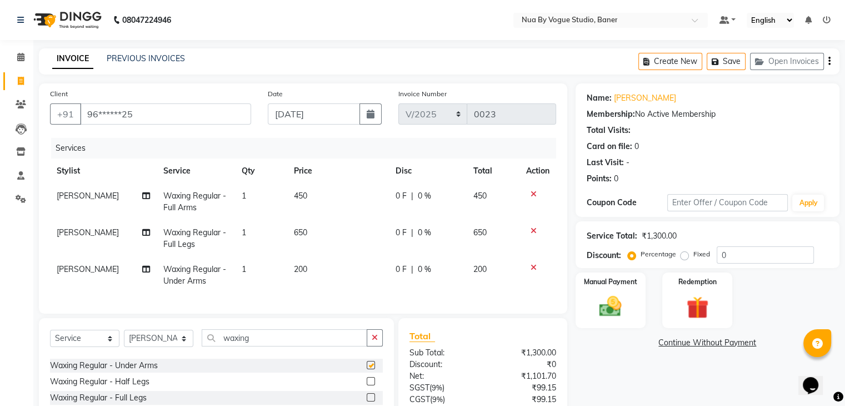
checkbox input "false"
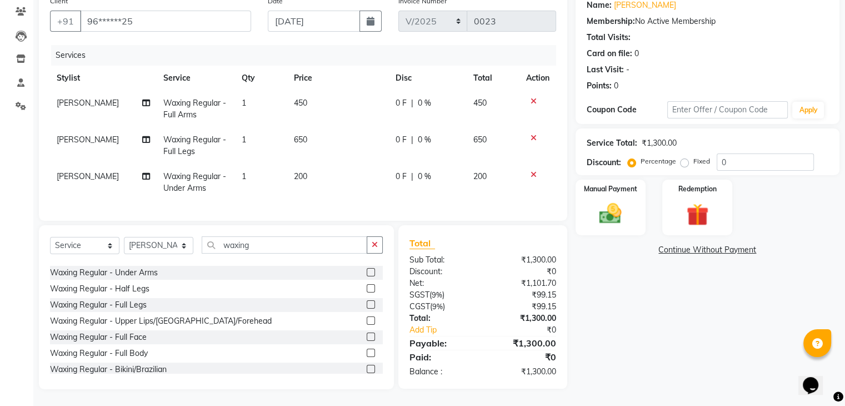
scroll to position [102, 0]
click at [725, 153] on input "0" at bounding box center [765, 161] width 97 height 17
drag, startPoint x: 725, startPoint y: 152, endPoint x: 698, endPoint y: 152, distance: 27.2
click at [698, 153] on div "Percentage Fixed 0" at bounding box center [722, 161] width 184 height 17
type input "3"
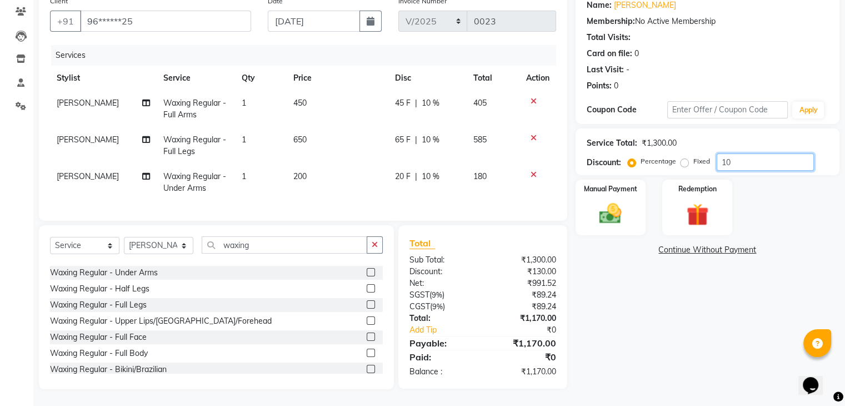
type input "1"
type input "2"
type input "16.53"
click at [631, 192] on div "Manual Payment" at bounding box center [610, 206] width 73 height 57
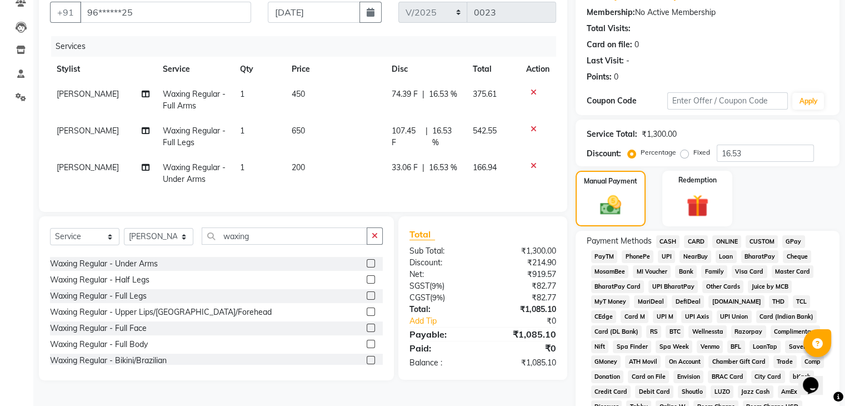
click at [669, 252] on span "UPI" at bounding box center [666, 256] width 17 height 13
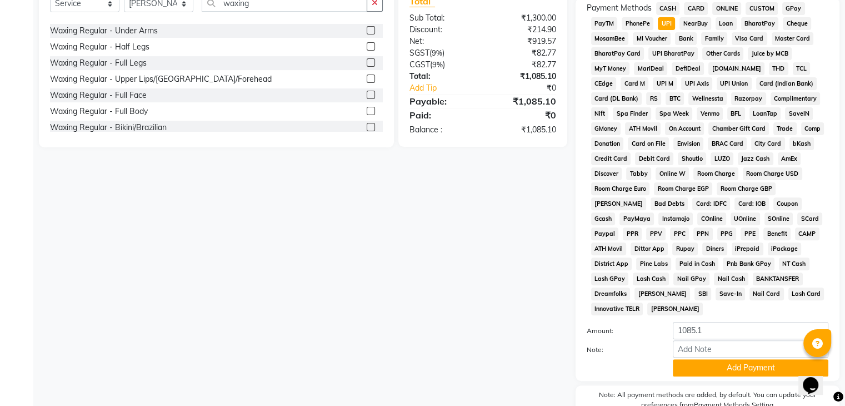
scroll to position [385, 0]
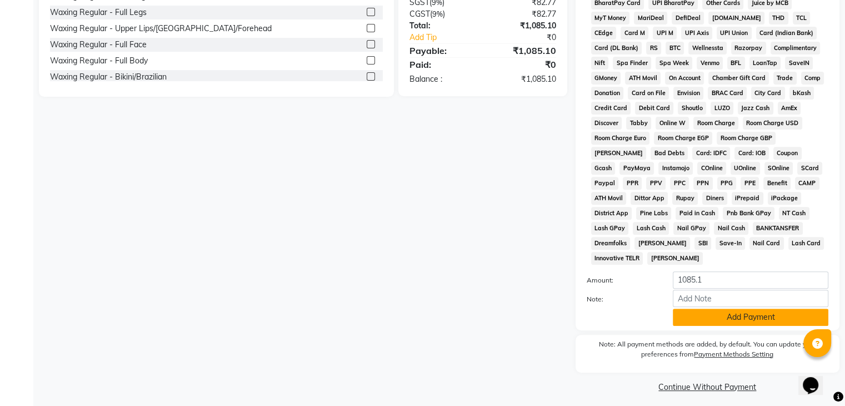
click at [686, 313] on button "Add Payment" at bounding box center [751, 316] width 156 height 17
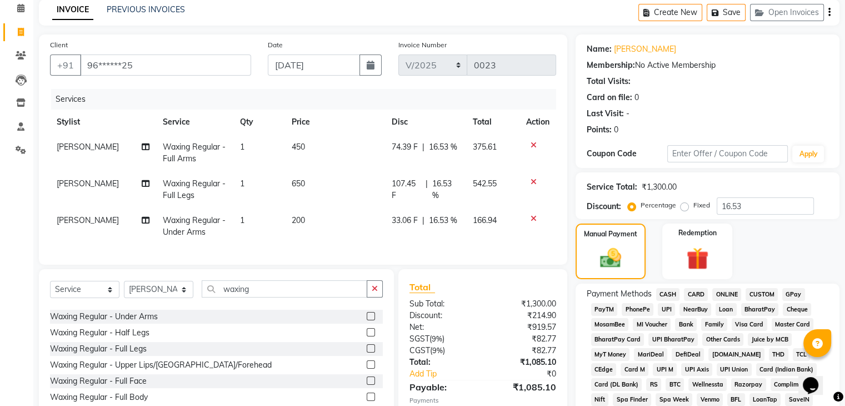
scroll to position [48, 0]
click at [681, 373] on span "UPI Axis" at bounding box center [696, 370] width 31 height 13
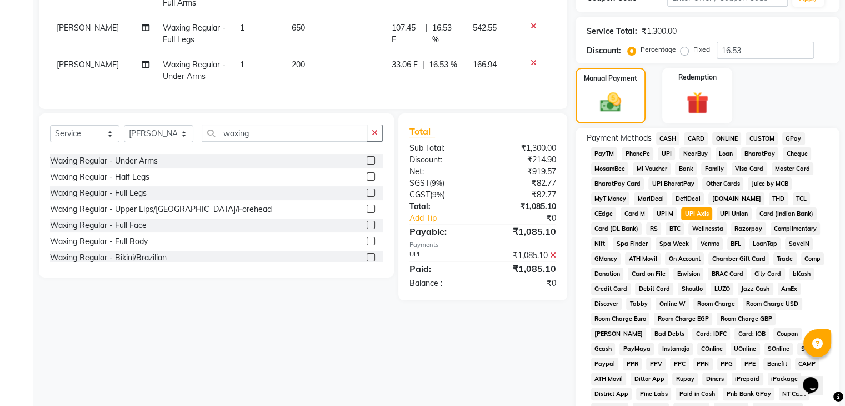
scroll to position [205, 0]
click at [663, 158] on span "UPI" at bounding box center [666, 153] width 17 height 13
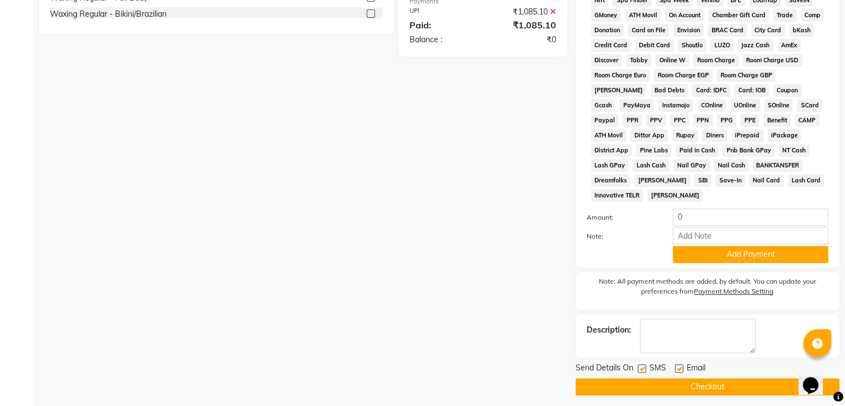
click at [651, 378] on button "Checkout" at bounding box center [708, 386] width 264 height 17
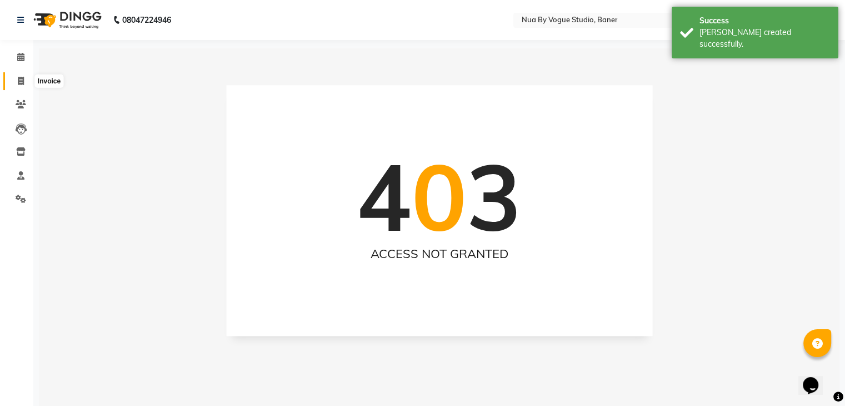
click at [27, 82] on span at bounding box center [20, 81] width 19 height 13
select select "8764"
select select "service"
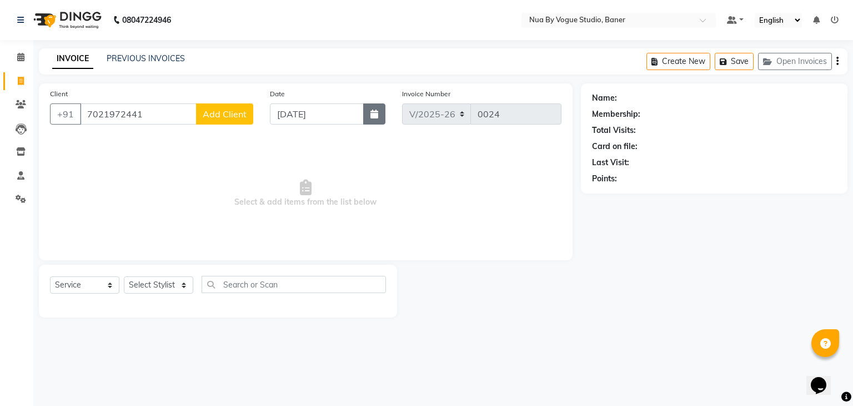
type input "7021972441"
click at [382, 116] on button "button" at bounding box center [374, 113] width 22 height 21
select select "9"
select select "2025"
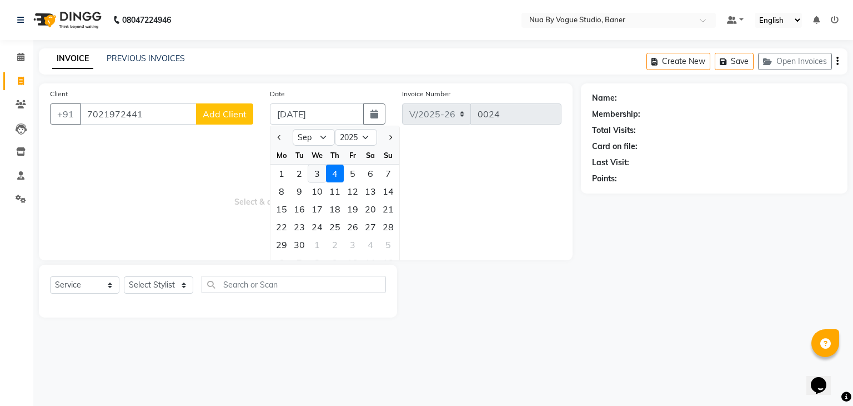
click at [322, 173] on div "3" at bounding box center [317, 173] width 18 height 18
type input "[DATE]"
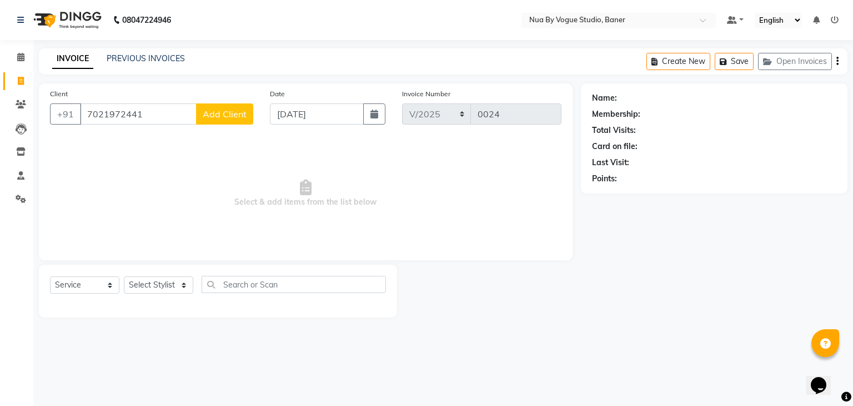
click at [236, 119] on span "Add Client" at bounding box center [225, 113] width 44 height 11
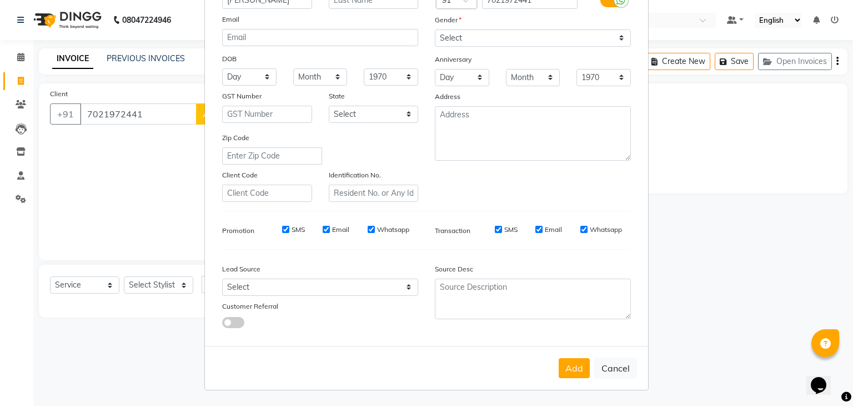
scroll to position [29, 0]
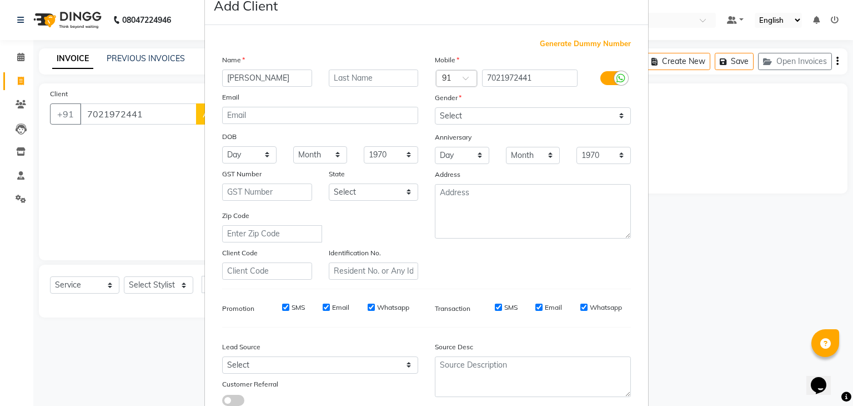
type input "[PERSON_NAME]"
click at [469, 123] on select "Select Male Female Other Prefer Not To Say" at bounding box center [533, 115] width 196 height 17
select select "[DEMOGRAPHIC_DATA]"
click at [435, 107] on select "Select Male Female Other Prefer Not To Say" at bounding box center [533, 115] width 196 height 17
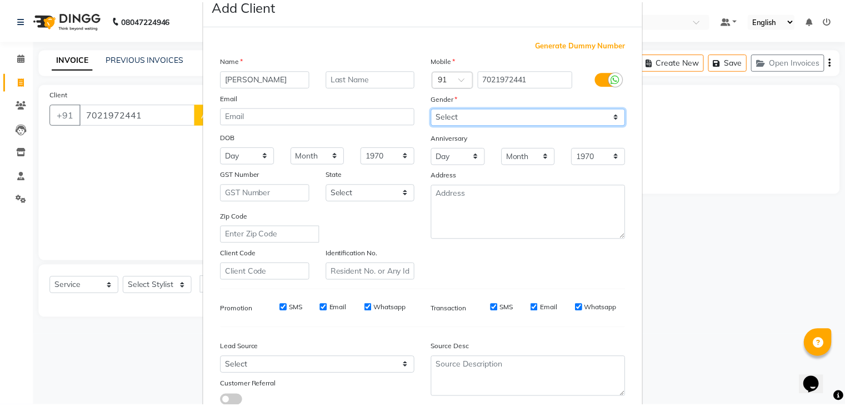
scroll to position [113, 0]
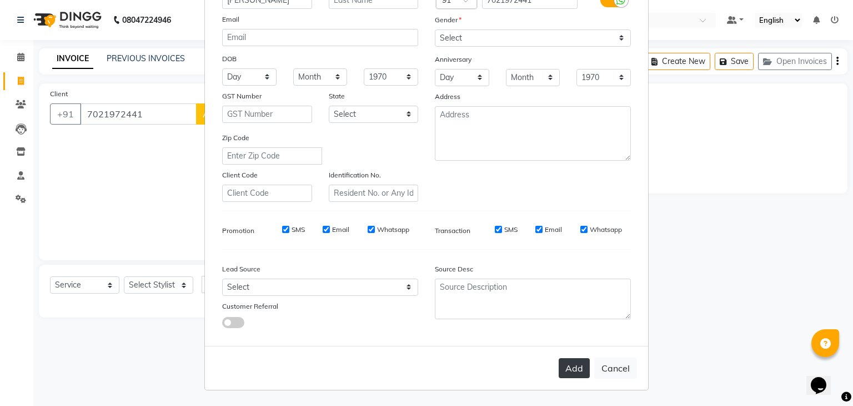
click at [578, 372] on button "Add" at bounding box center [574, 368] width 31 height 20
type input "70******41"
select select
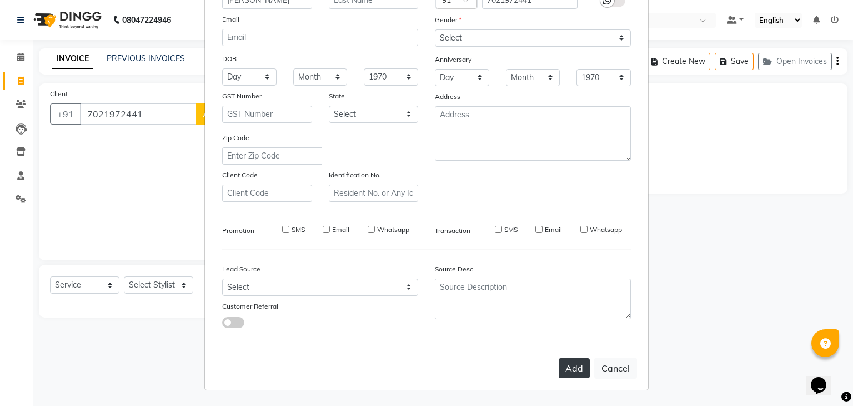
select select
checkbox input "false"
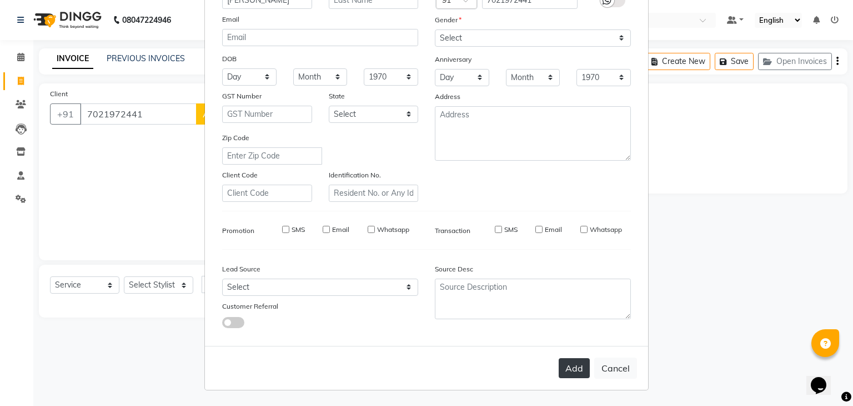
checkbox input "false"
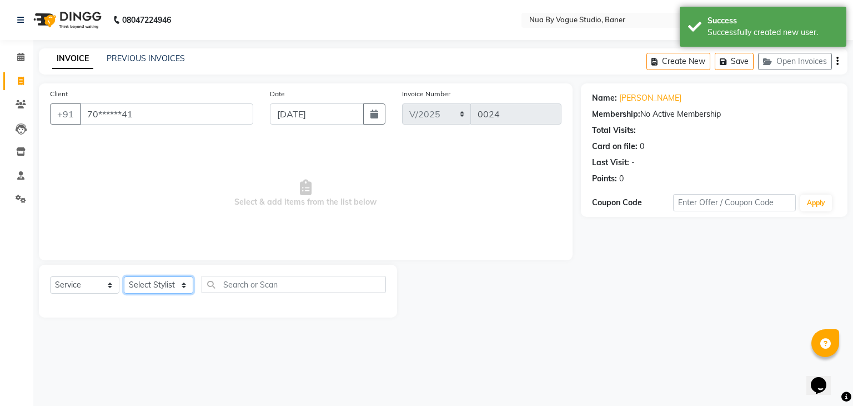
click at [173, 283] on select "Select Stylist Anandita Chitrali Debolina(Owner) Farid Mallick neha srivasta ni…" at bounding box center [158, 284] width 69 height 17
select select "89263"
click at [124, 277] on select "Select Stylist Anandita Chitrali Debolina(Owner) Farid Mallick neha srivasta ni…" at bounding box center [158, 284] width 69 height 17
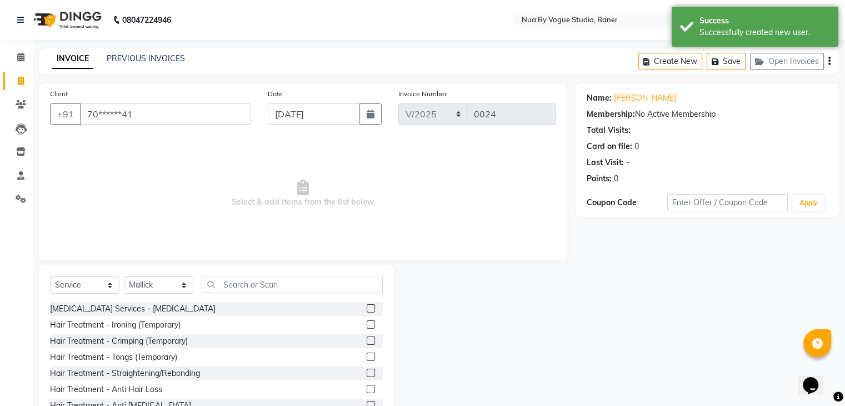
click at [230, 274] on div "Select Service Product Membership Package Voucher Prepaid Gift Card Select Styl…" at bounding box center [216, 346] width 355 height 164
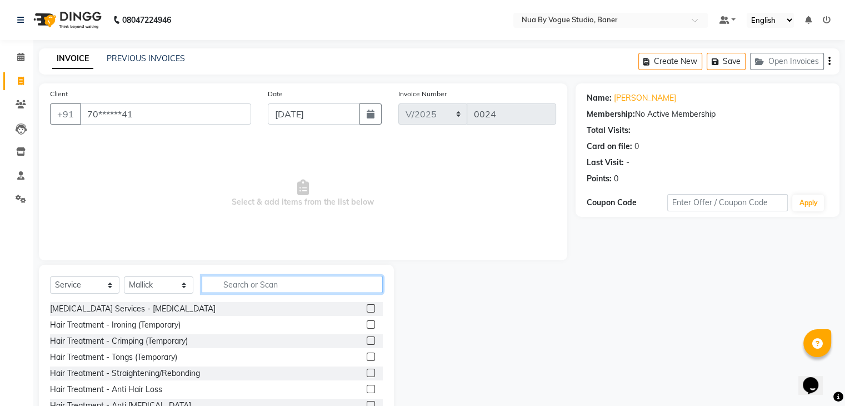
click at [233, 287] on input "text" at bounding box center [292, 284] width 181 height 17
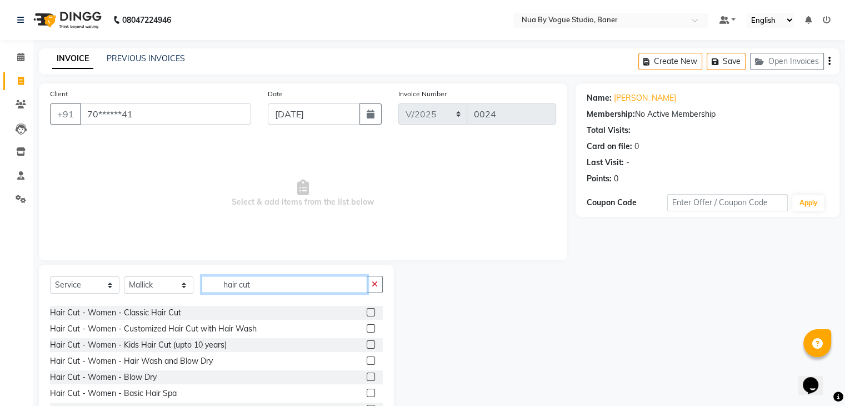
scroll to position [76, 0]
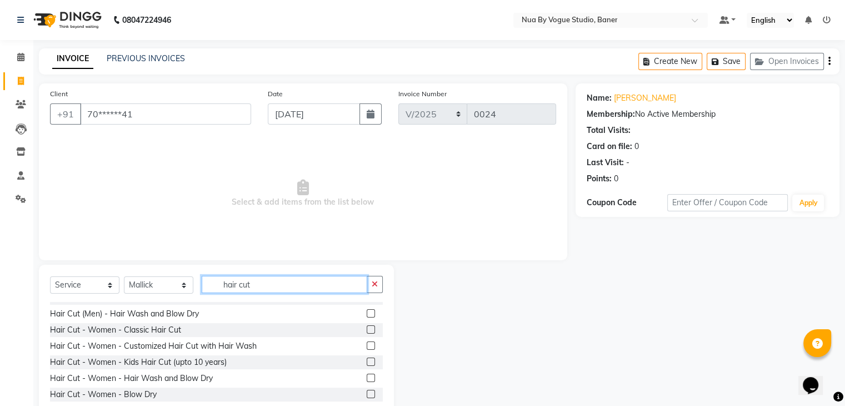
type input "hair cut"
click at [367, 325] on label at bounding box center [371, 329] width 8 height 8
click at [367, 326] on input "checkbox" at bounding box center [370, 329] width 7 height 7
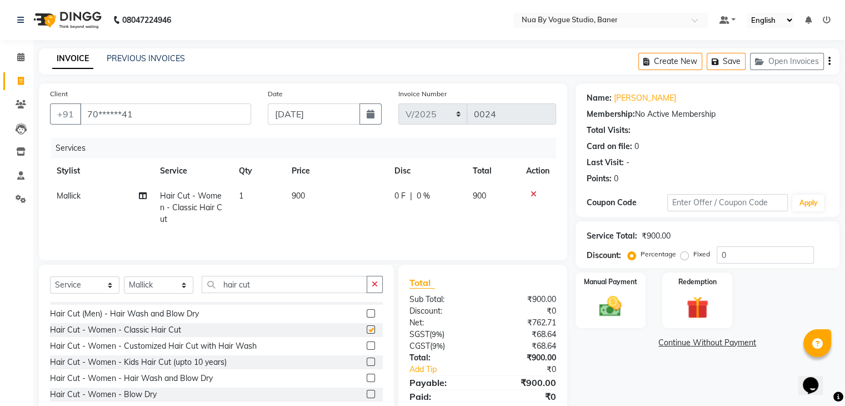
checkbox input "false"
click at [757, 258] on input "0" at bounding box center [765, 254] width 97 height 17
type input "0"
type input "3"
click at [376, 286] on icon "button" at bounding box center [375, 284] width 6 height 8
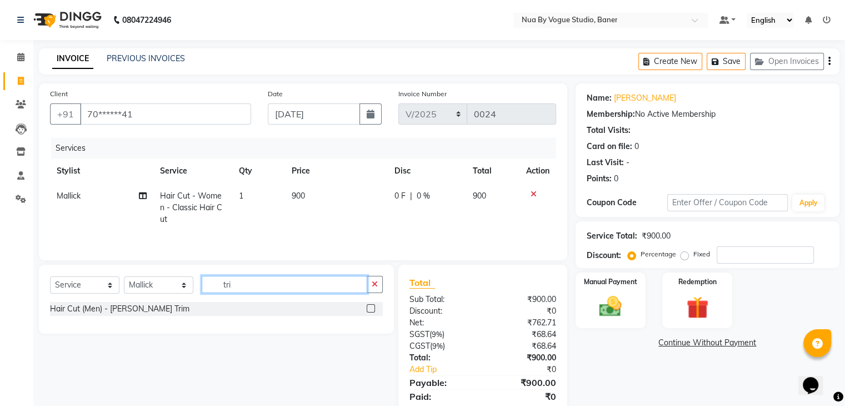
scroll to position [0, 0]
type input "trim"
drag, startPoint x: 263, startPoint y: 287, endPoint x: 157, endPoint y: 323, distance: 112.8
click at [157, 323] on div "Select Service Product Membership Package Voucher Prepaid Gift Card Select Styl…" at bounding box center [216, 298] width 355 height 69
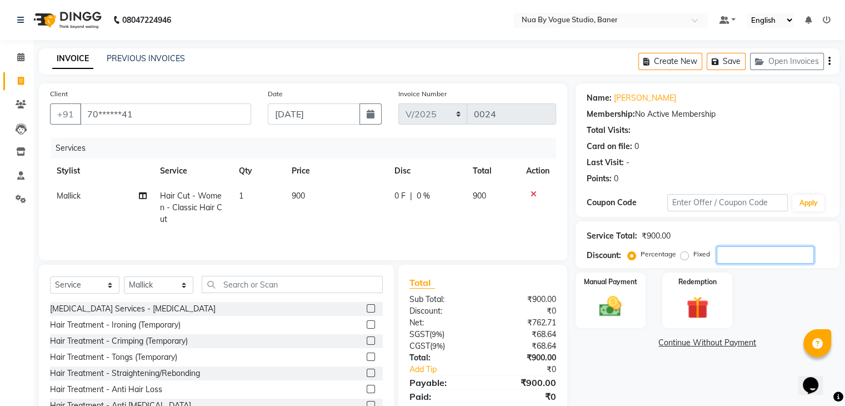
click at [728, 254] on input "number" at bounding box center [765, 254] width 97 height 17
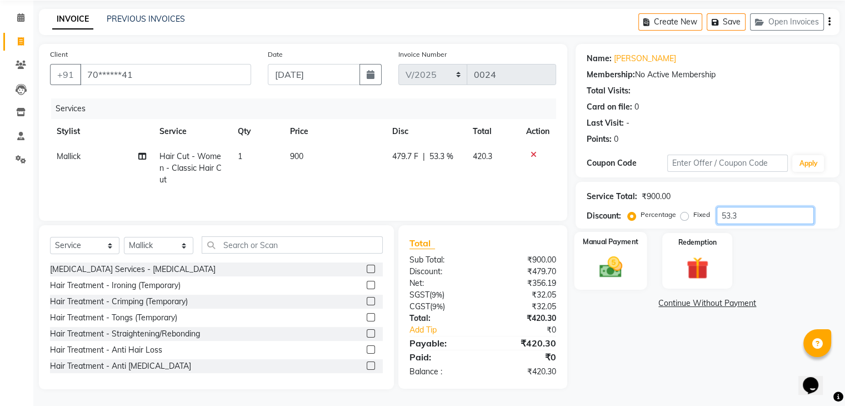
type input "53.3"
click at [631, 264] on div "Manual Payment" at bounding box center [610, 260] width 73 height 57
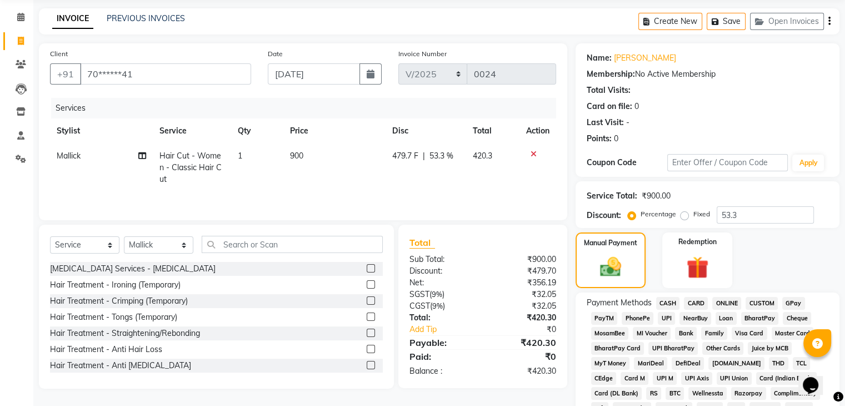
click at [669, 318] on span "UPI" at bounding box center [666, 318] width 17 height 13
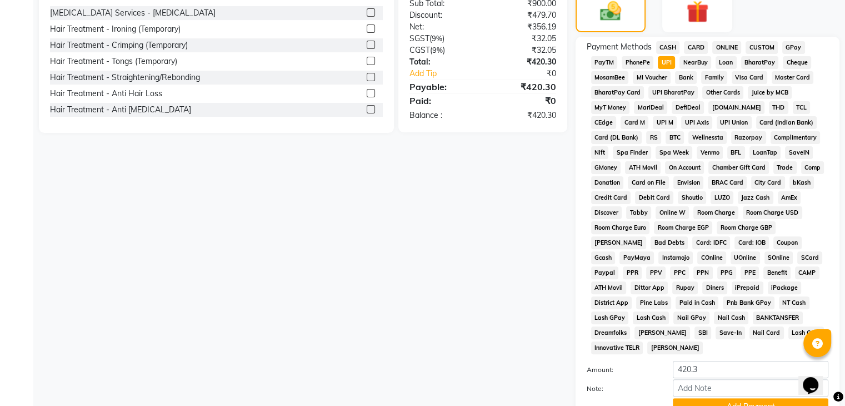
scroll to position [385, 0]
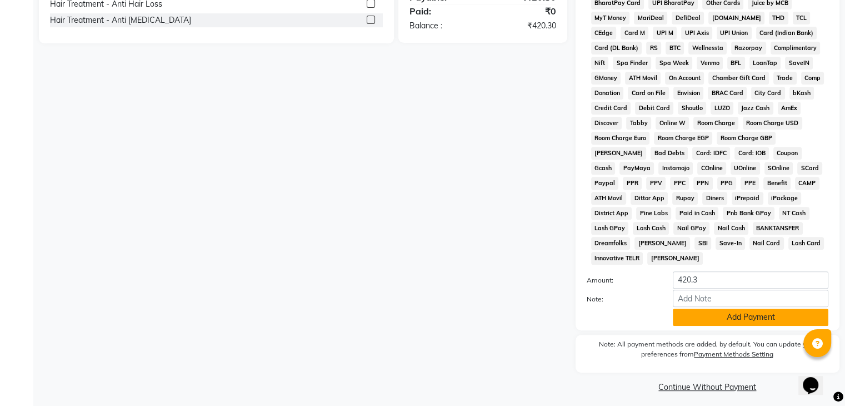
click at [716, 316] on button "Add Payment" at bounding box center [751, 316] width 156 height 17
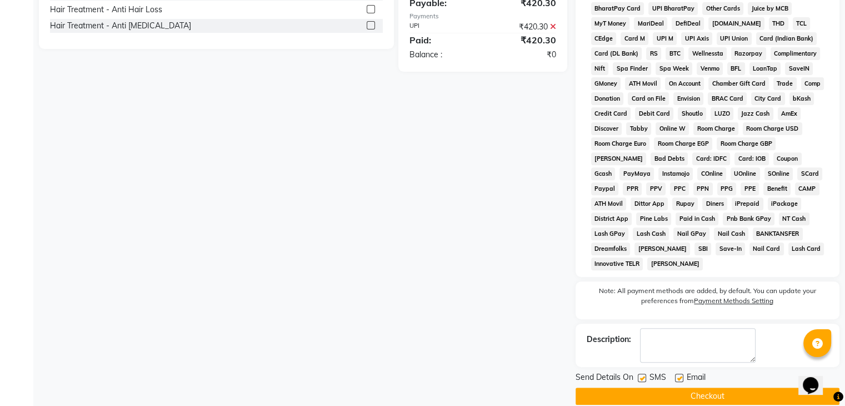
scroll to position [388, 0]
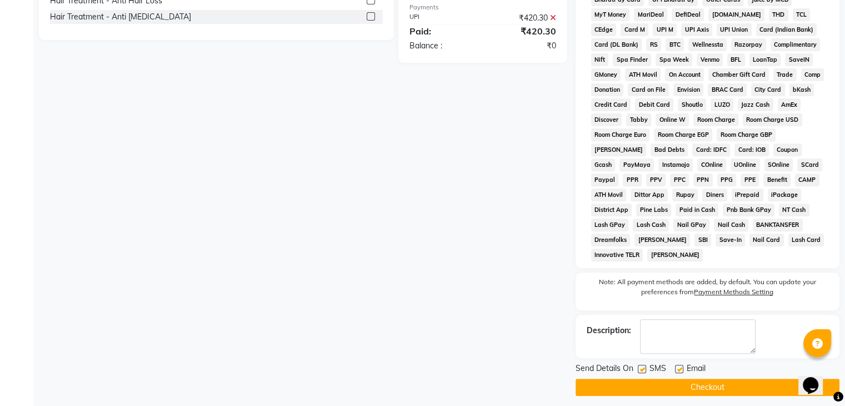
click at [633, 380] on button "Checkout" at bounding box center [708, 386] width 264 height 17
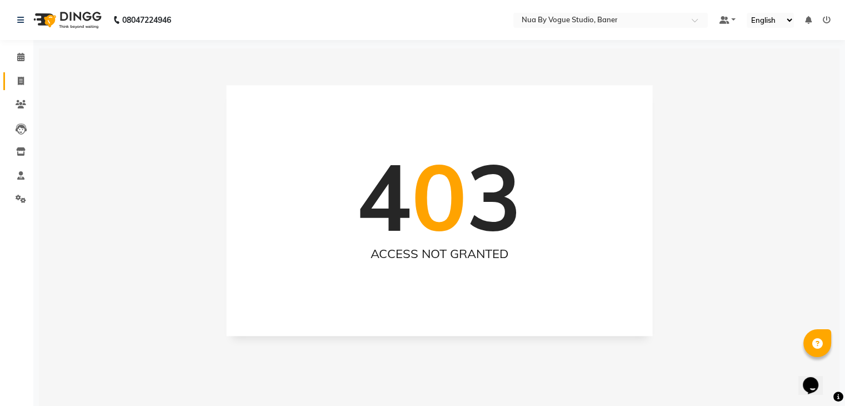
click at [22, 87] on link "Invoice" at bounding box center [16, 81] width 27 height 18
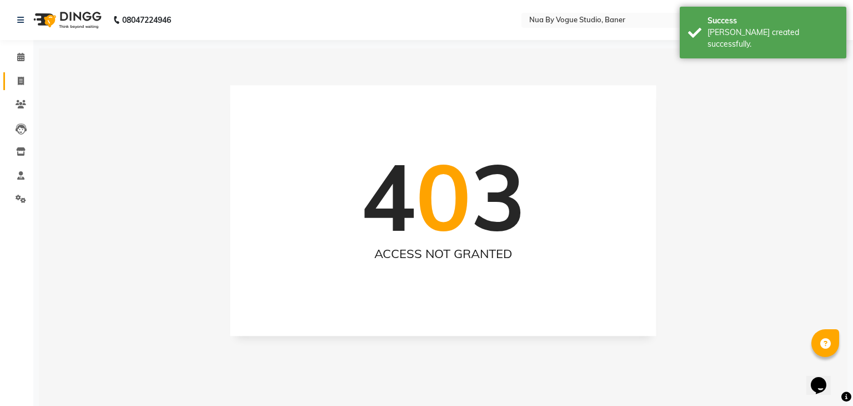
select select "8764"
select select "service"
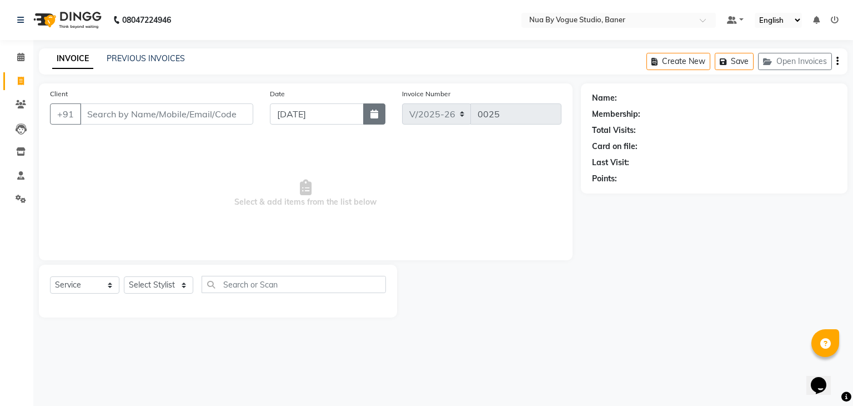
click at [379, 117] on button "button" at bounding box center [374, 113] width 22 height 21
select select "9"
select select "2025"
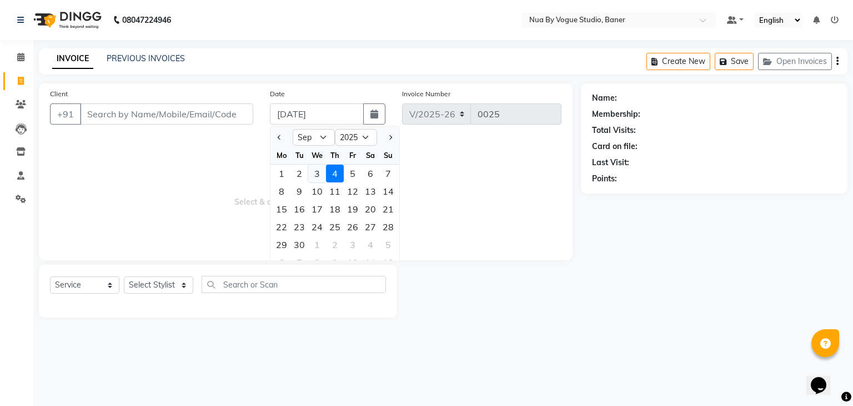
click at [318, 176] on div "3" at bounding box center [317, 173] width 18 height 18
type input "[DATE]"
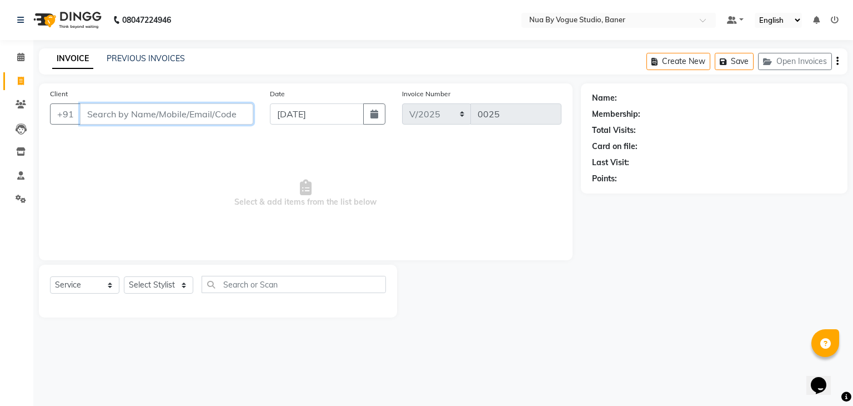
click at [217, 114] on input "Client" at bounding box center [166, 113] width 173 height 21
type input "7738298183"
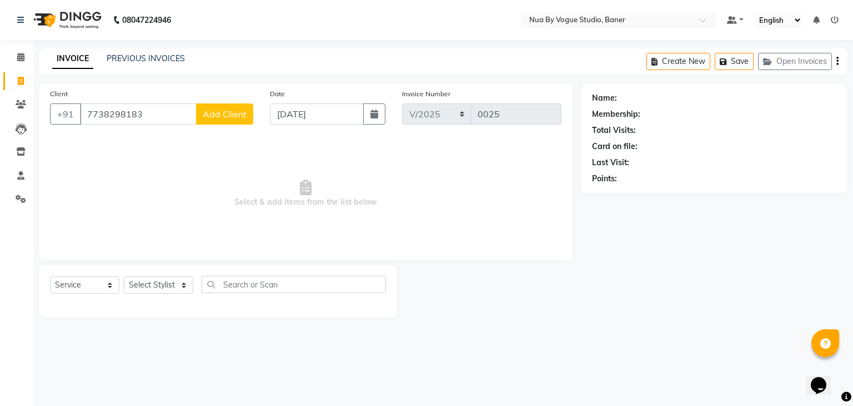
click at [217, 114] on span "Add Client" at bounding box center [225, 113] width 44 height 11
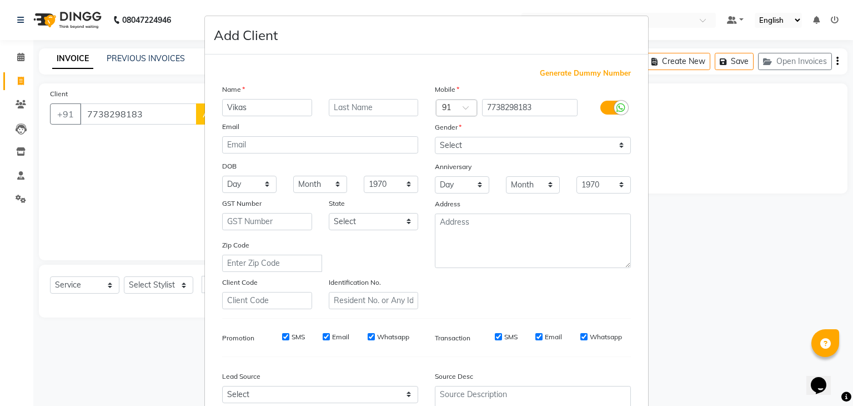
type input "Vikas"
click at [473, 148] on select "Select Male Female Other Prefer Not To Say" at bounding box center [533, 145] width 196 height 17
select select "male"
click at [435, 137] on select "Select Male Female Other Prefer Not To Say" at bounding box center [533, 145] width 196 height 17
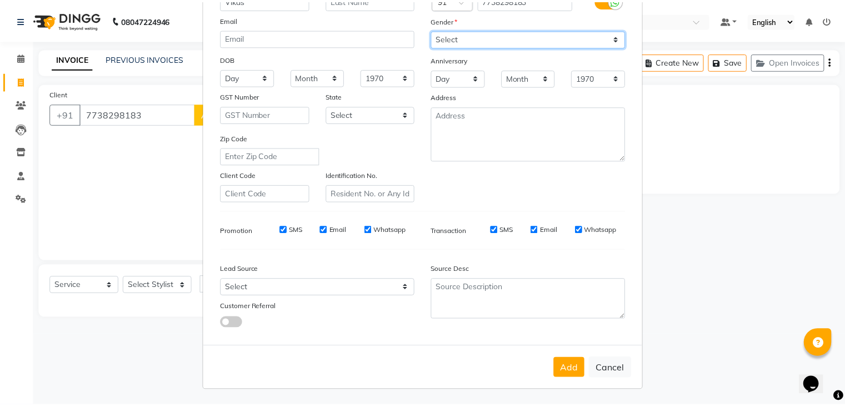
scroll to position [112, 0]
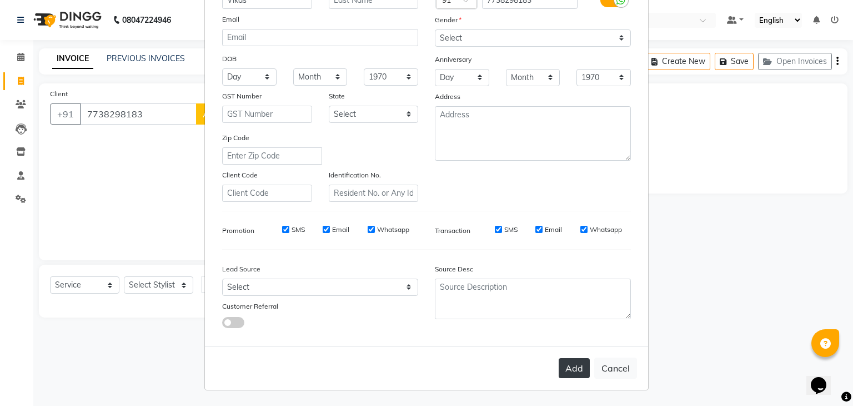
click at [569, 367] on button "Add" at bounding box center [574, 368] width 31 height 20
type input "77******83"
select select
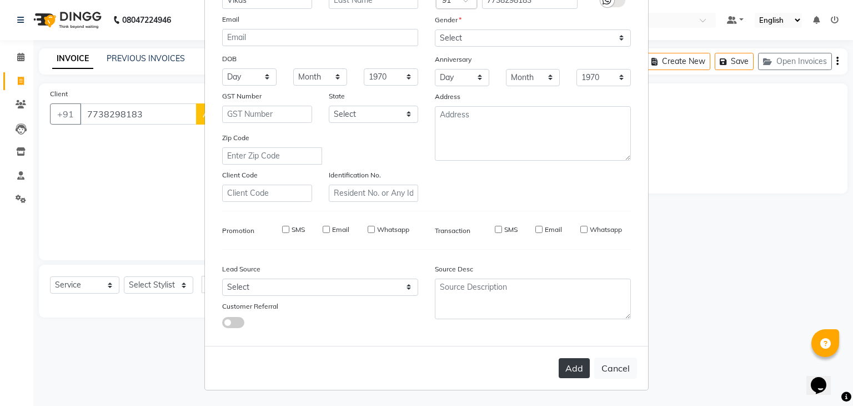
select select
checkbox input "false"
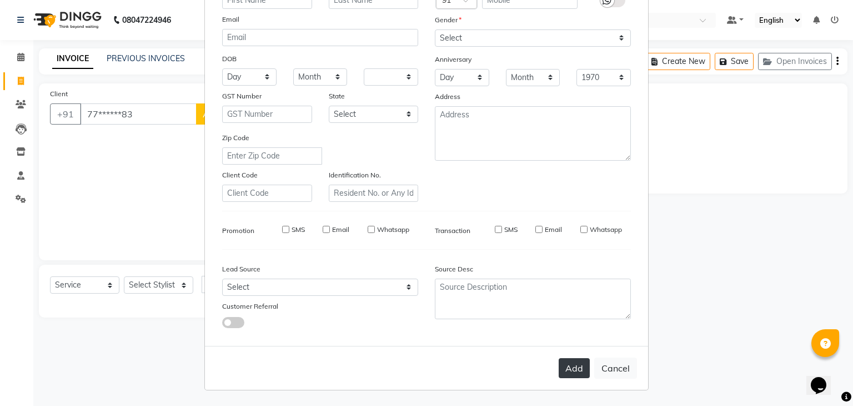
checkbox input "false"
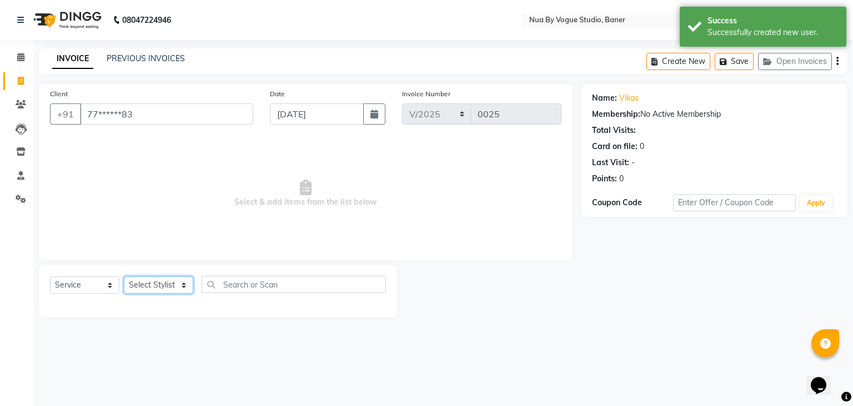
click at [178, 291] on select "Select Stylist Anandita Chitrali Debolina(Owner) Farid Mallick neha srivasta ni…" at bounding box center [158, 284] width 69 height 17
select select "89263"
click at [124, 277] on select "Select Stylist Anandita Chitrali Debolina(Owner) Farid Mallick neha srivasta ni…" at bounding box center [158, 284] width 69 height 17
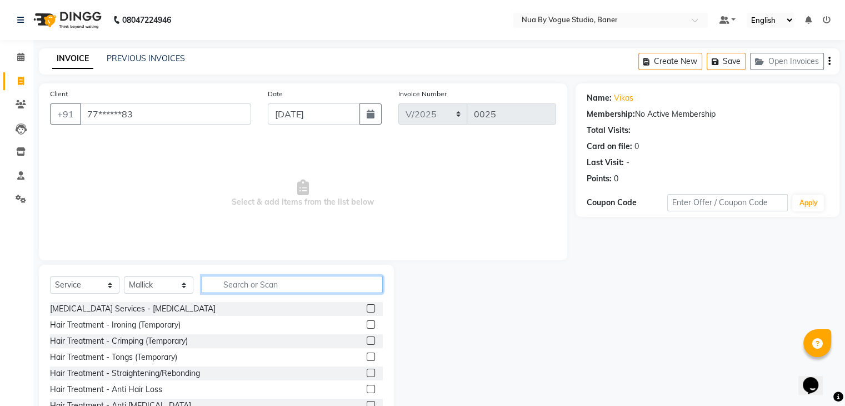
click at [249, 282] on input "text" at bounding box center [292, 284] width 181 height 17
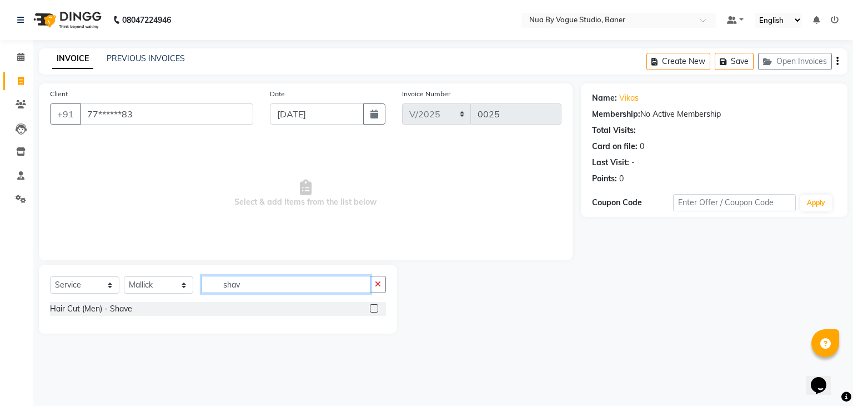
type input "shav"
click at [264, 307] on div "Hair Cut (Men) - Shave" at bounding box center [218, 309] width 336 height 14
click at [371, 309] on label at bounding box center [374, 308] width 8 height 8
click at [371, 309] on input "checkbox" at bounding box center [373, 308] width 7 height 7
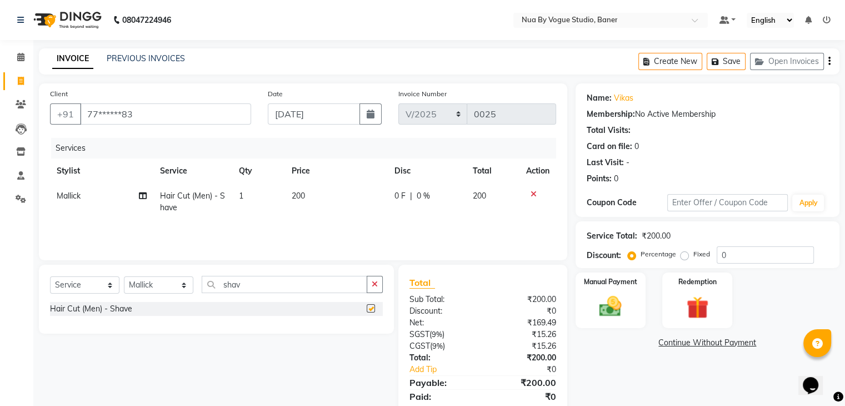
checkbox input "false"
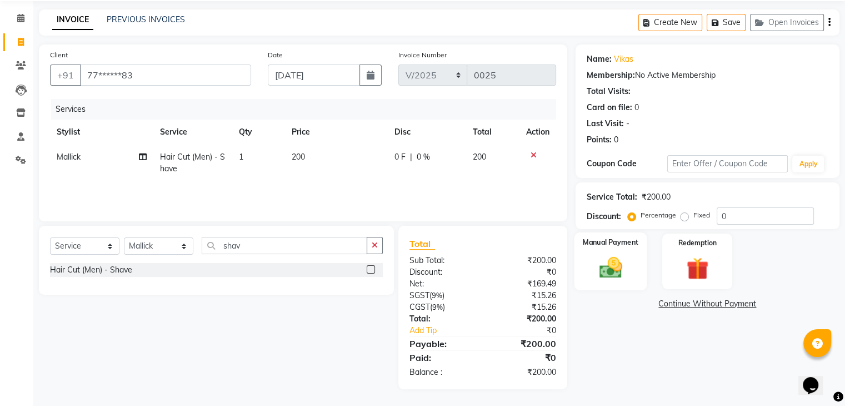
click at [622, 240] on label "Manual Payment" at bounding box center [611, 242] width 56 height 11
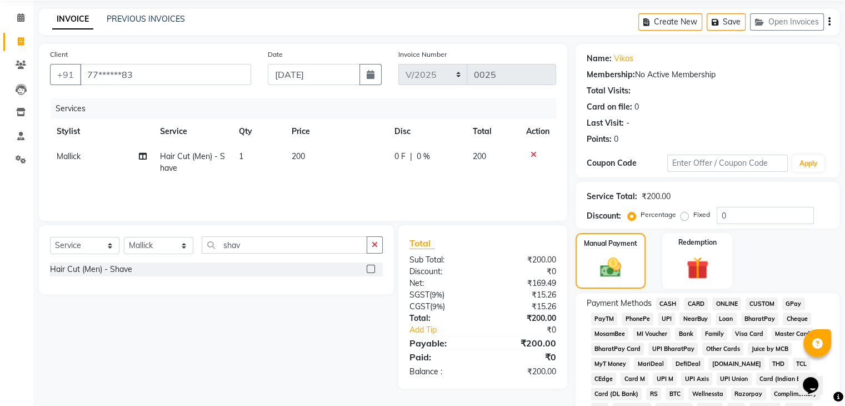
click at [663, 324] on span "UPI" at bounding box center [666, 318] width 17 height 13
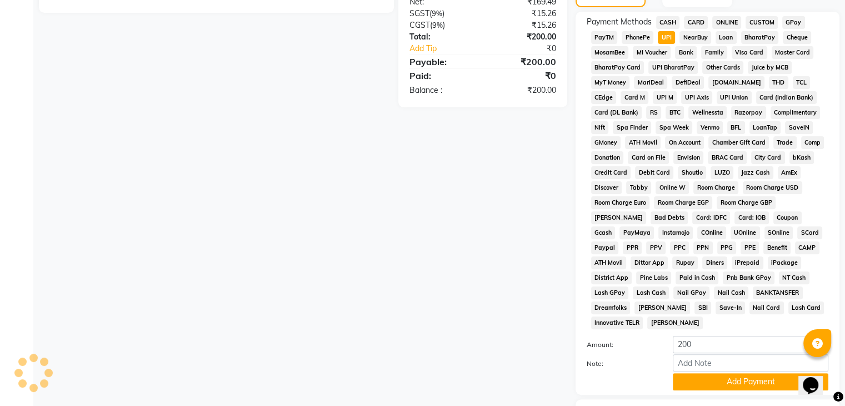
scroll to position [385, 0]
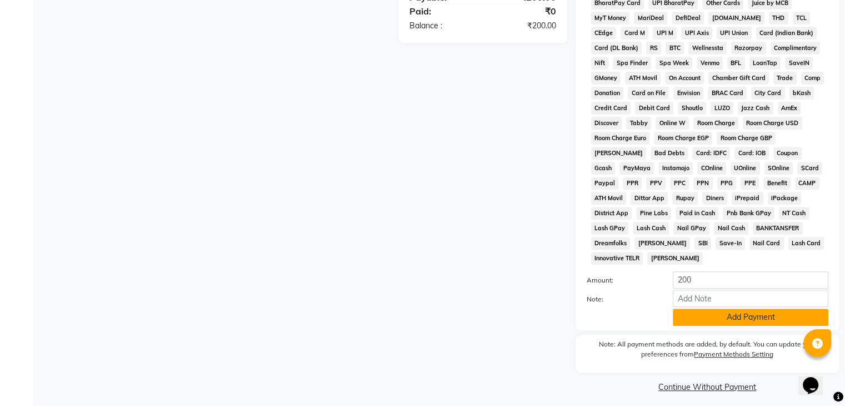
click at [709, 315] on button "Add Payment" at bounding box center [751, 316] width 156 height 17
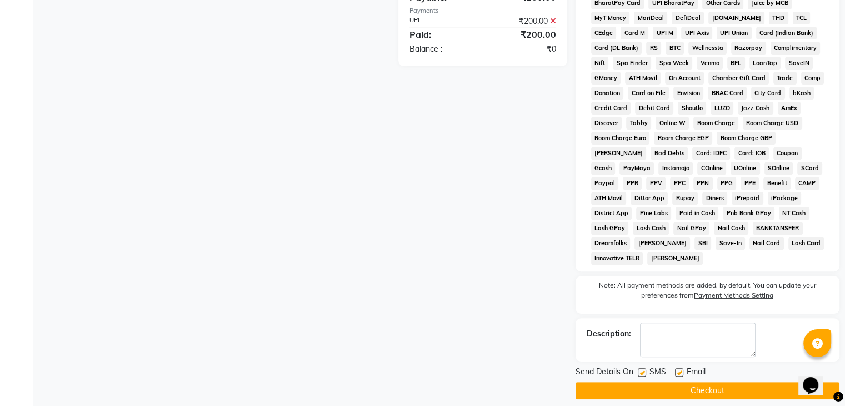
scroll to position [388, 0]
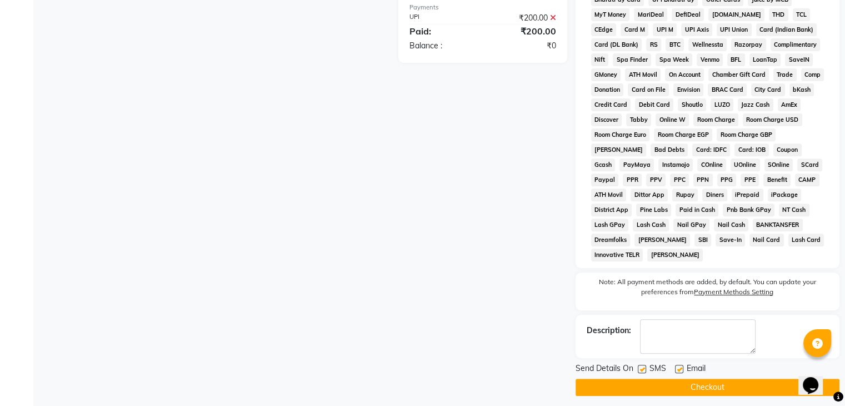
click at [706, 381] on button "Checkout" at bounding box center [708, 386] width 264 height 17
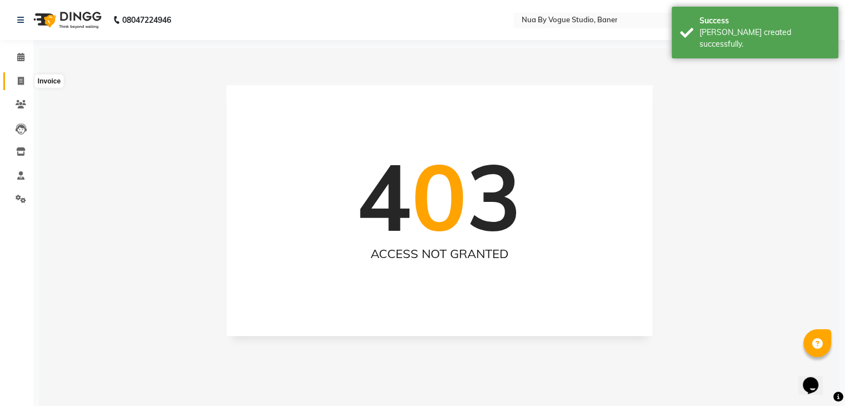
click at [25, 78] on span at bounding box center [20, 81] width 19 height 13
select select "service"
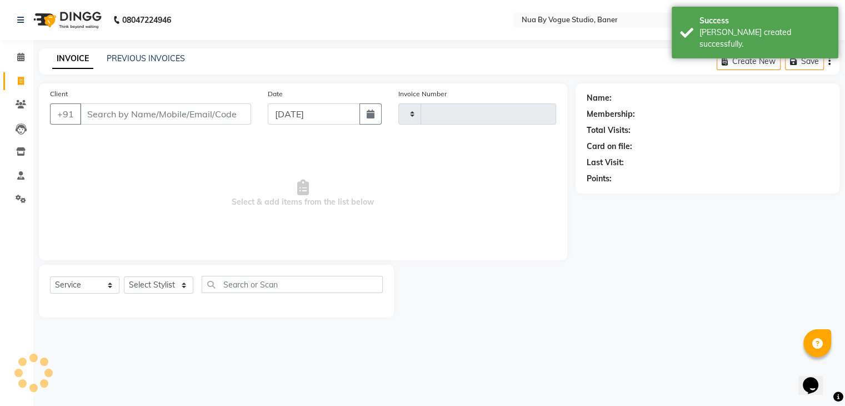
type input "0026"
select select "8764"
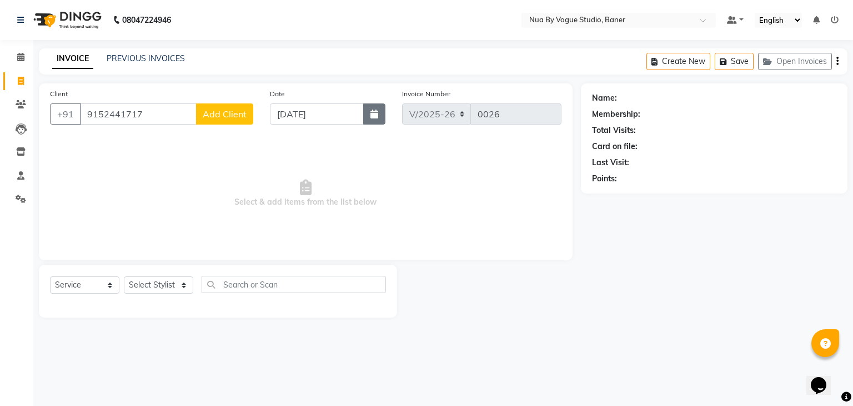
type input "9152441717"
click at [373, 119] on button "button" at bounding box center [374, 113] width 22 height 21
select select "9"
select select "2025"
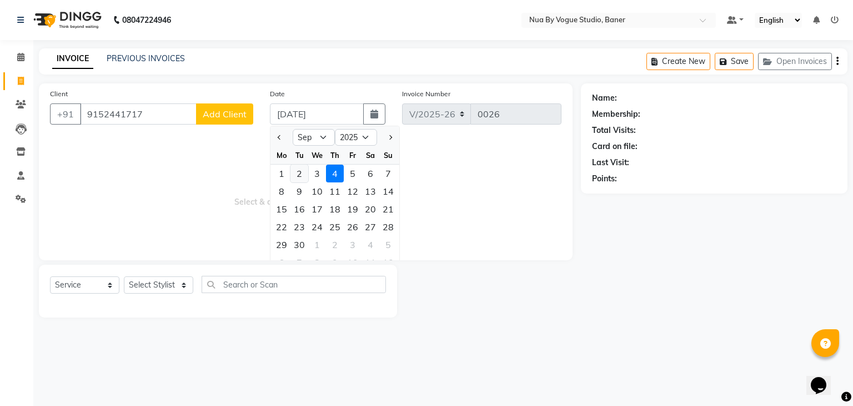
click at [302, 176] on div "2" at bounding box center [300, 173] width 18 height 18
type input "[DATE]"
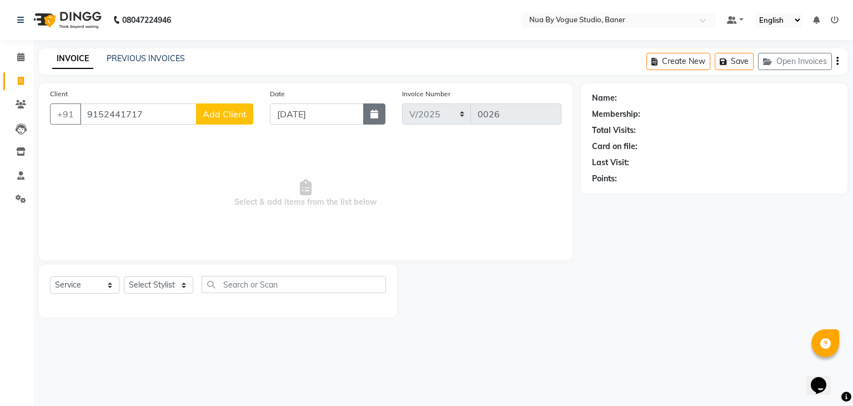
click at [378, 109] on button "button" at bounding box center [374, 113] width 22 height 21
select select "9"
select select "2025"
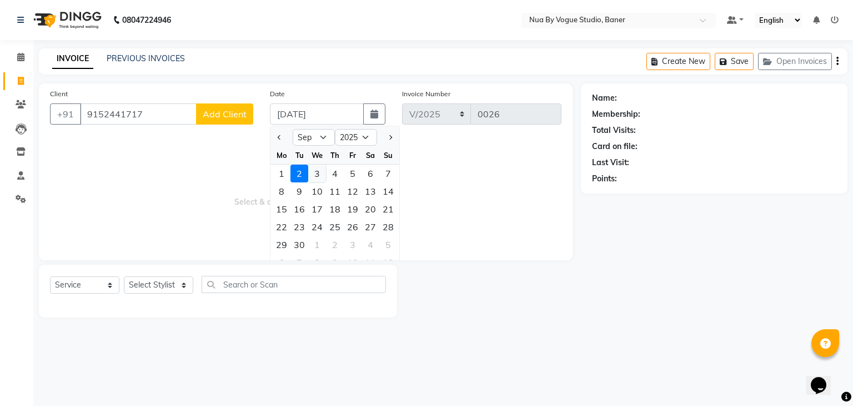
click at [314, 173] on div "3" at bounding box center [317, 173] width 18 height 18
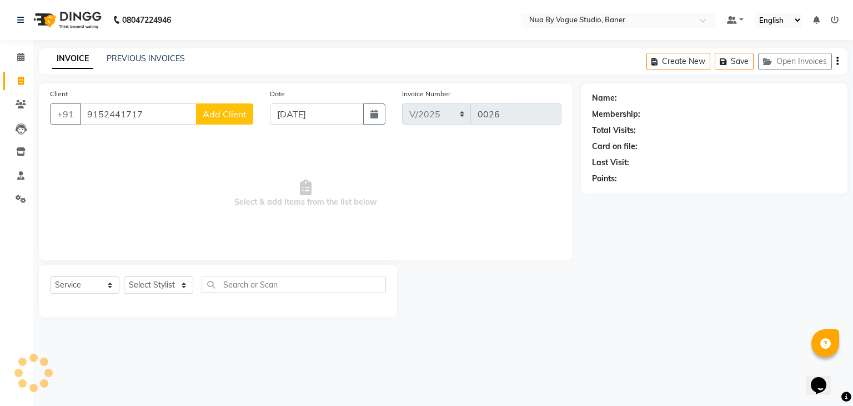
type input "[DATE]"
click at [167, 286] on select "Select Stylist Anandita Chitrali Debolina(Owner) Farid Mallick neha srivasta ni…" at bounding box center [158, 284] width 69 height 17
select select "89265"
click at [124, 277] on select "Select Stylist Anandita Chitrali Debolina(Owner) Farid Mallick neha srivasta ni…" at bounding box center [158, 284] width 69 height 17
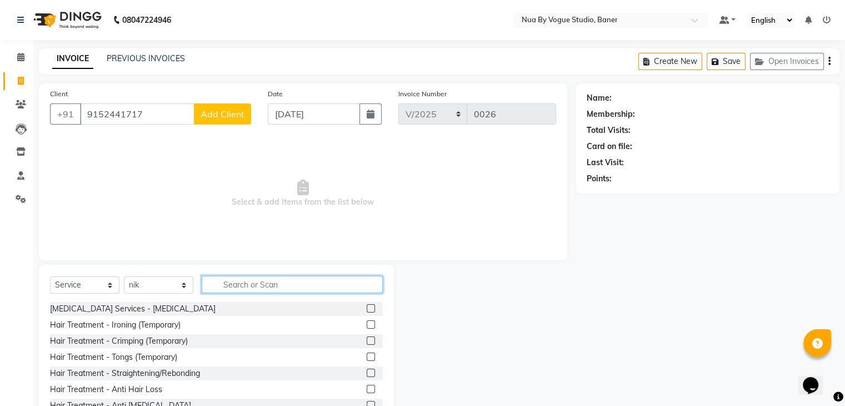
click at [240, 281] on input "text" at bounding box center [292, 284] width 181 height 17
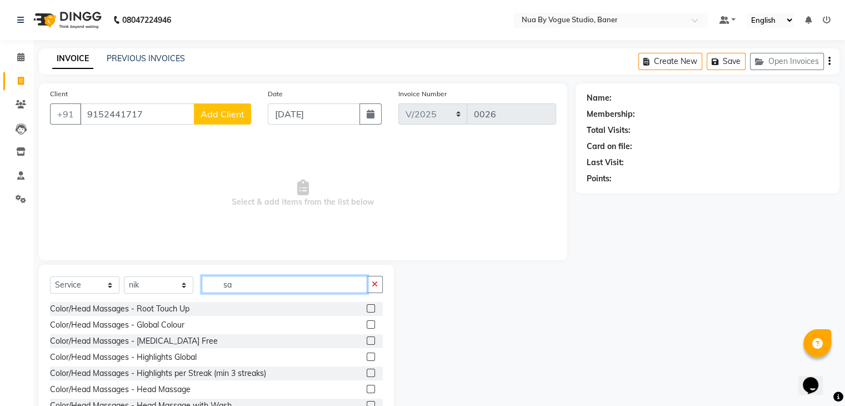
type input "s"
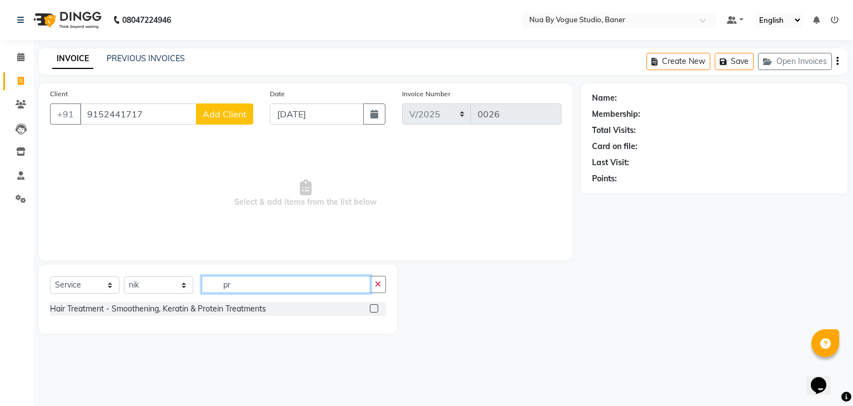
type input "p"
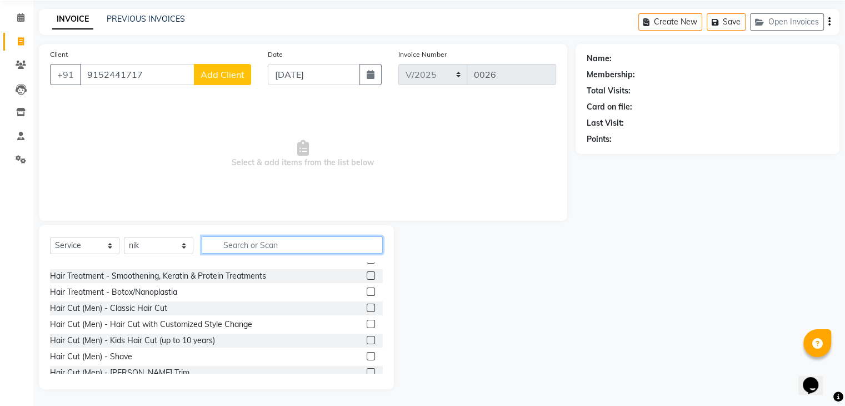
scroll to position [122, 0]
click at [93, 249] on select "Select Service Product Membership Package Voucher Prepaid Gift Card" at bounding box center [84, 245] width 69 height 17
select select "product"
click at [50, 254] on select "Select Service Product Membership Package Voucher Prepaid Gift Card" at bounding box center [84, 245] width 69 height 17
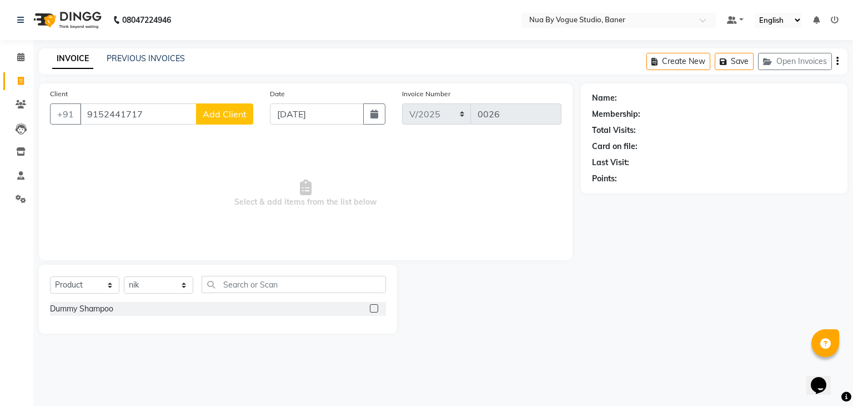
click at [239, 305] on div "Dummy Shampoo" at bounding box center [218, 309] width 336 height 14
click at [374, 311] on label at bounding box center [374, 308] width 8 height 8
click at [374, 311] on input "checkbox" at bounding box center [373, 308] width 7 height 7
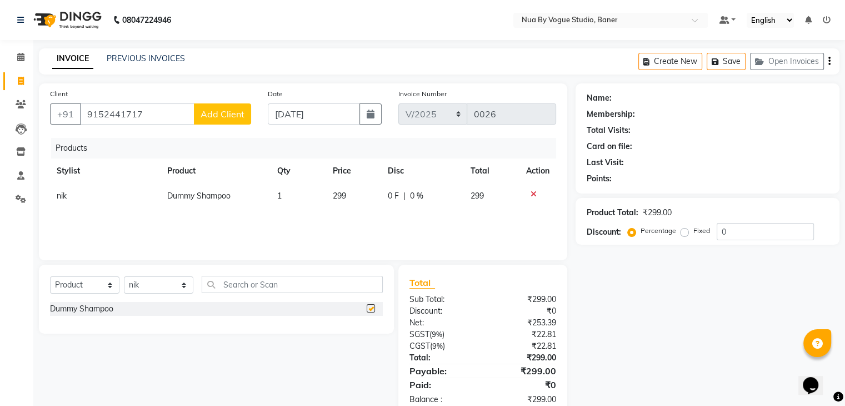
checkbox input "false"
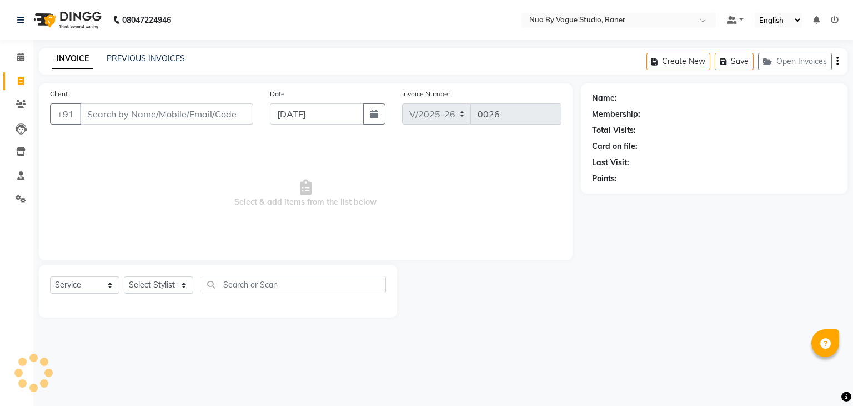
select select "8764"
select select "service"
type input "g"
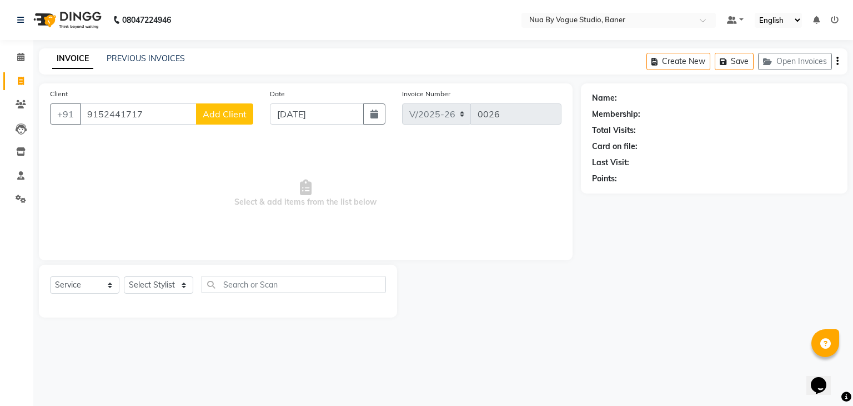
type input "9152441717"
click at [224, 118] on span "Add Client" at bounding box center [225, 113] width 44 height 11
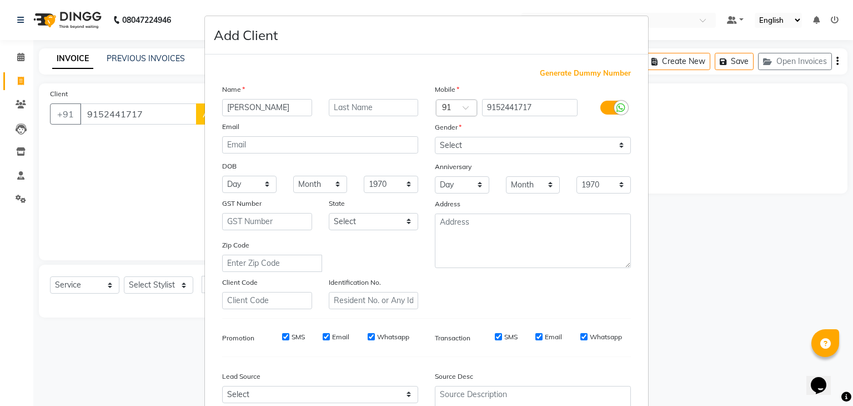
type input "Gargee"
click at [467, 145] on select "Select [DEMOGRAPHIC_DATA] [DEMOGRAPHIC_DATA] Other Prefer Not To Say" at bounding box center [533, 145] width 196 height 17
select select "[DEMOGRAPHIC_DATA]"
click at [435, 137] on select "Select [DEMOGRAPHIC_DATA] [DEMOGRAPHIC_DATA] Other Prefer Not To Say" at bounding box center [533, 145] width 196 height 17
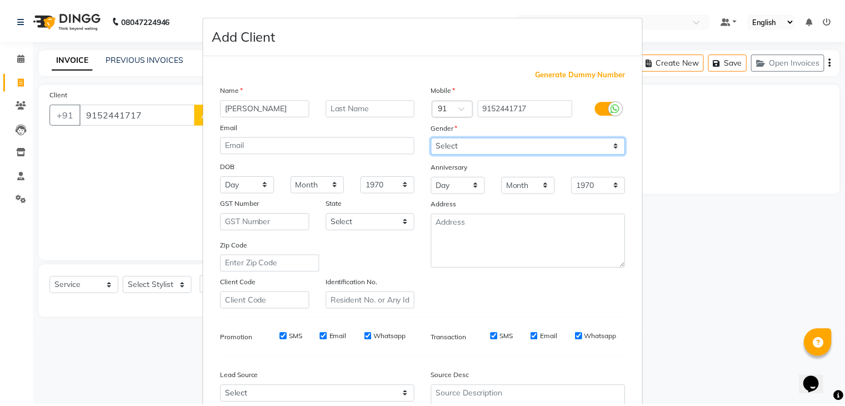
scroll to position [113, 0]
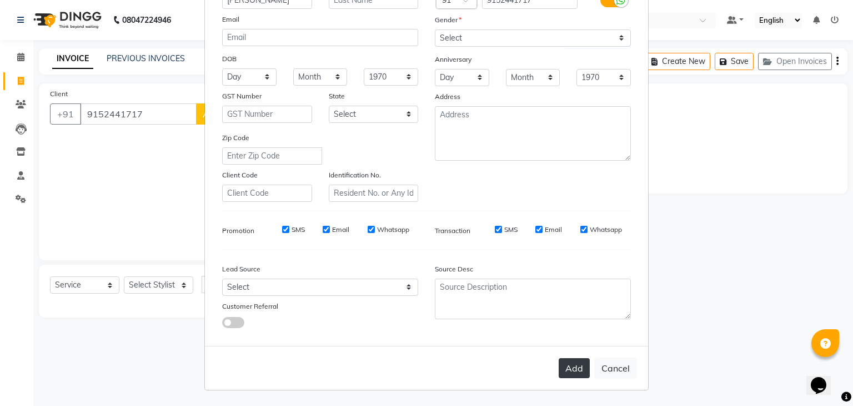
click at [579, 368] on button "Add" at bounding box center [574, 368] width 31 height 20
type input "91******17"
select select
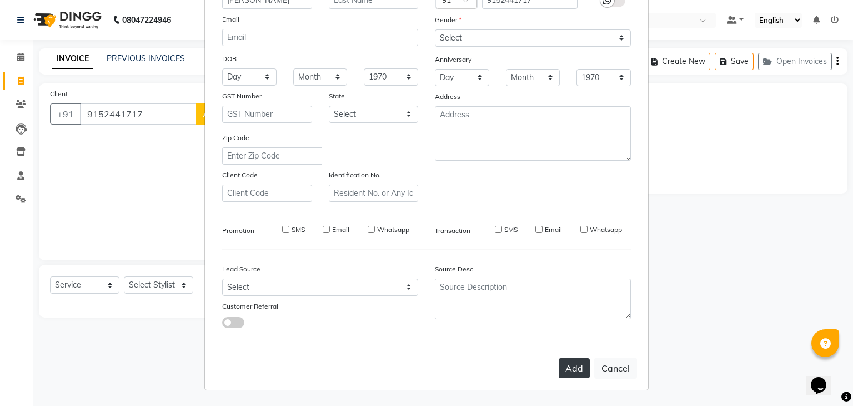
select select
checkbox input "false"
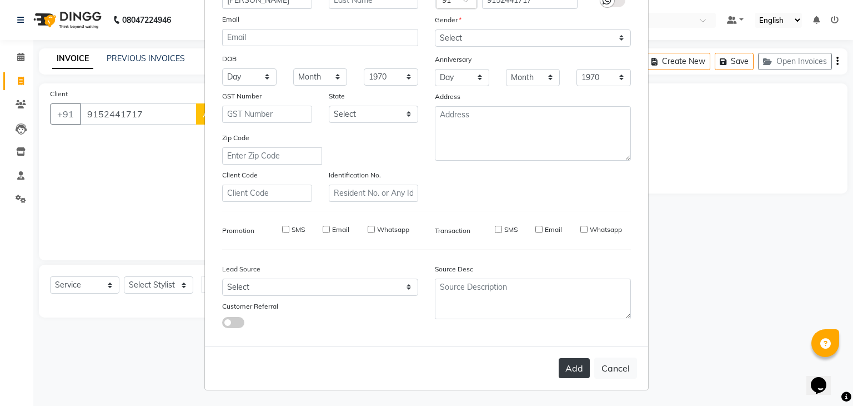
checkbox input "false"
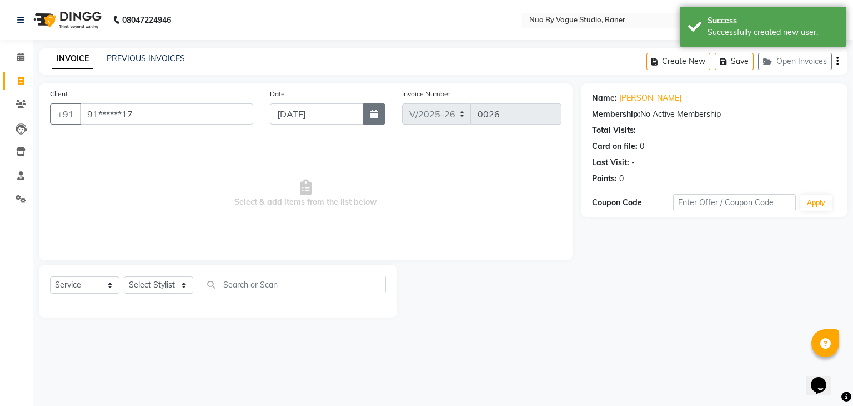
click at [371, 118] on icon "button" at bounding box center [375, 113] width 8 height 9
select select "9"
select select "2025"
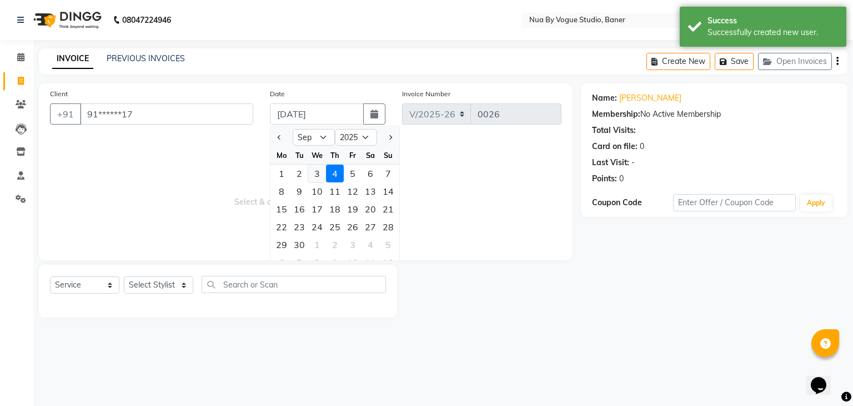
click at [319, 169] on div "3" at bounding box center [317, 173] width 18 height 18
type input "[DATE]"
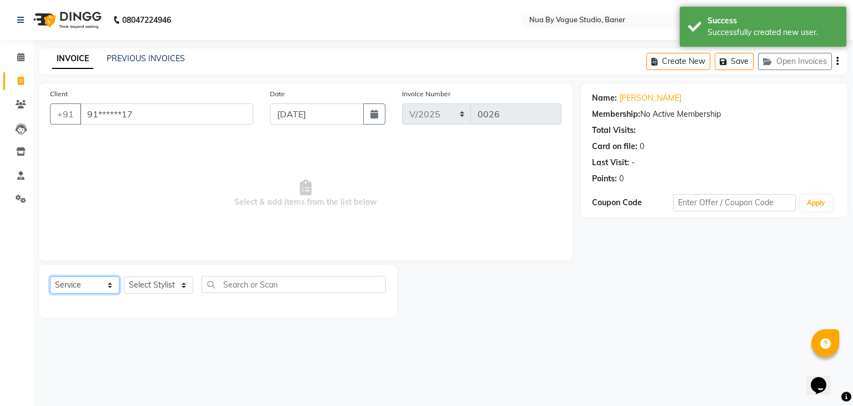
click at [114, 283] on select "Select Service Product Membership Package Voucher Prepaid Gift Card" at bounding box center [84, 284] width 69 height 17
select select "product"
click at [50, 277] on select "Select Service Product Membership Package Voucher Prepaid Gift Card" at bounding box center [84, 284] width 69 height 17
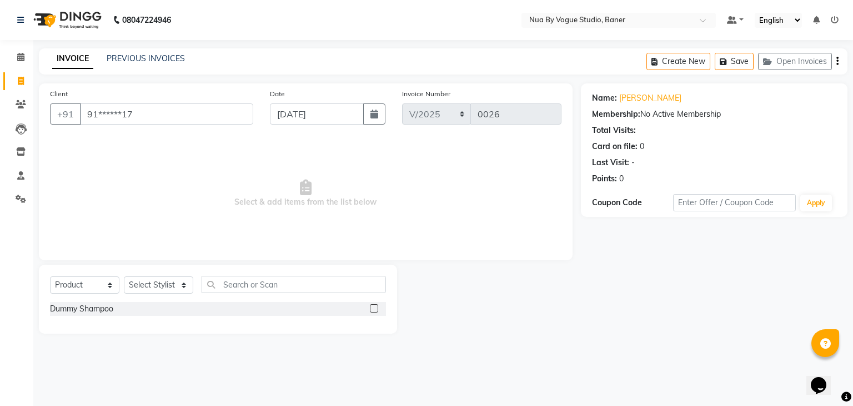
click at [205, 313] on div "Dummy Shampoo" at bounding box center [218, 309] width 336 height 14
click at [376, 312] on label at bounding box center [374, 308] width 8 height 8
click at [376, 312] on input "checkbox" at bounding box center [373, 308] width 7 height 7
click at [376, 312] on label at bounding box center [374, 308] width 8 height 8
click at [376, 312] on input "checkbox" at bounding box center [373, 308] width 7 height 7
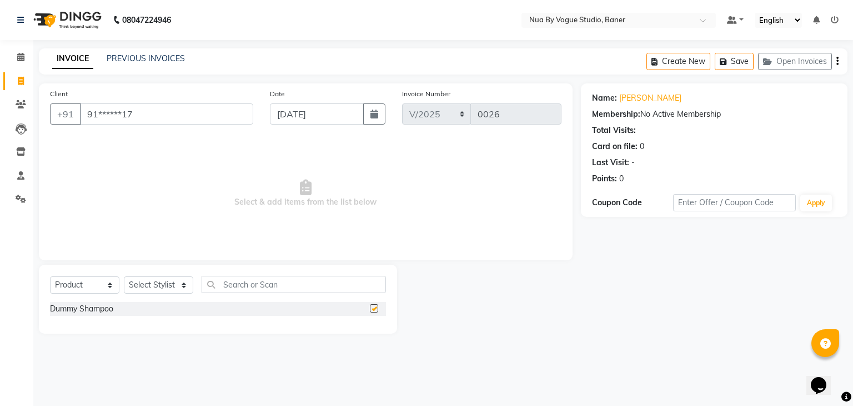
checkbox input "false"
click at [151, 284] on select "Select Stylist [PERSON_NAME] Chitrali [PERSON_NAME](Owner) [PERSON_NAME] [PERSO…" at bounding box center [158, 284] width 69 height 17
select select "89265"
click at [124, 277] on select "Select Stylist [PERSON_NAME] Chitrali [PERSON_NAME](Owner) [PERSON_NAME] [PERSO…" at bounding box center [158, 284] width 69 height 17
click at [332, 281] on input "text" at bounding box center [294, 284] width 184 height 17
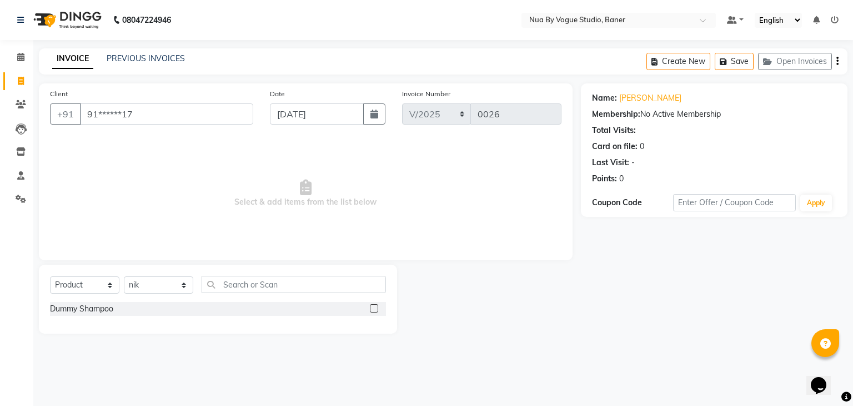
click at [372, 307] on label at bounding box center [374, 308] width 8 height 8
click at [372, 307] on input "checkbox" at bounding box center [373, 308] width 7 height 7
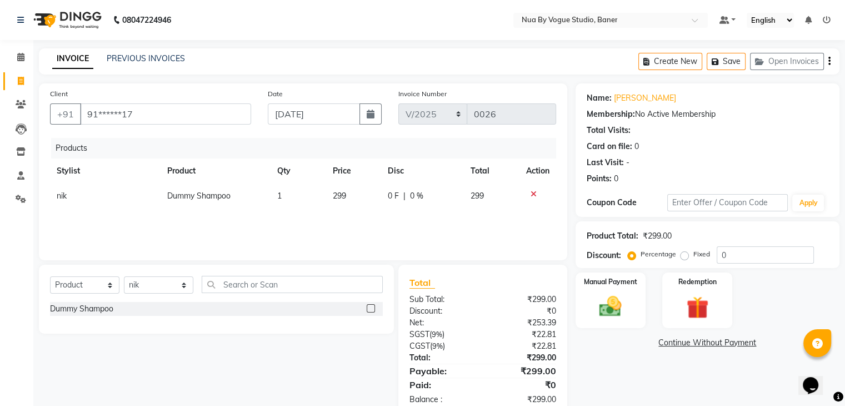
click at [372, 307] on label at bounding box center [371, 308] width 8 height 8
click at [372, 307] on input "checkbox" at bounding box center [370, 308] width 7 height 7
checkbox input "false"
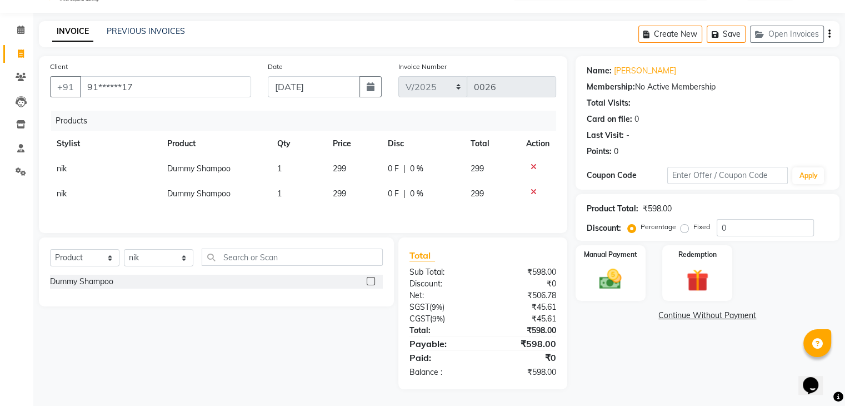
scroll to position [29, 0]
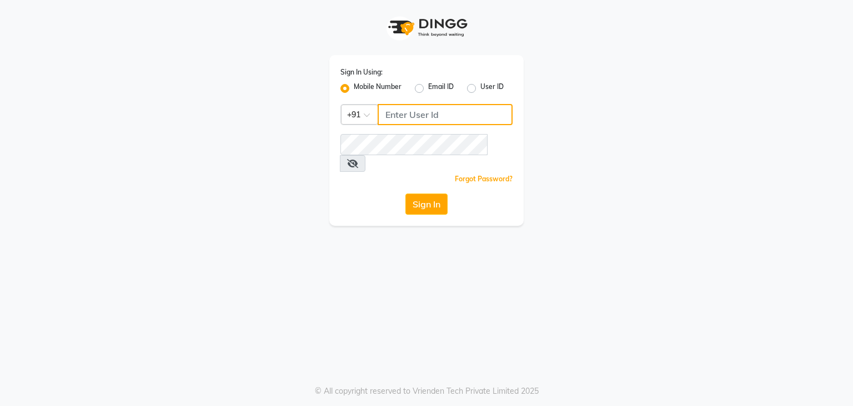
click at [435, 118] on input "Username" at bounding box center [445, 114] width 135 height 21
type input "9959178964"
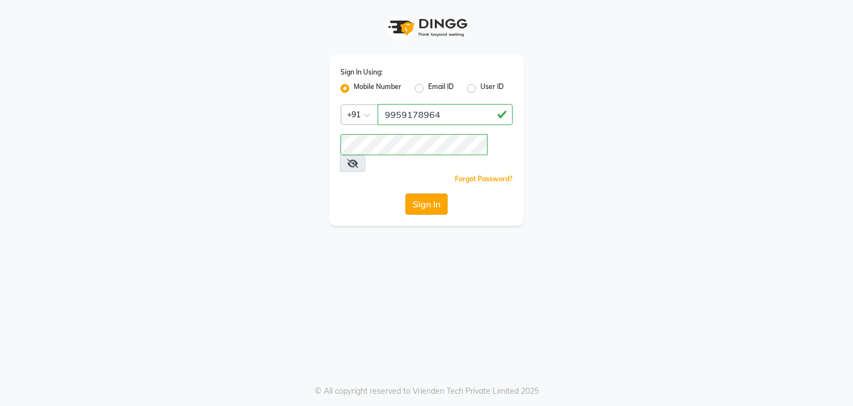
click at [427, 193] on button "Sign In" at bounding box center [427, 203] width 42 height 21
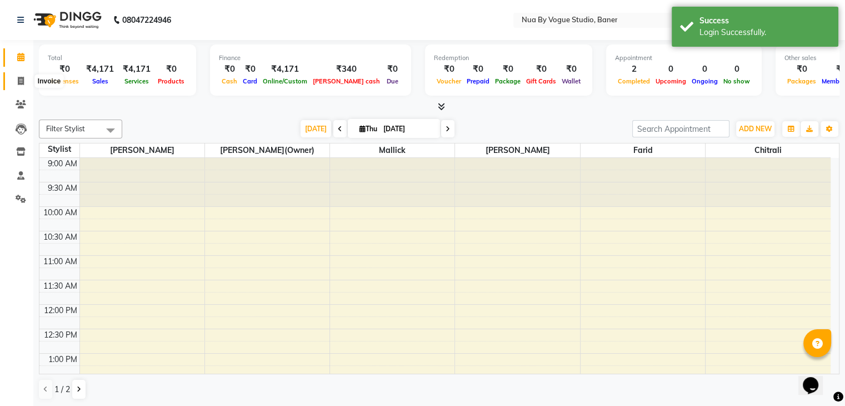
click at [22, 80] on icon at bounding box center [21, 81] width 6 height 8
select select "8764"
select select "service"
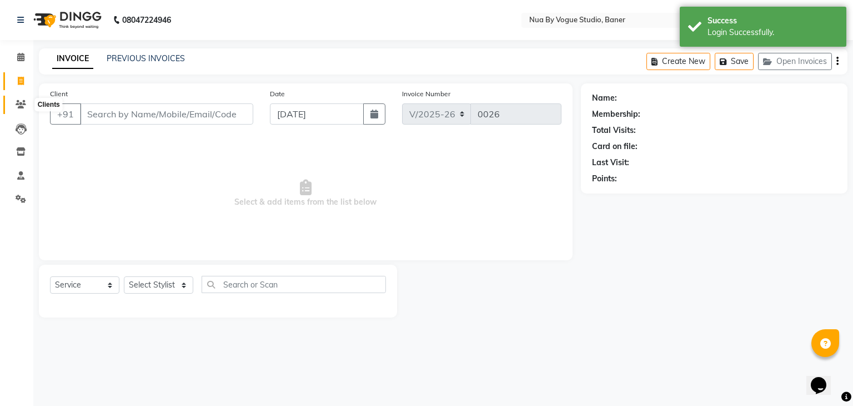
click at [22, 110] on span at bounding box center [20, 104] width 19 height 13
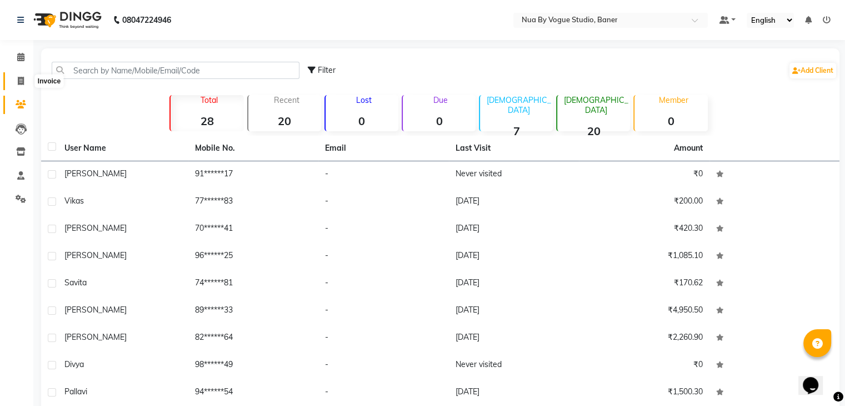
click at [22, 84] on icon at bounding box center [21, 81] width 6 height 8
select select "8764"
select select "service"
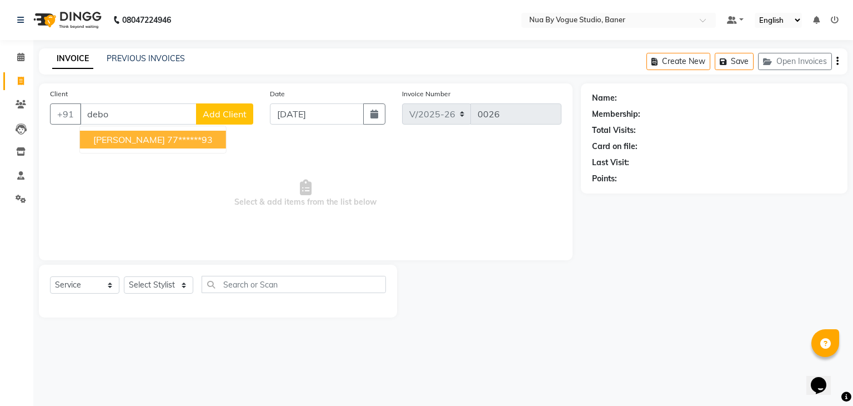
click at [122, 141] on span "[PERSON_NAME]" at bounding box center [129, 139] width 72 height 11
type input "77******93"
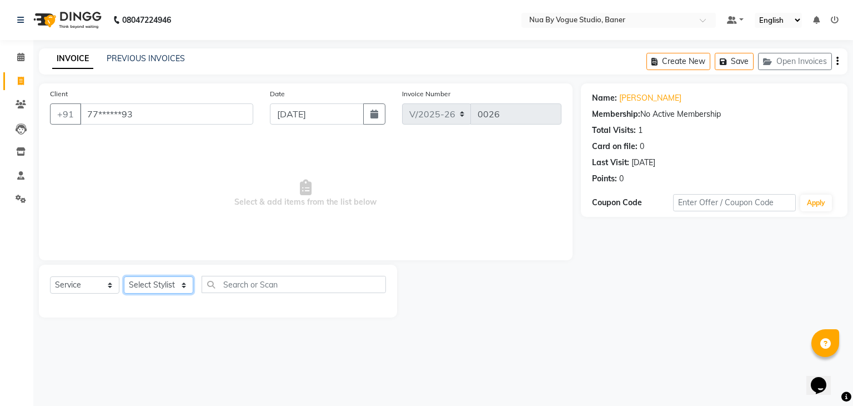
click at [158, 290] on select "Select Stylist [PERSON_NAME] Chitrali [PERSON_NAME](Owner) [PERSON_NAME] [PERSO…" at bounding box center [158, 284] width 69 height 17
select select "90653"
click at [124, 277] on select "Select Stylist [PERSON_NAME] Chitrali [PERSON_NAME](Owner) [PERSON_NAME] [PERSO…" at bounding box center [158, 284] width 69 height 17
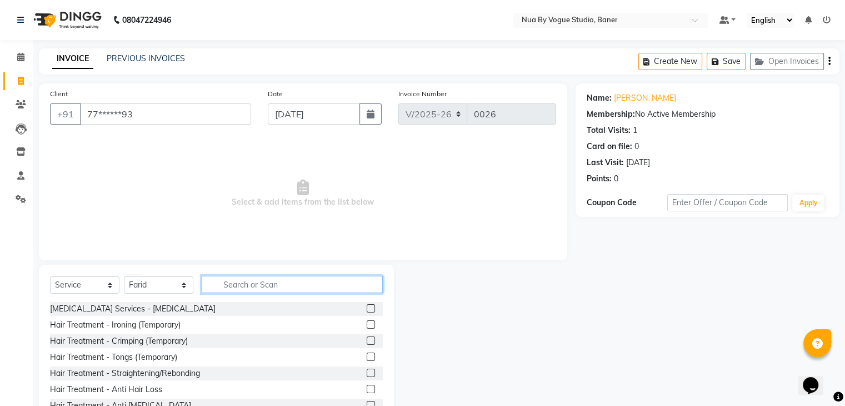
click at [246, 283] on input "text" at bounding box center [292, 284] width 181 height 17
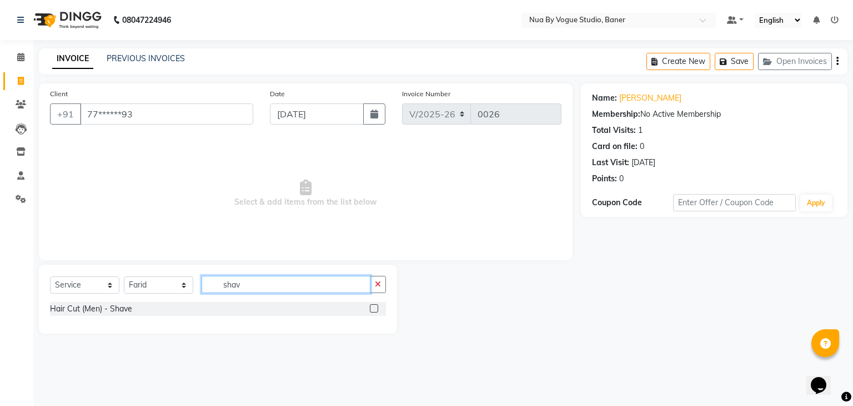
type input "shav"
click at [374, 311] on label at bounding box center [374, 308] width 8 height 8
click at [374, 311] on input "checkbox" at bounding box center [373, 308] width 7 height 7
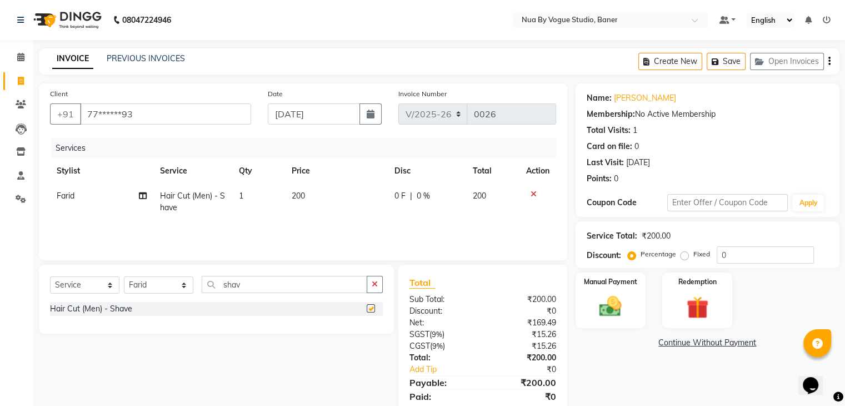
checkbox input "false"
click at [619, 303] on img at bounding box center [610, 306] width 37 height 27
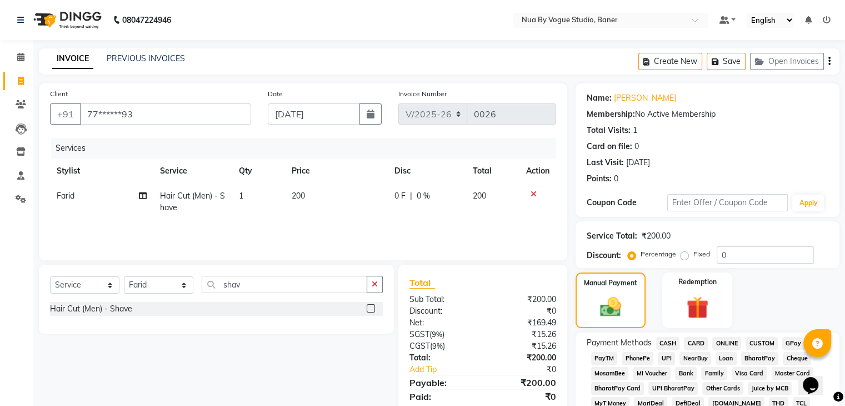
click at [669, 356] on span "UPI" at bounding box center [666, 358] width 17 height 13
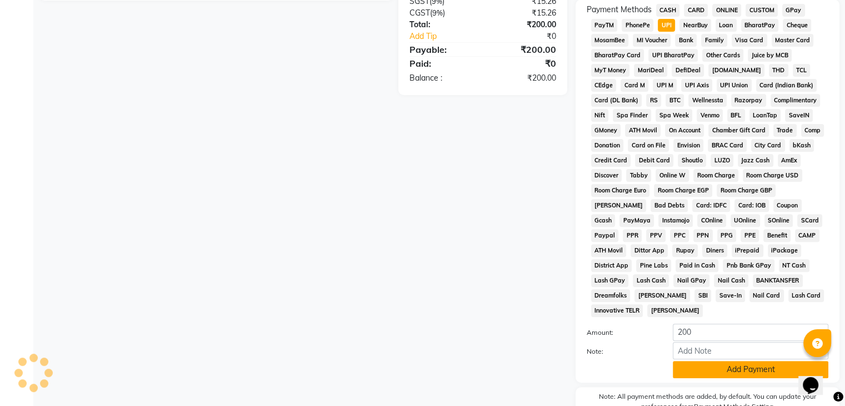
scroll to position [333, 0]
click at [693, 360] on button "Add Payment" at bounding box center [751, 368] width 156 height 17
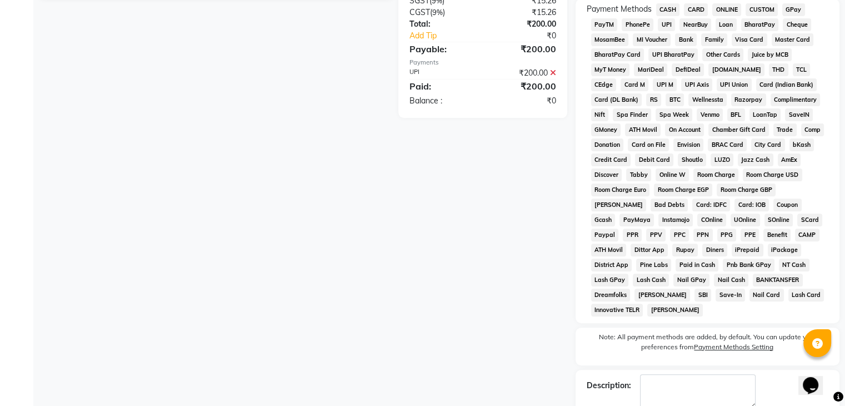
scroll to position [388, 0]
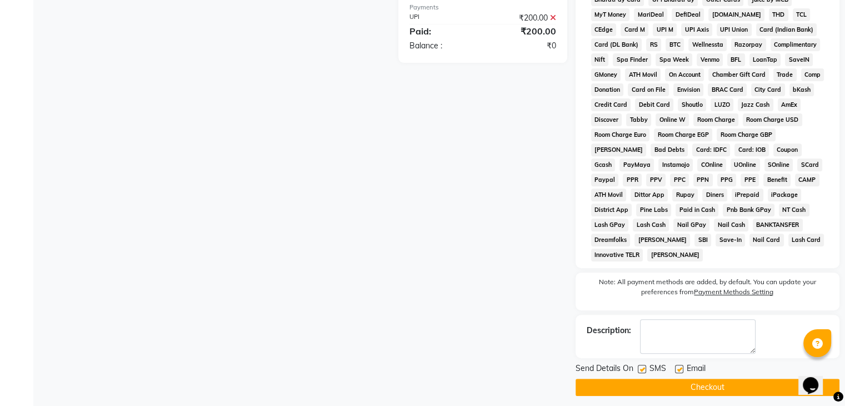
click at [682, 385] on button "Checkout" at bounding box center [708, 386] width 264 height 17
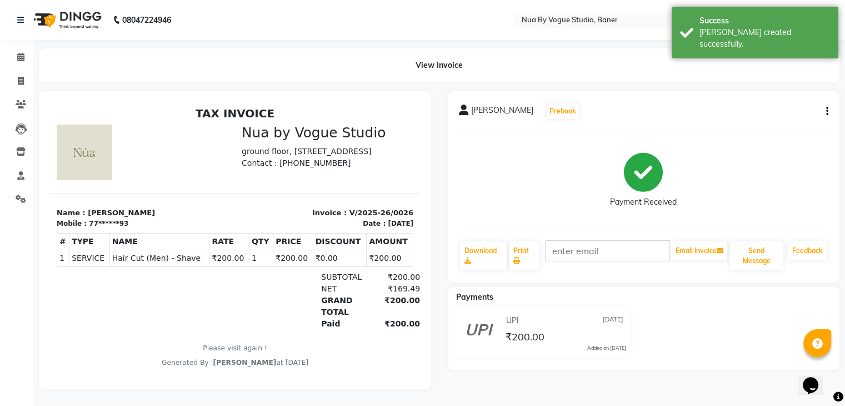
scroll to position [8, 0]
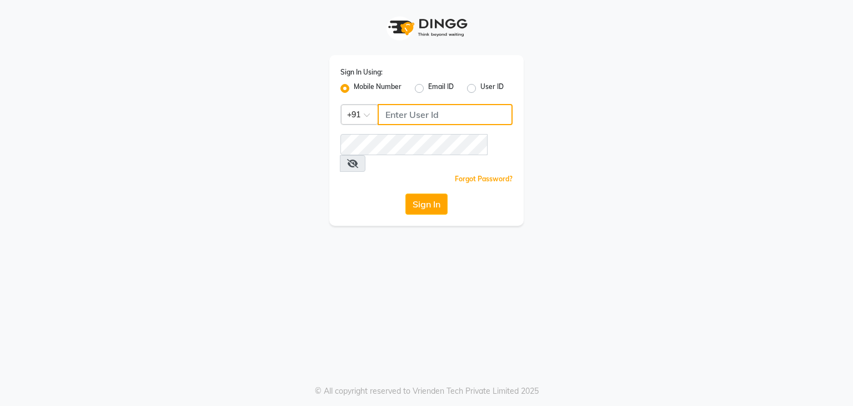
click at [467, 116] on input "Username" at bounding box center [445, 114] width 135 height 21
type input "9959178964"
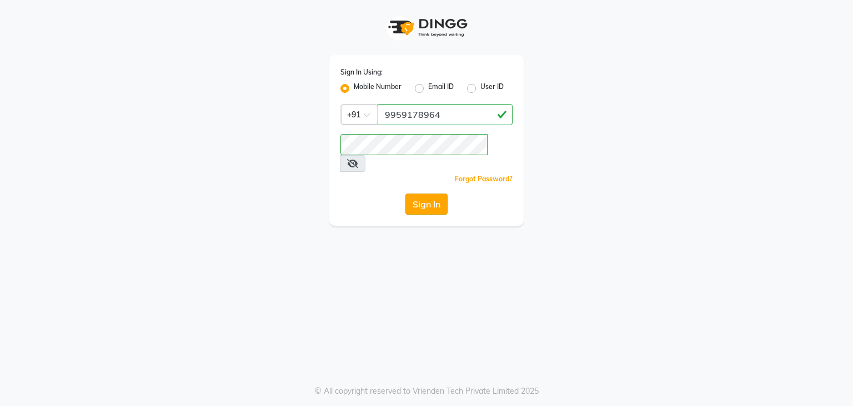
click at [416, 193] on button "Sign In" at bounding box center [427, 203] width 42 height 21
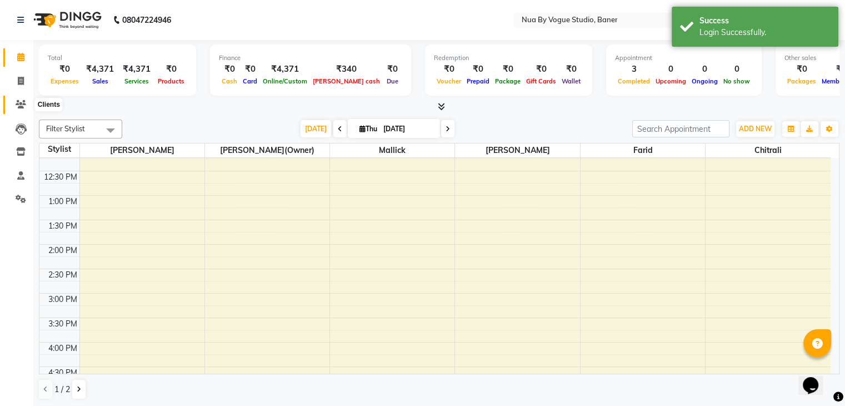
click at [20, 102] on icon at bounding box center [21, 104] width 11 height 8
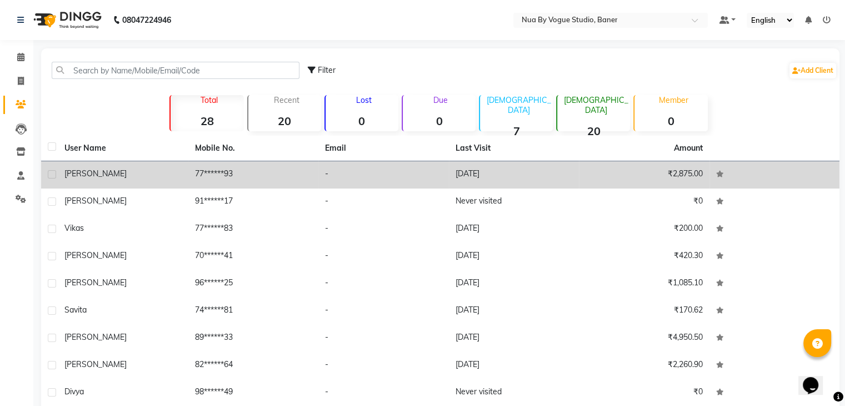
click at [280, 187] on td "77******93" at bounding box center [253, 174] width 131 height 27
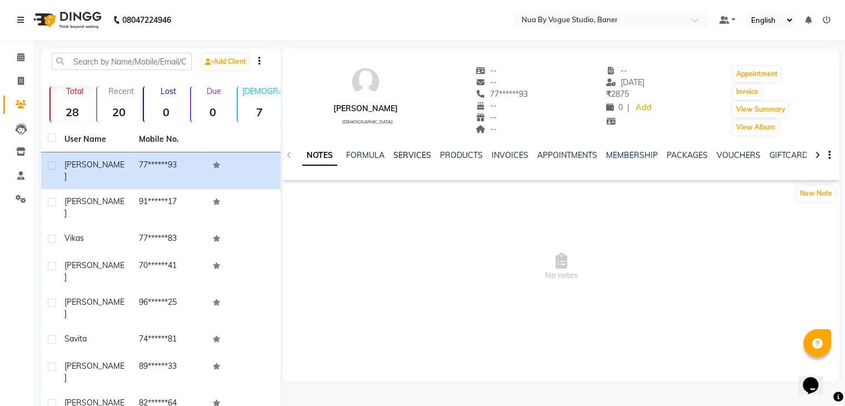
click at [400, 158] on link "SERVICES" at bounding box center [412, 155] width 38 height 10
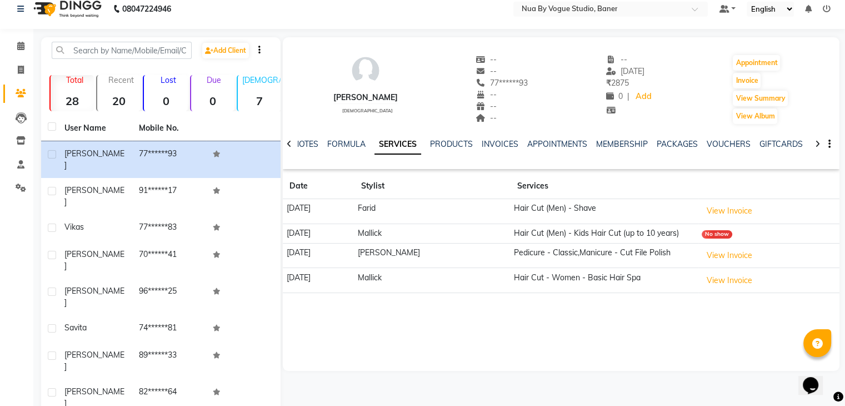
scroll to position [7, 0]
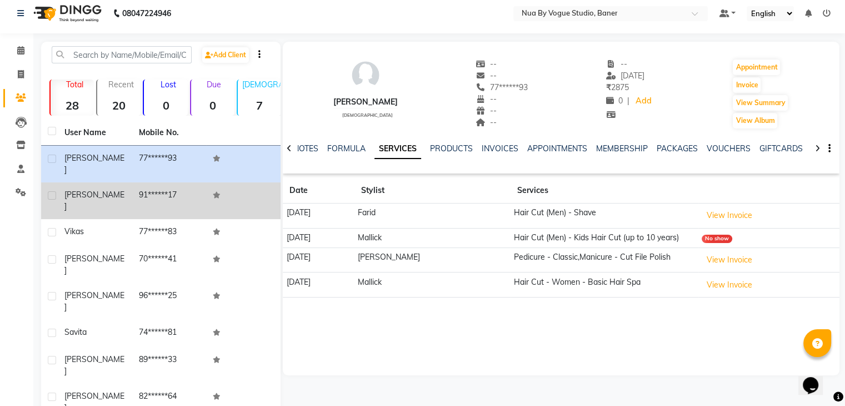
click at [189, 182] on td "91******17" at bounding box center [169, 200] width 74 height 37
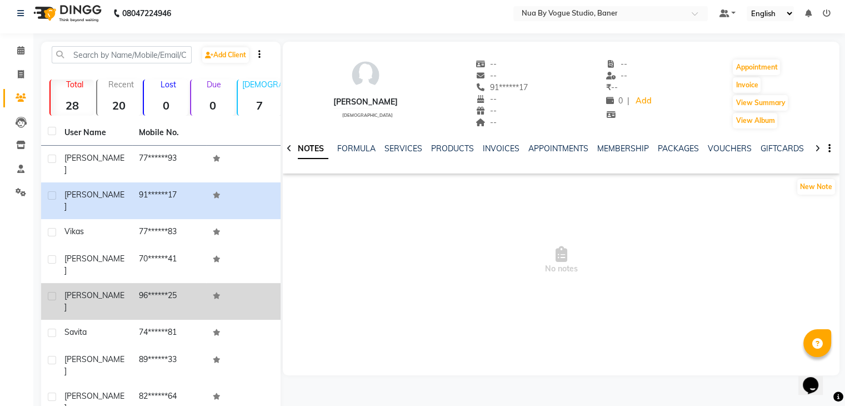
click at [182, 283] on td "96******25" at bounding box center [169, 301] width 74 height 37
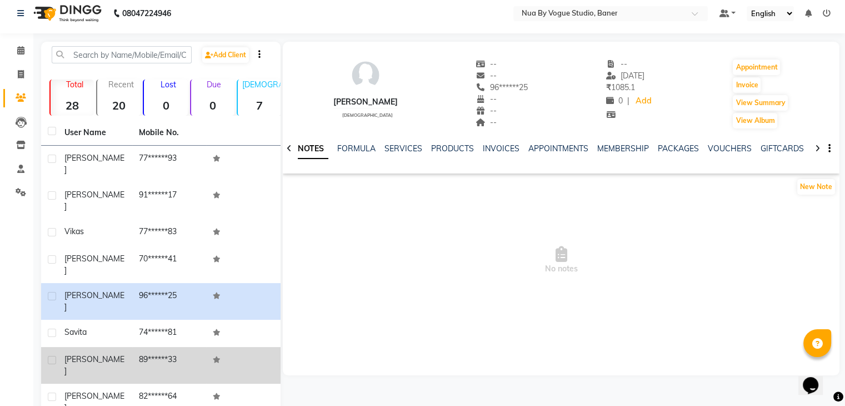
click at [180, 347] on td "89******33" at bounding box center [169, 365] width 74 height 37
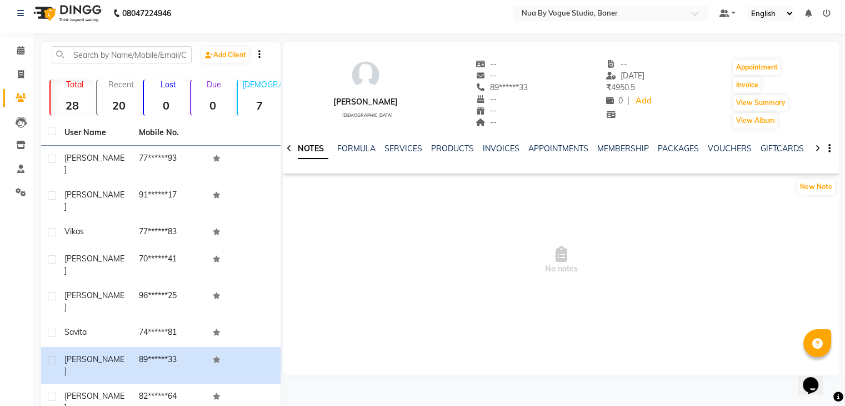
click at [816, 145] on icon at bounding box center [817, 148] width 5 height 8
click at [828, 149] on icon "button" at bounding box center [829, 148] width 2 height 1
click at [802, 99] on div "[PERSON_NAME] [DEMOGRAPHIC_DATA] -- -- 89******33 -- -- -- -- [DATE] ₹ 4950.5 0…" at bounding box center [561, 88] width 557 height 82
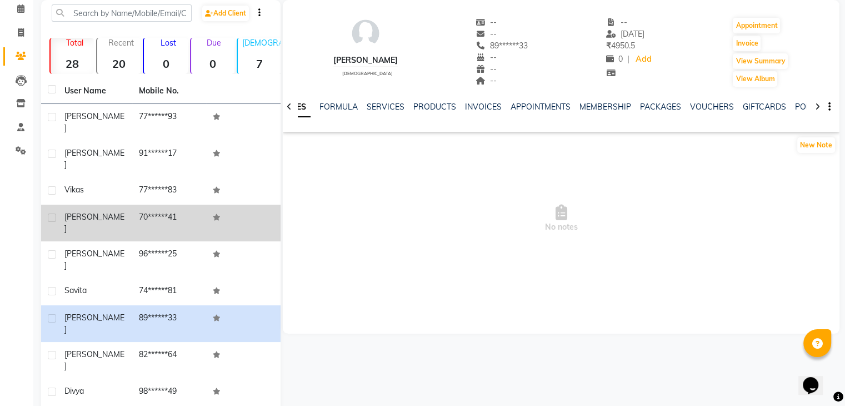
scroll to position [47, 0]
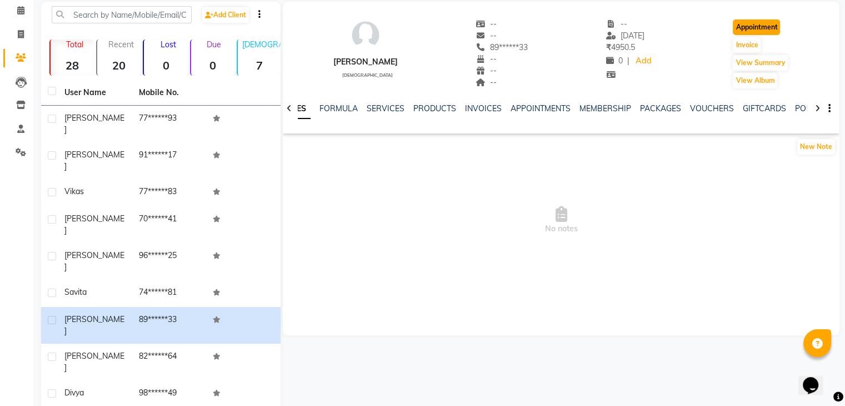
click at [746, 30] on button "Appointment" at bounding box center [756, 27] width 47 height 16
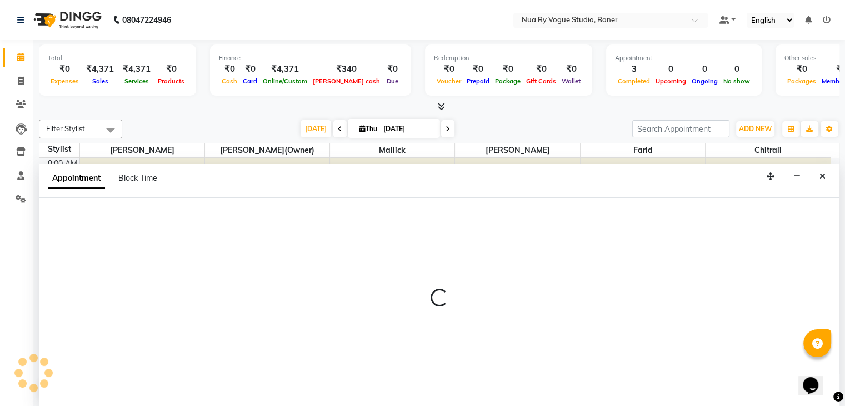
scroll to position [388, 0]
select select "tentative"
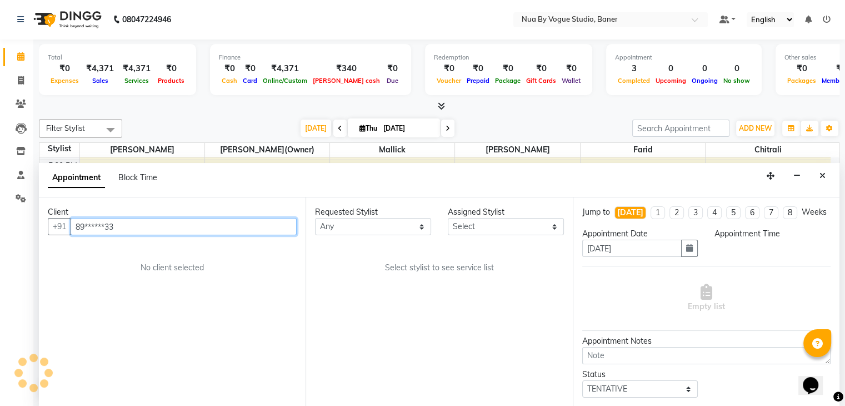
select select "600"
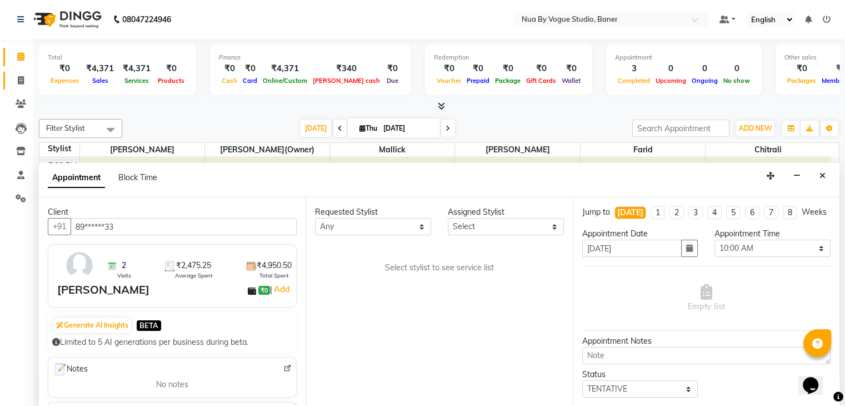
click at [20, 89] on link "Invoice" at bounding box center [16, 81] width 27 height 18
select select "8764"
select select "service"
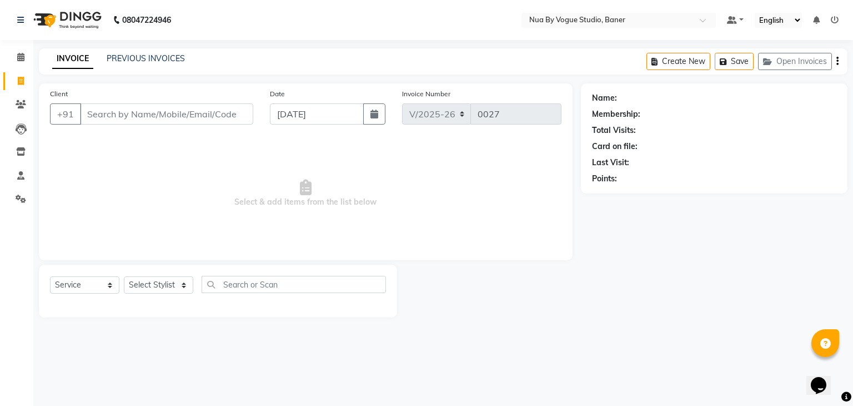
click at [145, 21] on b "08047224946" at bounding box center [146, 19] width 49 height 31
click at [21, 108] on icon at bounding box center [21, 104] width 11 height 8
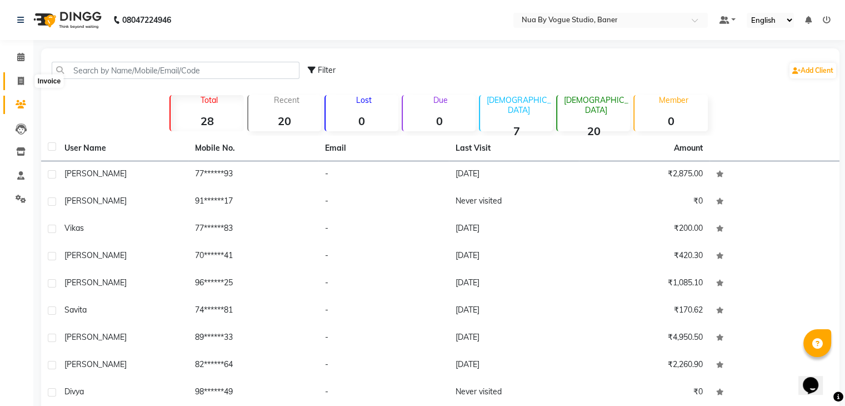
click at [23, 83] on icon at bounding box center [21, 81] width 6 height 8
select select "8764"
select select "service"
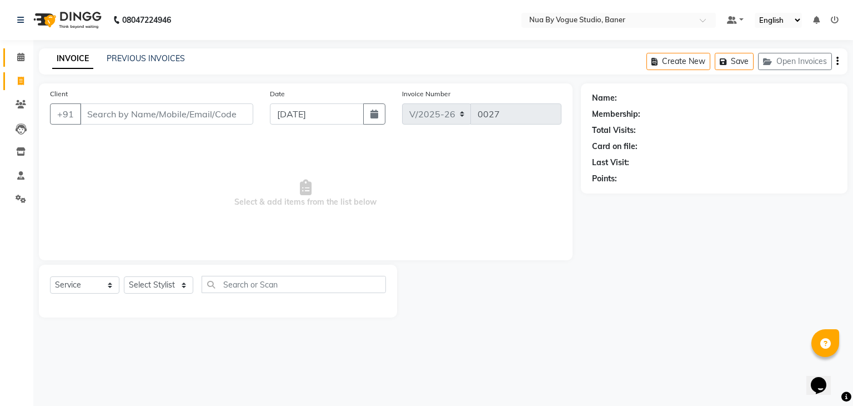
click at [18, 64] on link "Calendar" at bounding box center [16, 57] width 27 height 18
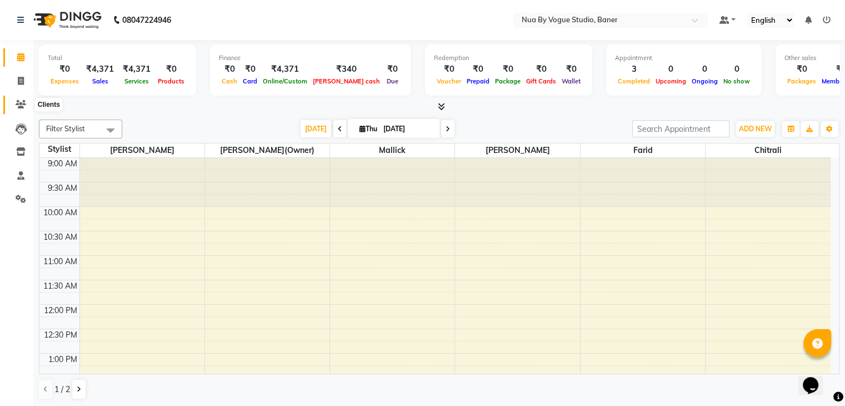
click at [18, 105] on icon at bounding box center [21, 104] width 11 height 8
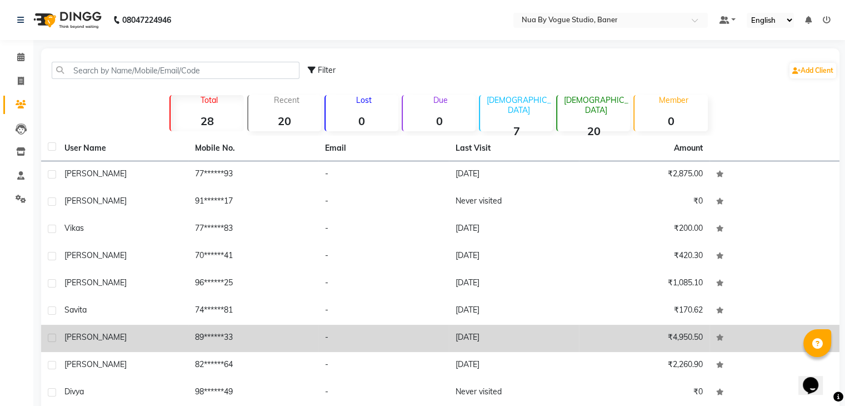
click at [66, 336] on span "[PERSON_NAME]" at bounding box center [95, 337] width 62 height 10
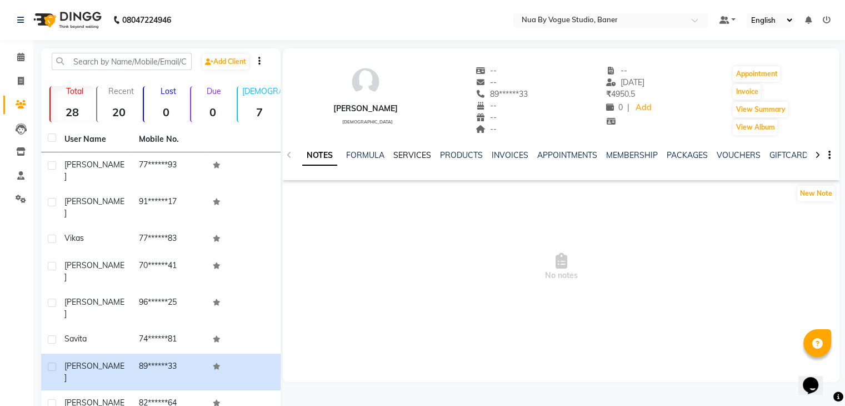
click at [418, 151] on link "SERVICES" at bounding box center [412, 155] width 38 height 10
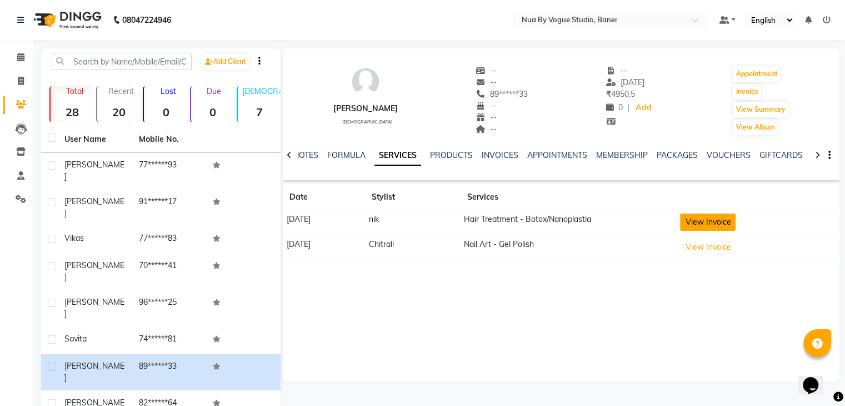
click at [722, 226] on button "View Invoice" at bounding box center [708, 221] width 56 height 17
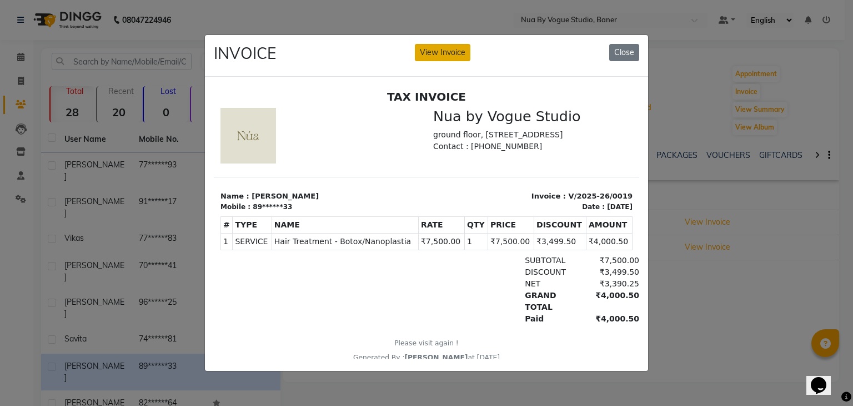
click at [447, 54] on button "View Invoice" at bounding box center [443, 52] width 56 height 17
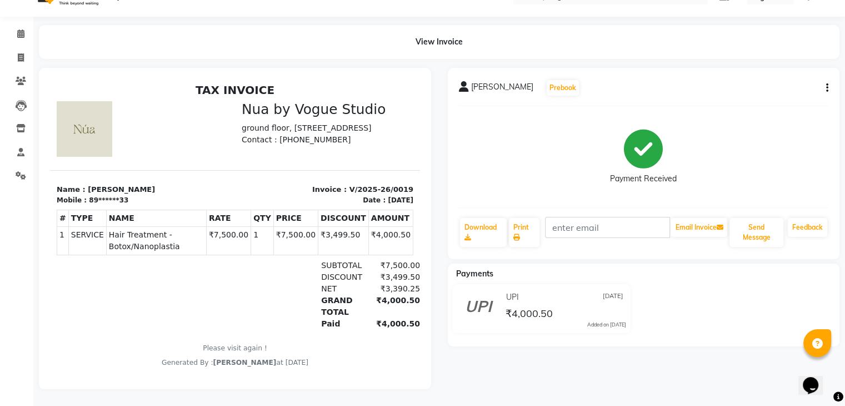
click at [826, 88] on icon "button" at bounding box center [827, 88] width 2 height 1
click at [19, 29] on icon at bounding box center [20, 33] width 7 height 8
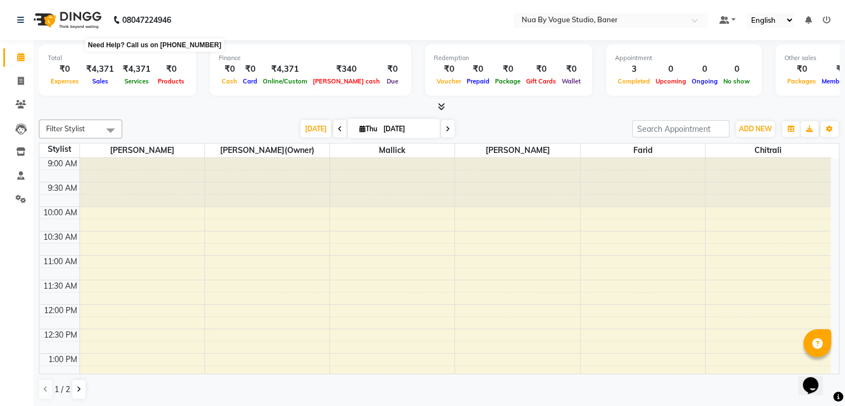
click at [143, 23] on b "08047224946" at bounding box center [146, 19] width 49 height 31
click at [815, 384] on icon "Chat widget" at bounding box center [811, 385] width 16 height 17
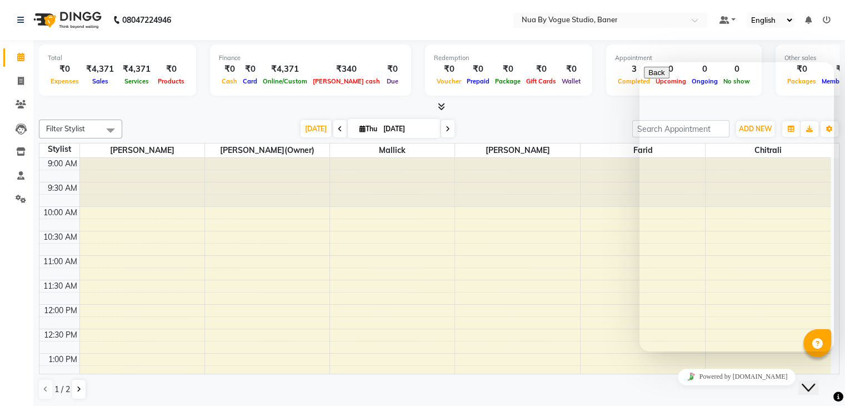
click at [677, 391] on textarea at bounding box center [694, 395] width 101 height 9
type textarea "Hello"
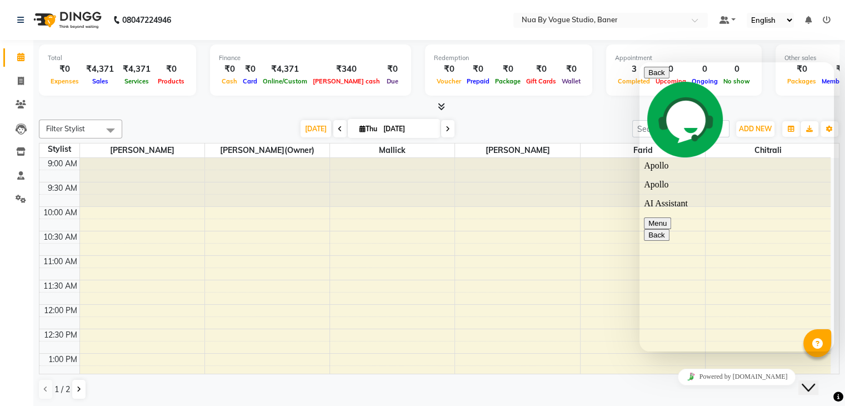
type textarea "i have an isuue with the invoice date."
type textarea "h"
type textarea "how can i change the invoice dates in the invoice"
click at [20, 131] on icon at bounding box center [21, 128] width 11 height 11
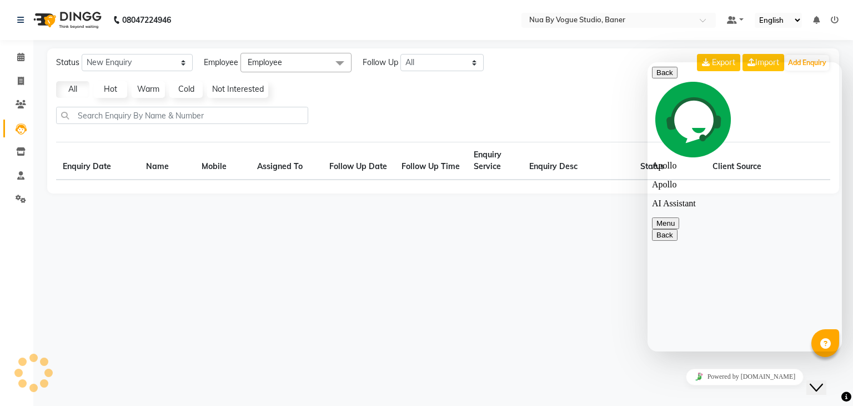
select select "10"
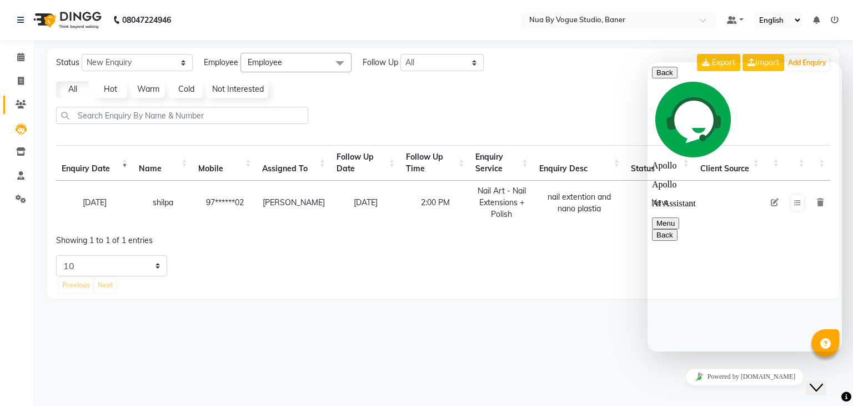
click at [20, 111] on link "Clients" at bounding box center [16, 105] width 27 height 18
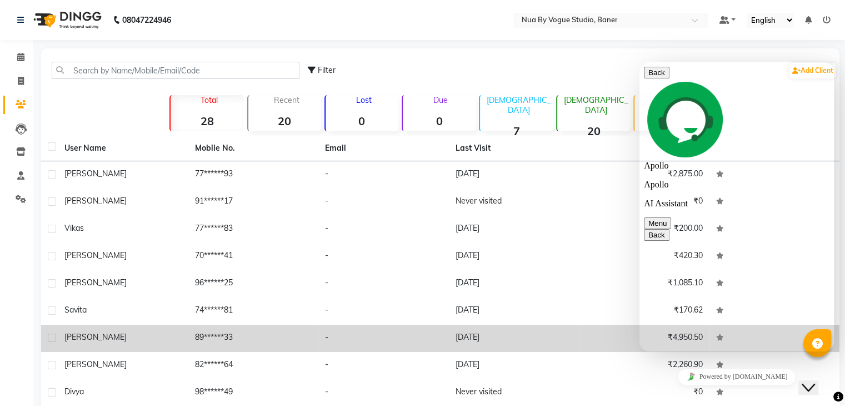
click at [145, 338] on div "[PERSON_NAME]" at bounding box center [122, 337] width 117 height 12
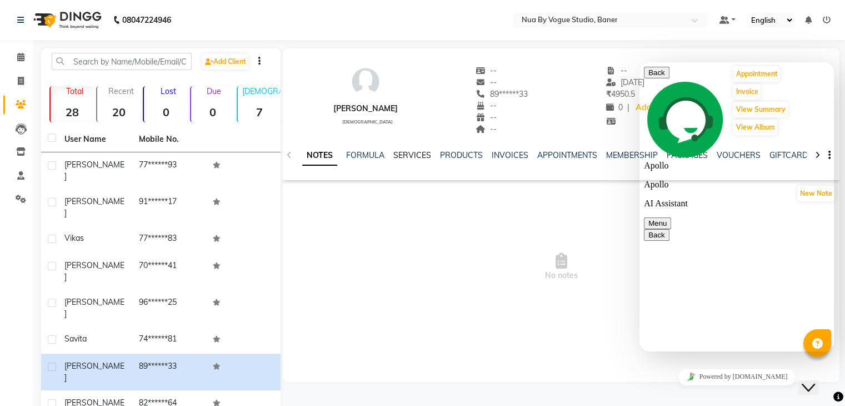
click at [419, 158] on link "SERVICES" at bounding box center [412, 155] width 38 height 10
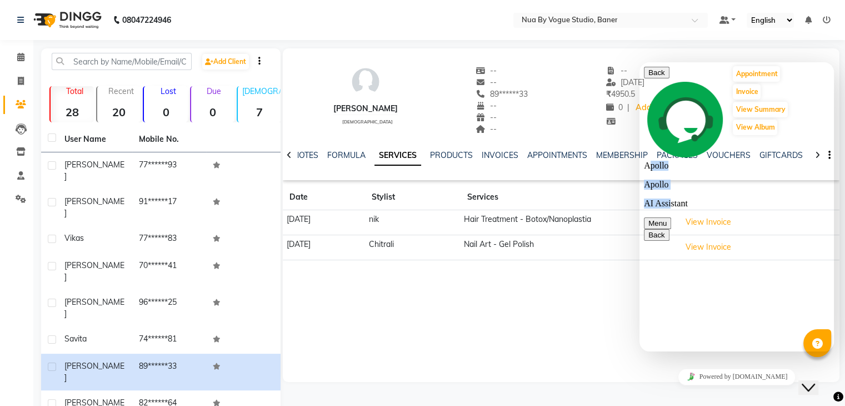
drag, startPoint x: 712, startPoint y: 88, endPoint x: 676, endPoint y: 101, distance: 38.5
click at [639, 62] on div "Apollo Apollo AI Assistant" at bounding box center [639, 62] width 0 height 0
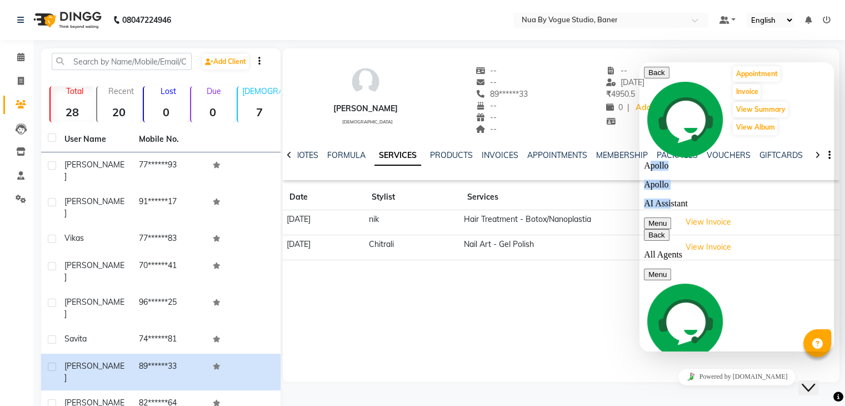
scroll to position [556, 0]
click at [689, 390] on p "AI Assistant" at bounding box center [737, 395] width 186 height 10
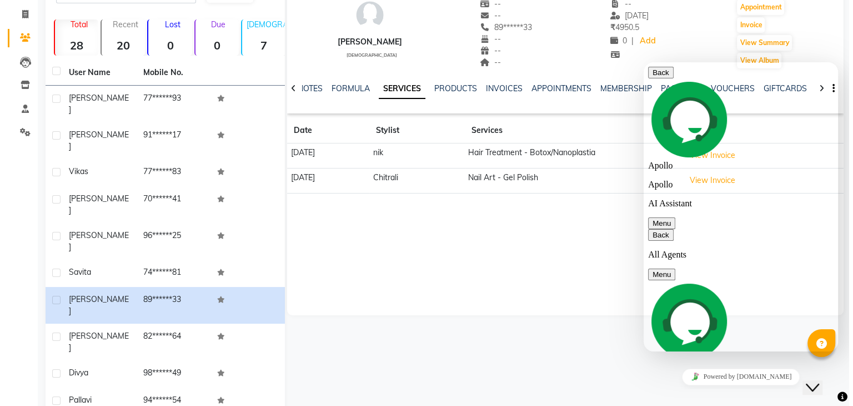
scroll to position [0, 0]
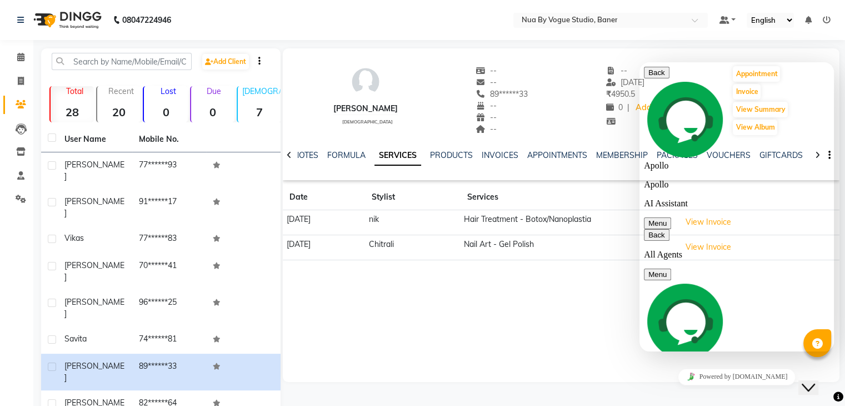
click at [815, 229] on div "Back All Agents Menu" at bounding box center [737, 254] width 186 height 51
click at [671, 268] on button "Menu" at bounding box center [657, 274] width 27 height 12
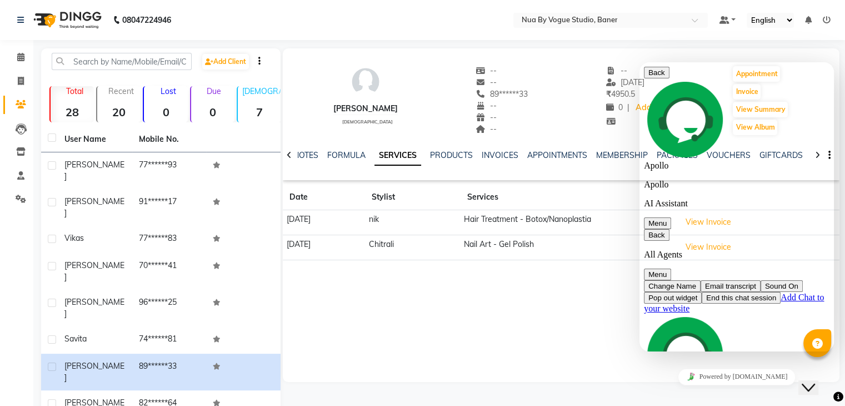
click at [761, 280] on button "Email transcript" at bounding box center [731, 286] width 60 height 12
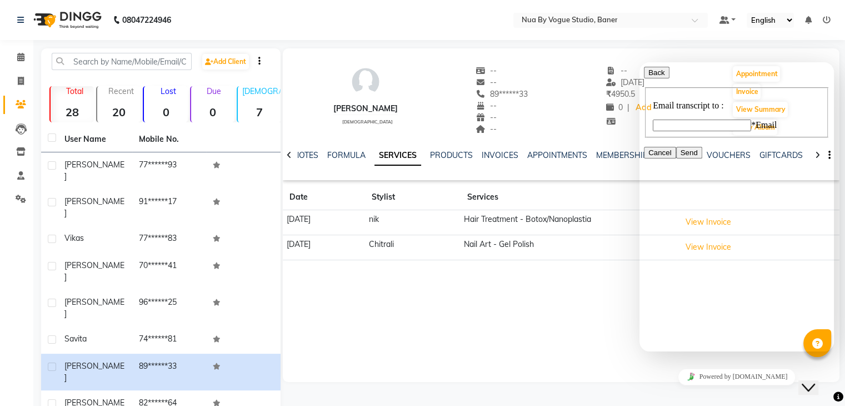
click at [648, 77] on icon "button" at bounding box center [648, 72] width 0 height 8
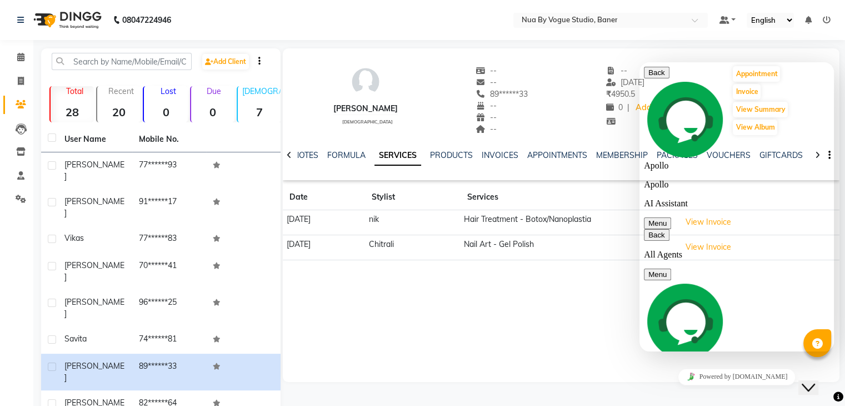
click at [812, 380] on button "Close Chat This icon closes the chat window." at bounding box center [808, 387] width 20 height 14
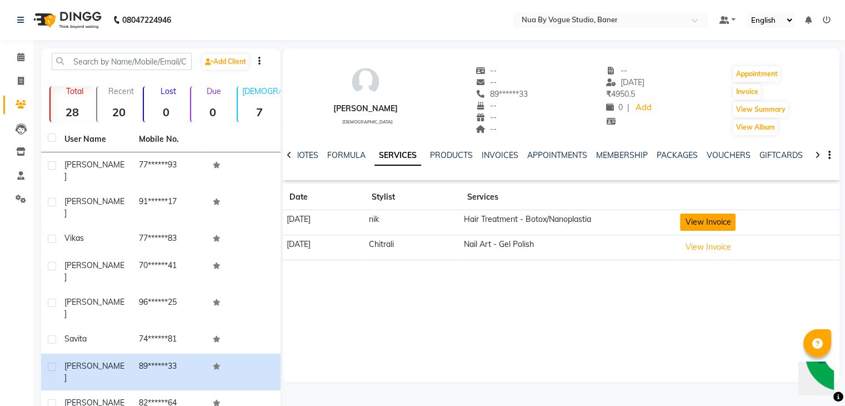
click at [733, 222] on button "View Invoice" at bounding box center [708, 221] width 56 height 17
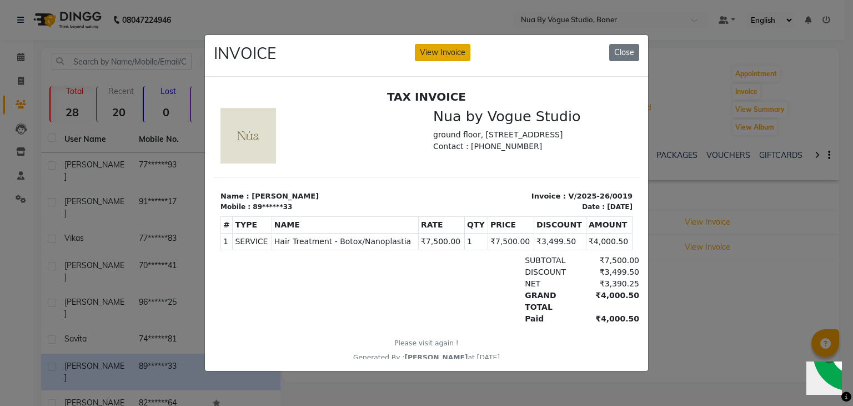
click at [463, 44] on button "View Invoice" at bounding box center [443, 52] width 56 height 17
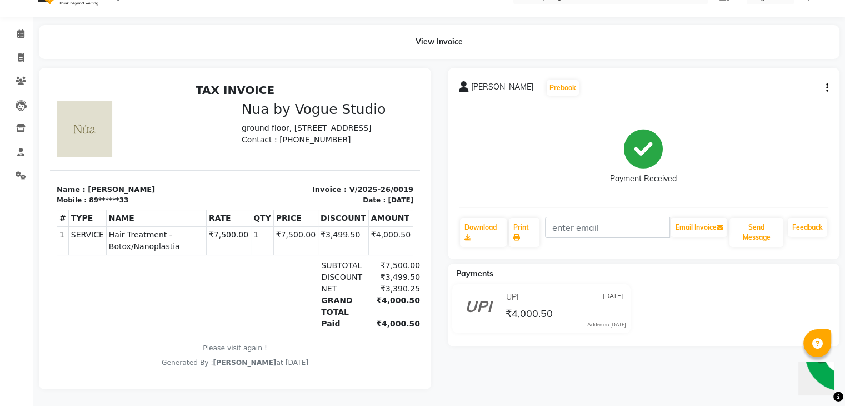
scroll to position [9, 0]
click at [829, 74] on div "[PERSON_NAME] Prebook Payment Received Download Print Email Invoice Send Messag…" at bounding box center [644, 163] width 392 height 191
click at [826, 88] on icon "button" at bounding box center [827, 88] width 2 height 1
click at [819, 387] on img "Chat widget" at bounding box center [843, 353] width 82 height 82
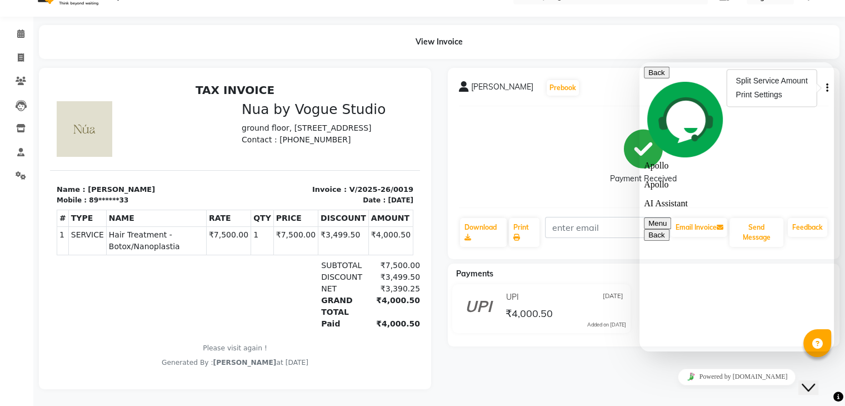
scroll to position [543, 0]
type textarea "I have already made the invoices with the wrong date. i need to change those da…"
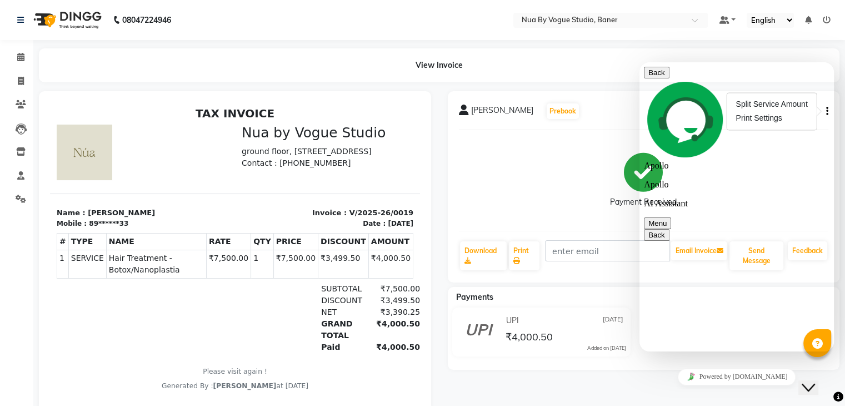
scroll to position [887, 0]
drag, startPoint x: 743, startPoint y: 69, endPoint x: 728, endPoint y: 74, distance: 15.8
click at [728, 179] on p "Apollo" at bounding box center [737, 184] width 186 height 10
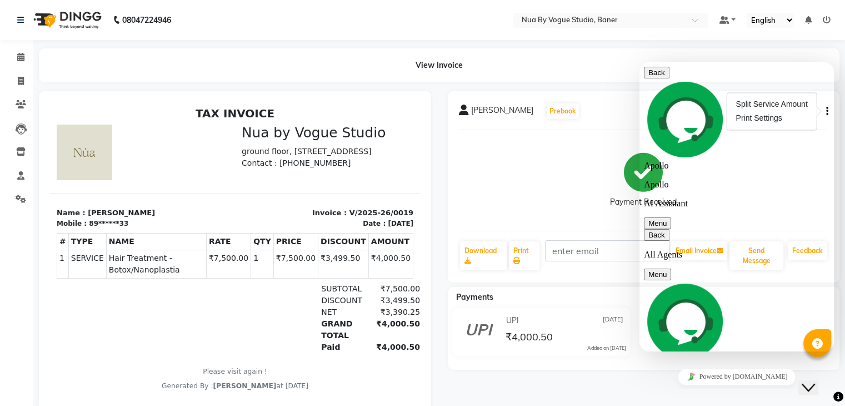
click at [648, 231] on icon "button" at bounding box center [648, 235] width 0 height 8
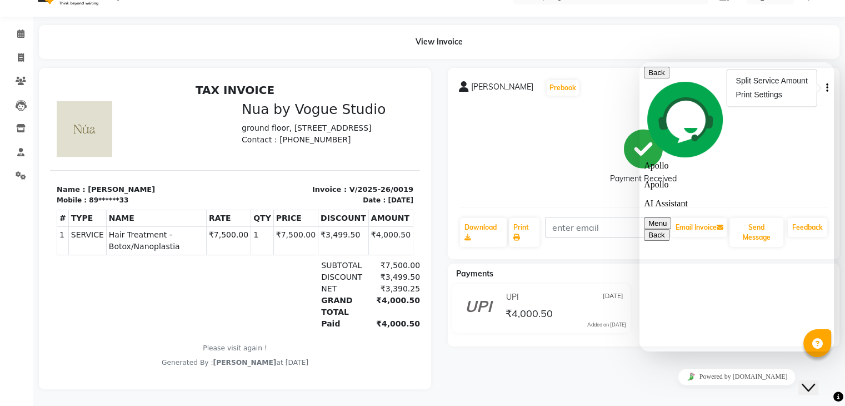
scroll to position [998, 0]
click at [671, 217] on button "Menu" at bounding box center [657, 223] width 27 height 12
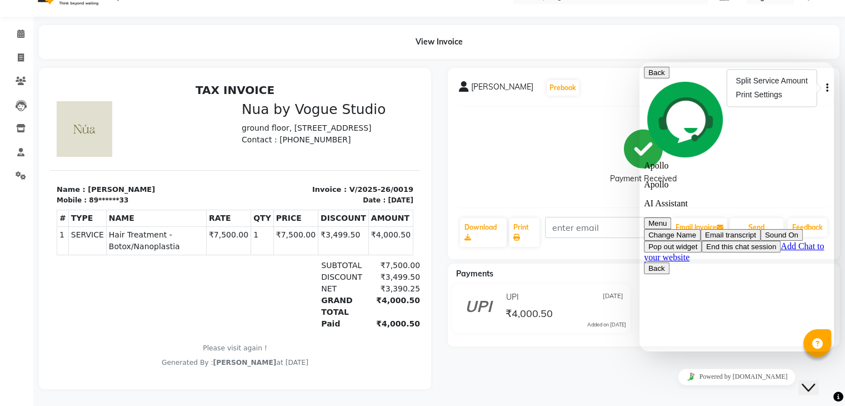
click at [658, 78] on button "Back" at bounding box center [657, 73] width 26 height 12
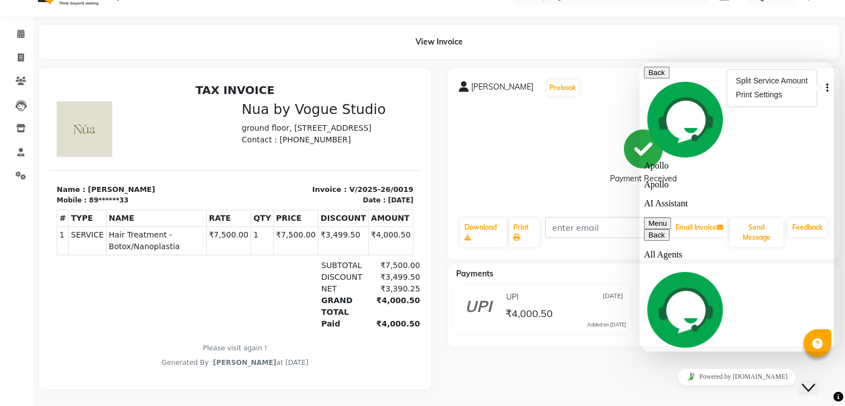
click at [658, 78] on button "Back" at bounding box center [657, 73] width 26 height 12
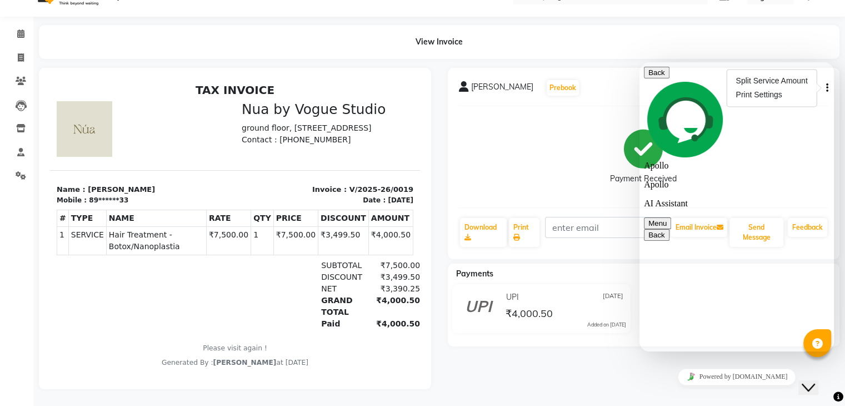
click at [658, 78] on button "Back" at bounding box center [657, 73] width 26 height 12
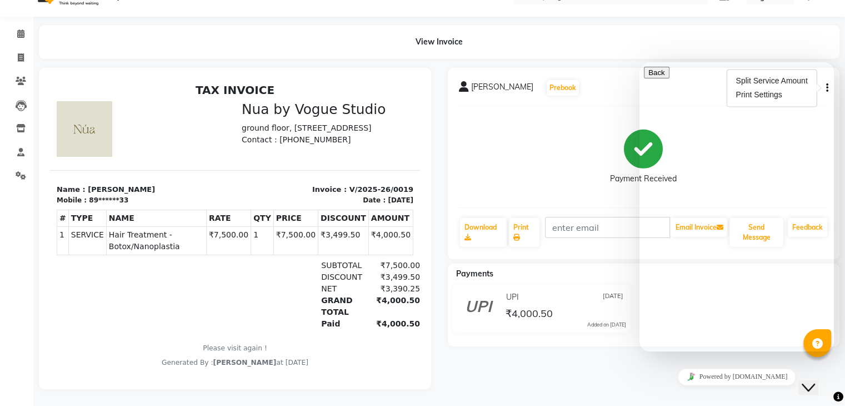
click at [584, 171] on div "Payment Received" at bounding box center [644, 156] width 370 height 83
click at [815, 381] on div "Close Chat This icon closes the chat window." at bounding box center [808, 387] width 13 height 13
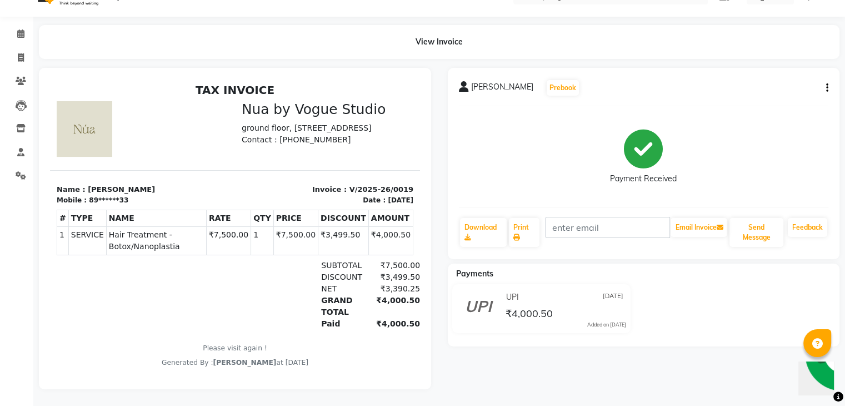
click at [830, 83] on div "[PERSON_NAME] Prebook Payment Received Download Print Email Invoice Send Messag…" at bounding box center [644, 163] width 392 height 191
click at [786, 43] on div "View Invoice" at bounding box center [439, 42] width 801 height 34
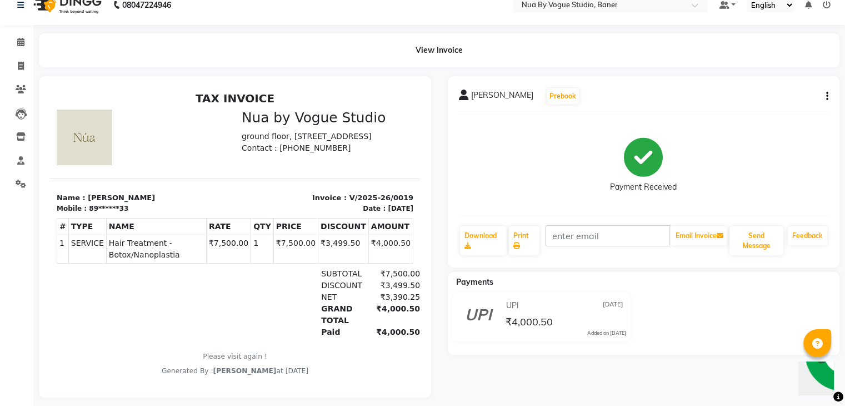
scroll to position [31, 0]
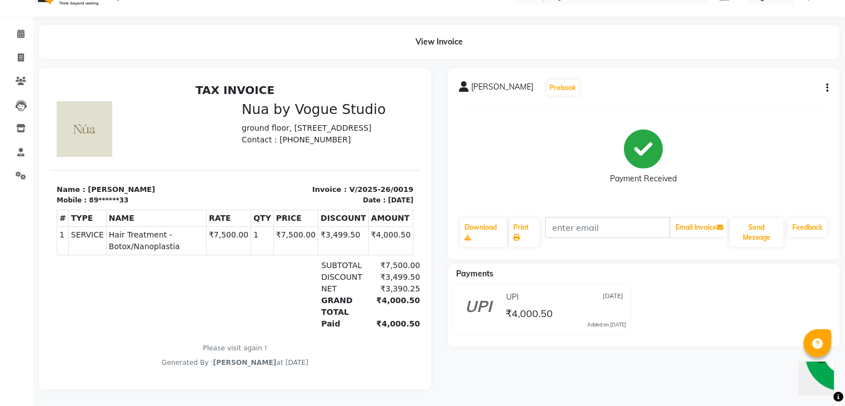
click at [823, 82] on button "button" at bounding box center [825, 88] width 7 height 12
click at [642, 54] on main "View Invoice [PERSON_NAME] Prebook Payment Received Download Print Email Invoic…" at bounding box center [439, 215] width 812 height 381
click at [24, 54] on span at bounding box center [20, 58] width 19 height 13
select select "service"
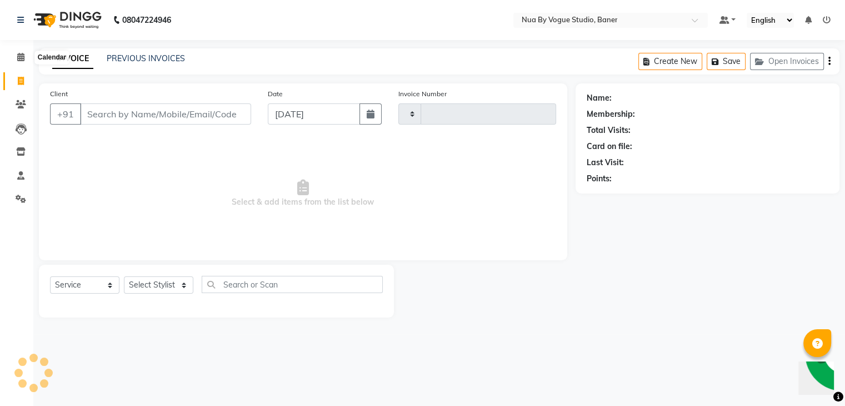
type input "0027"
select select "8764"
click at [168, 63] on link "PREVIOUS INVOICES" at bounding box center [146, 58] width 78 height 10
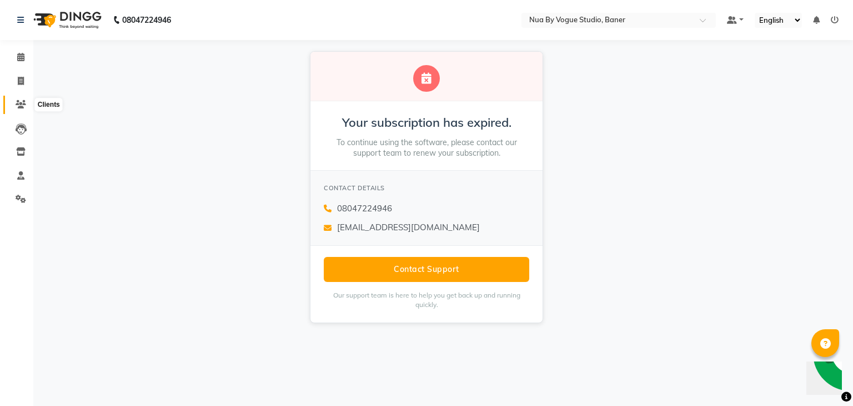
click at [19, 109] on span at bounding box center [20, 104] width 19 height 13
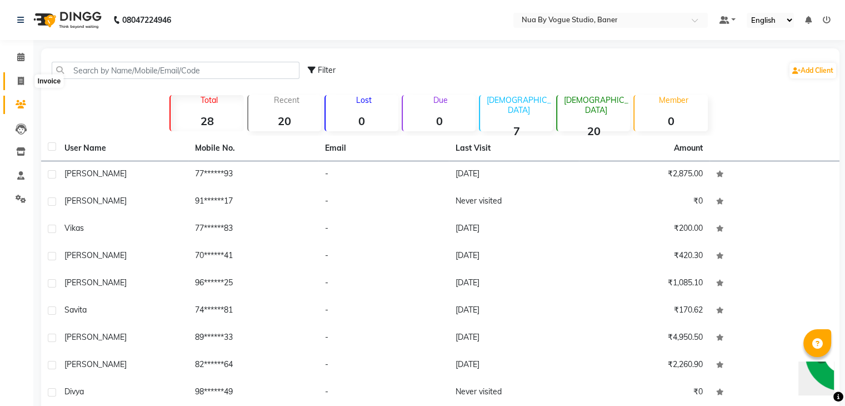
click at [21, 77] on icon at bounding box center [21, 81] width 6 height 8
select select "service"
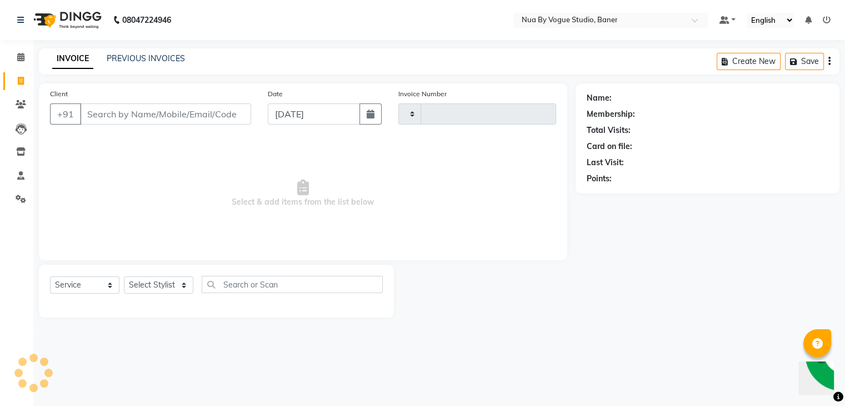
type input "0027"
select select "8764"
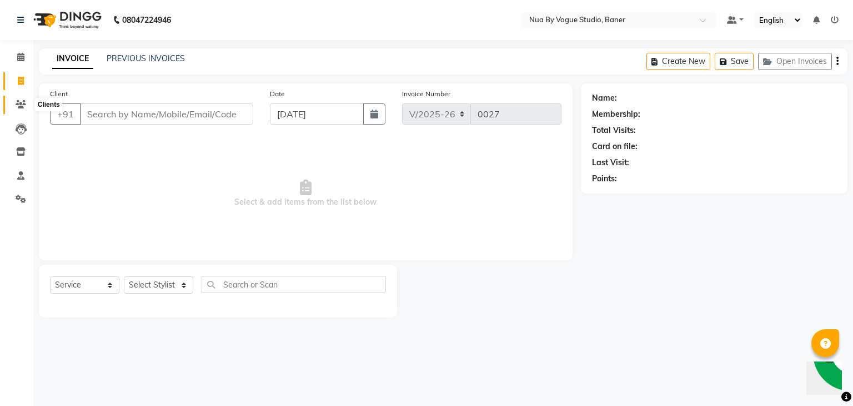
click at [23, 103] on icon at bounding box center [21, 104] width 11 height 8
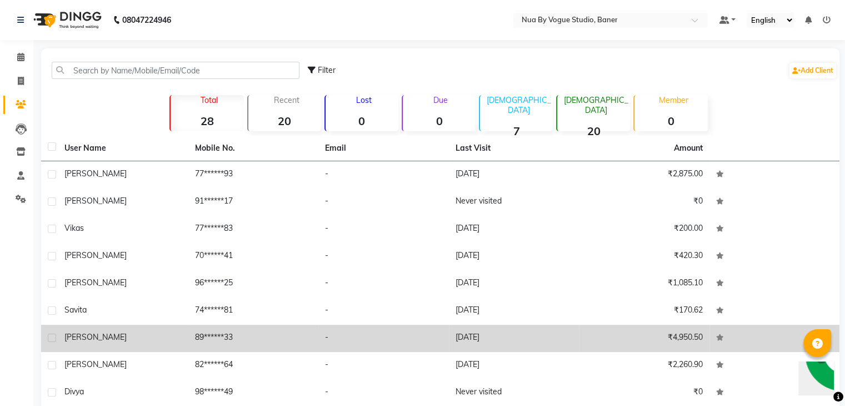
click at [236, 336] on td "89******33" at bounding box center [253, 337] width 131 height 27
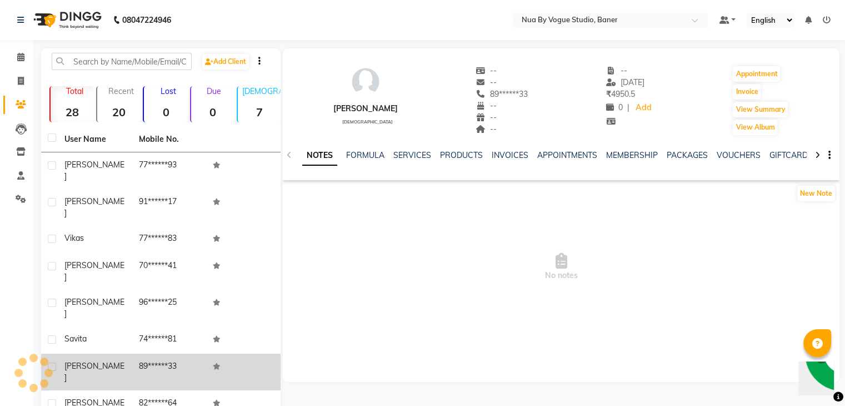
click at [236, 353] on td at bounding box center [243, 371] width 74 height 37
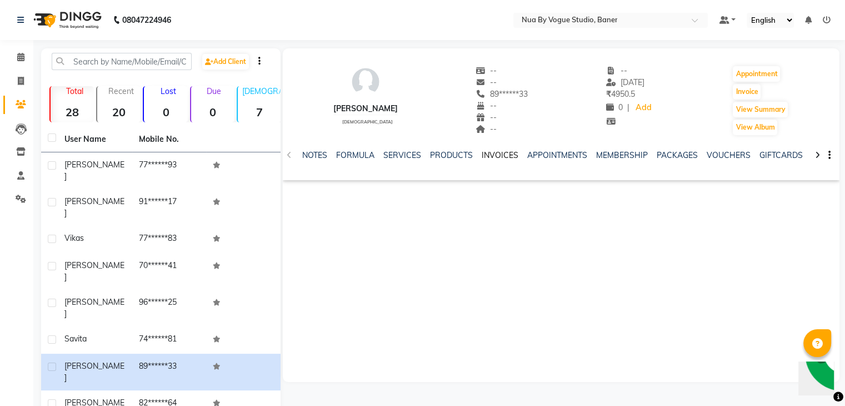
click at [487, 156] on link "INVOICES" at bounding box center [500, 155] width 37 height 10
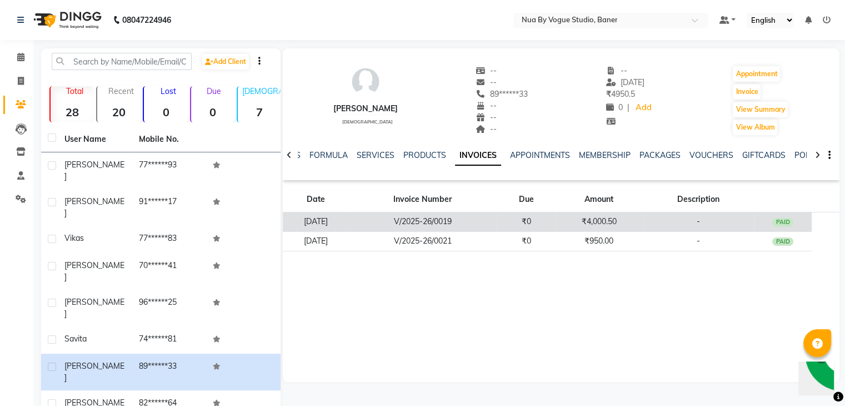
click at [516, 218] on td "₹0" at bounding box center [526, 221] width 59 height 19
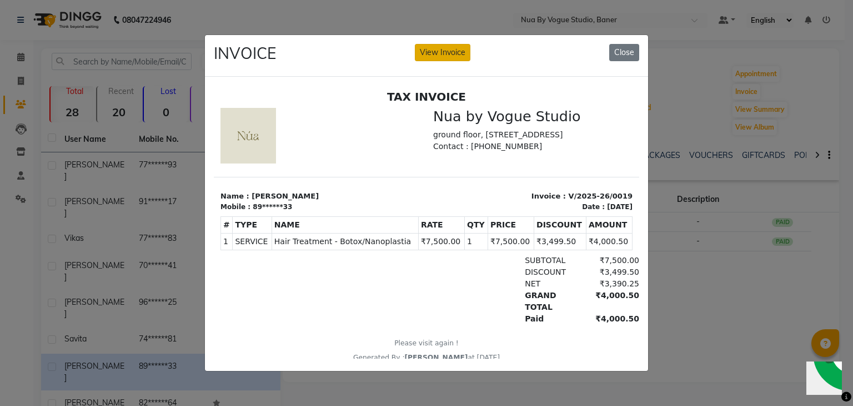
click at [454, 52] on button "View Invoice" at bounding box center [443, 52] width 56 height 17
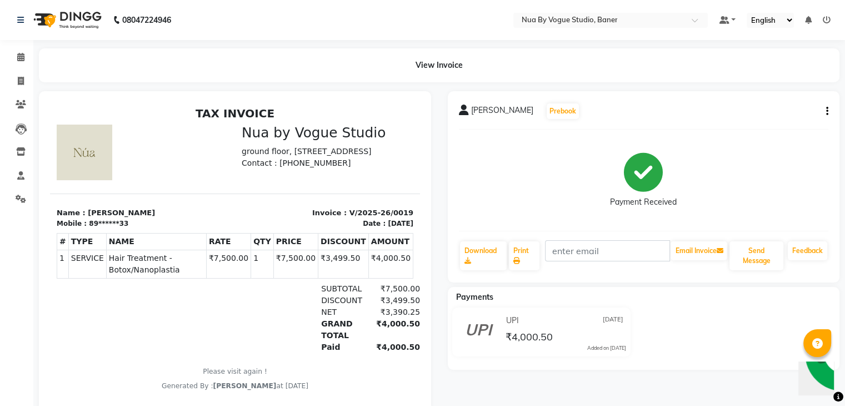
scroll to position [31, 0]
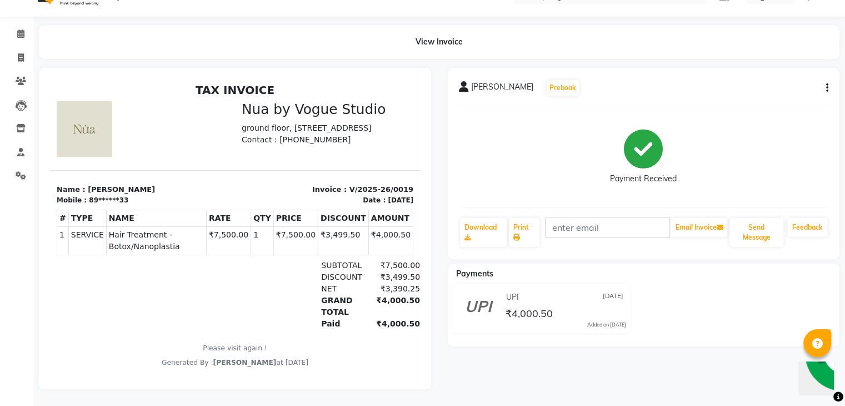
click at [807, 386] on img "Chat widget" at bounding box center [843, 353] width 82 height 82
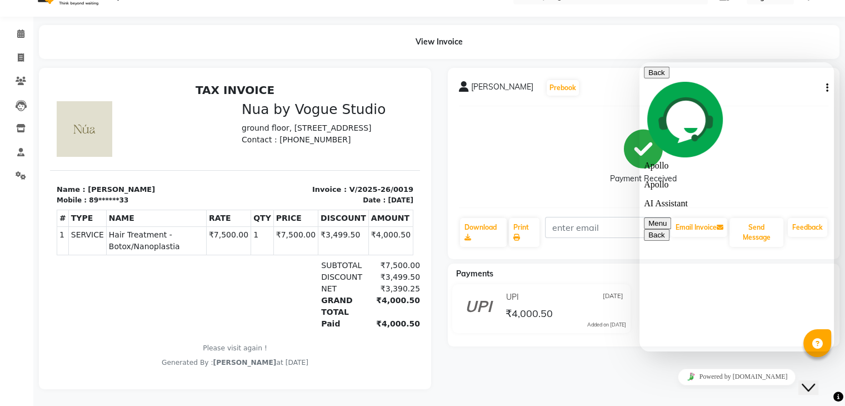
type textarea "how to cancel the invoice and make a new one"
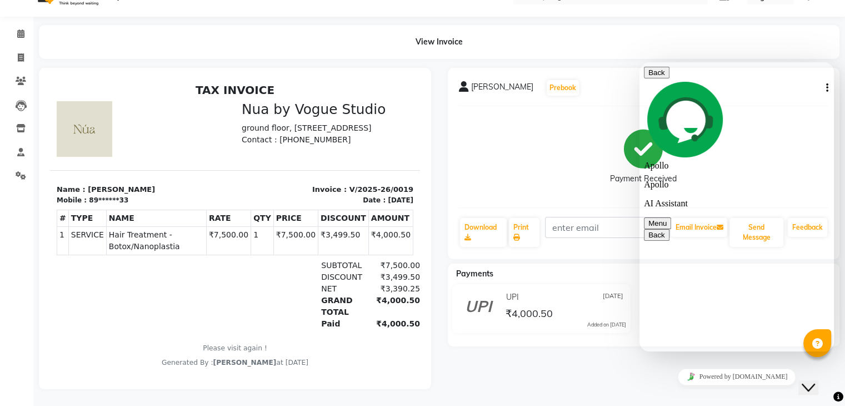
click at [651, 78] on button "Back" at bounding box center [657, 73] width 26 height 12
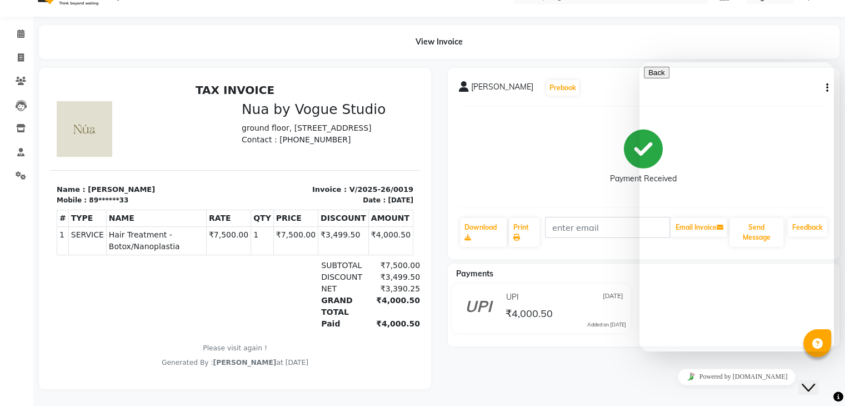
click at [817, 387] on button "Close Chat This icon closes the chat window." at bounding box center [808, 387] width 20 height 14
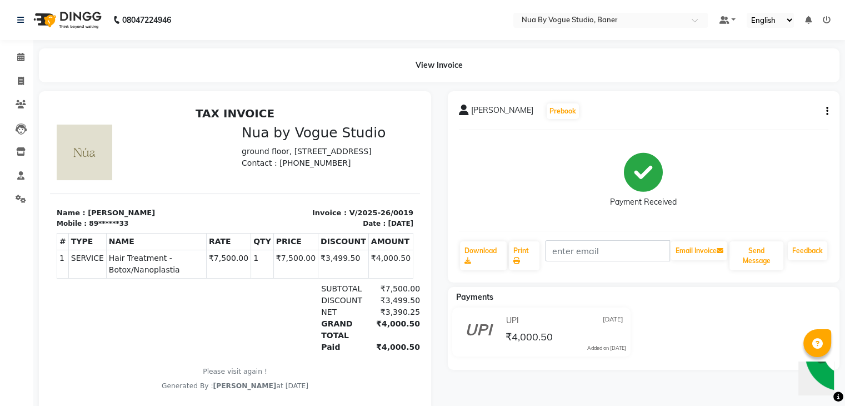
scroll to position [1, 0]
click at [732, 20] on link at bounding box center [727, 19] width 17 height 12
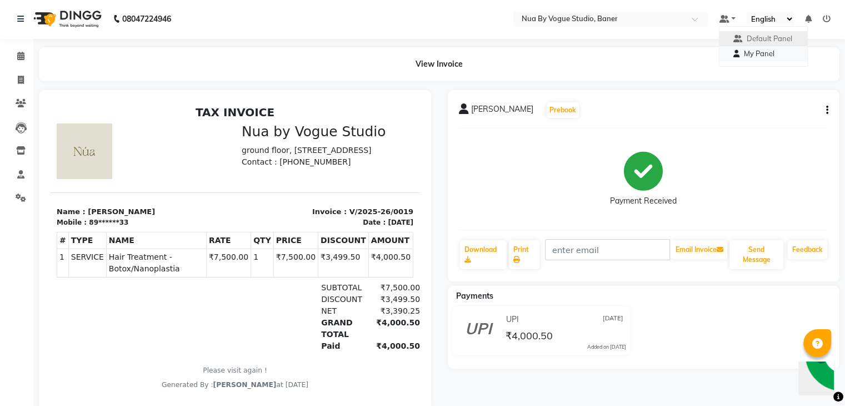
click at [733, 52] on icon at bounding box center [736, 53] width 6 height 7
